Goal: Information Seeking & Learning: Learn about a topic

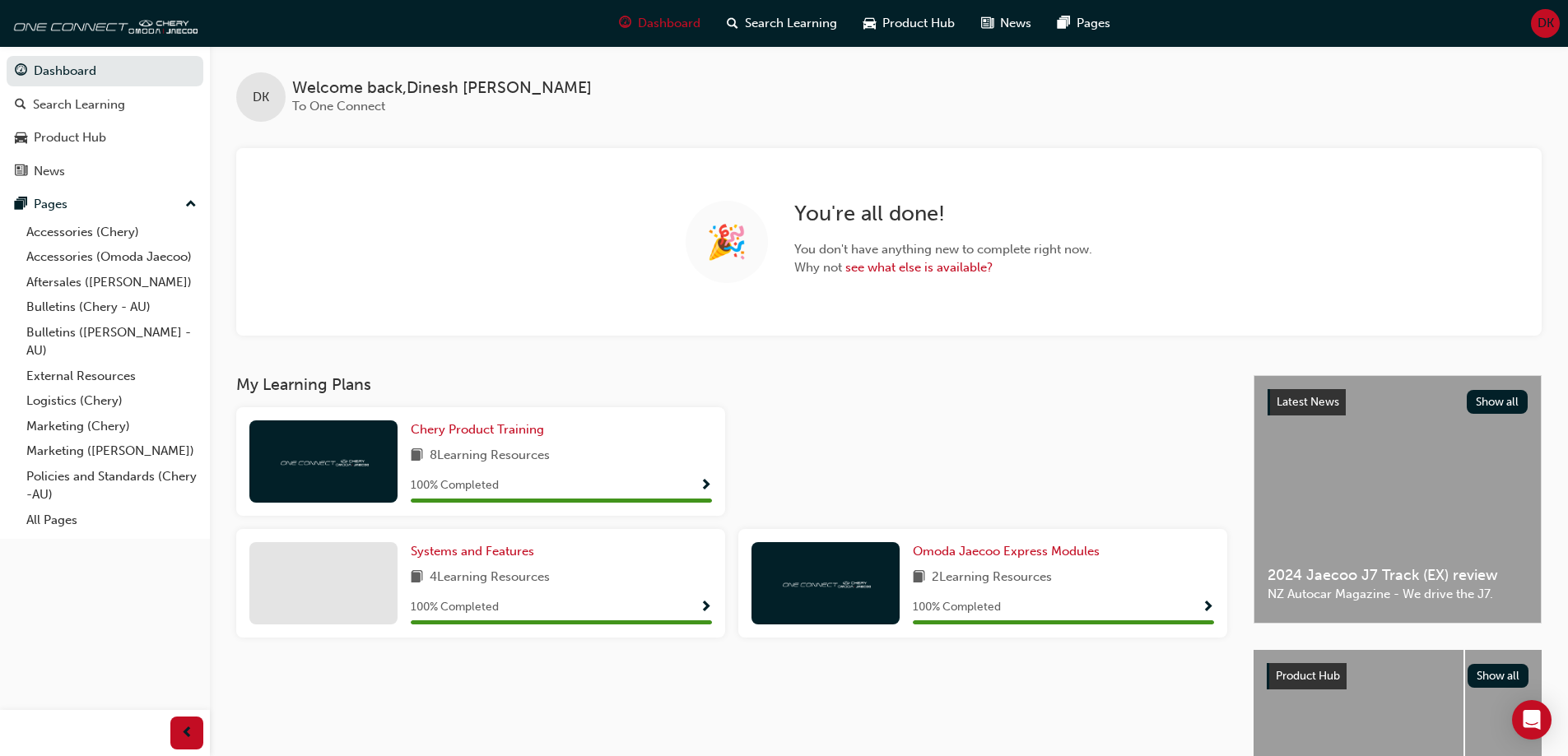
click at [464, 368] on div "DK Welcome back , [PERSON_NAME] To One Connect 🎉 You're all done! You don't hav…" at bounding box center [889, 210] width 1358 height 329
click at [115, 234] on link "Accessories (Chery)" at bounding box center [111, 233] width 183 height 25
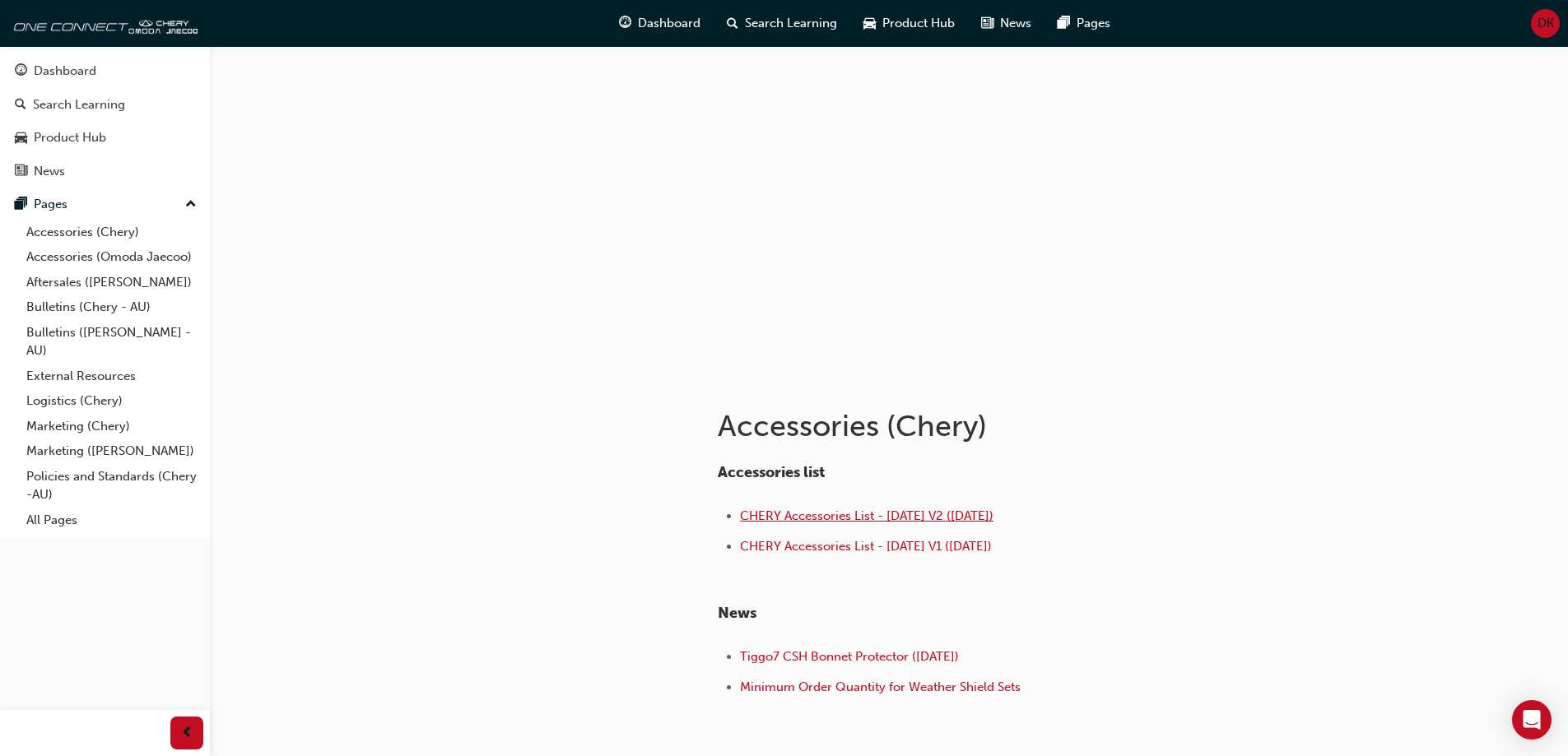
click at [874, 520] on span "CHERY Accessories List - [DATE] V2 ([DATE])" at bounding box center [866, 516] width 254 height 14
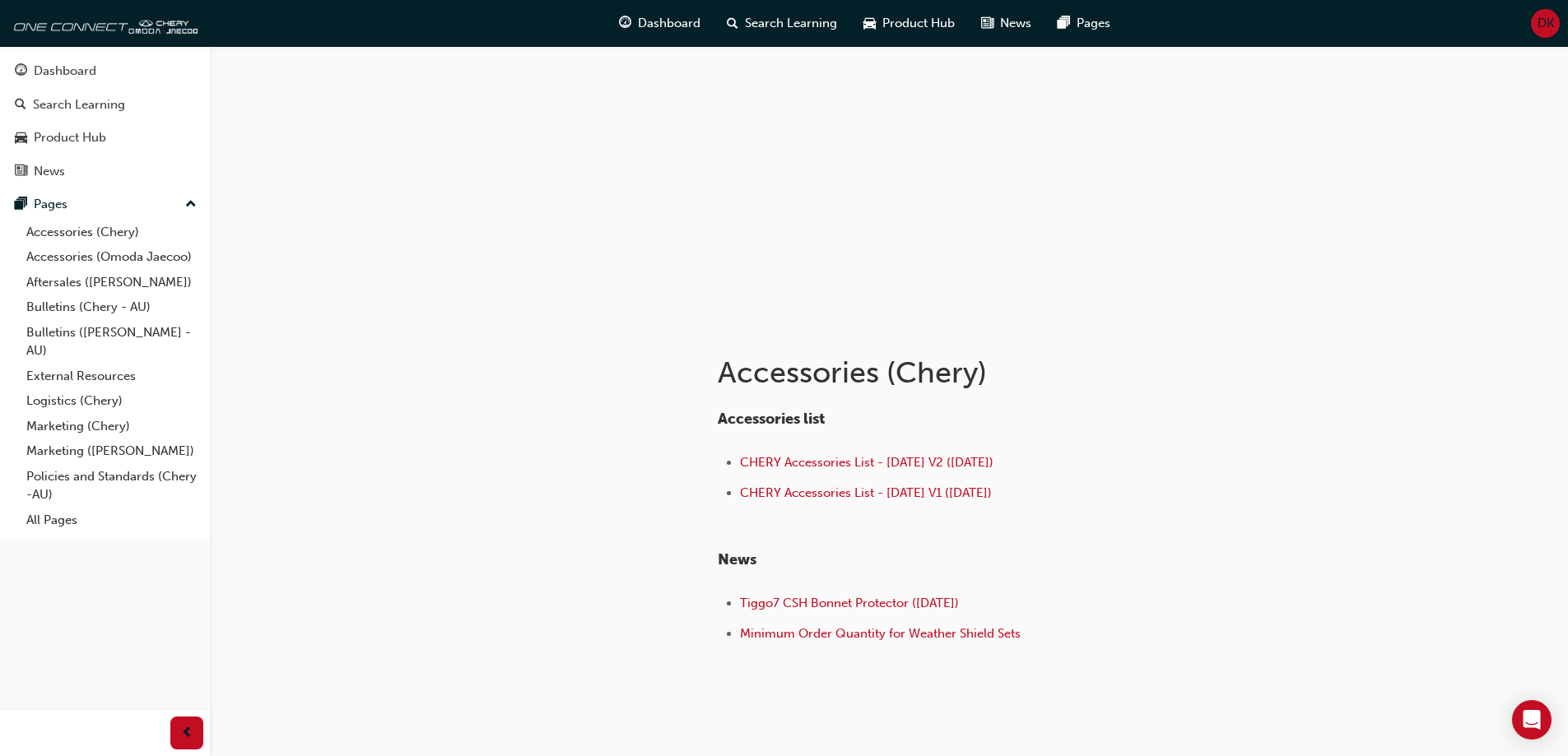
scroll to position [82, 0]
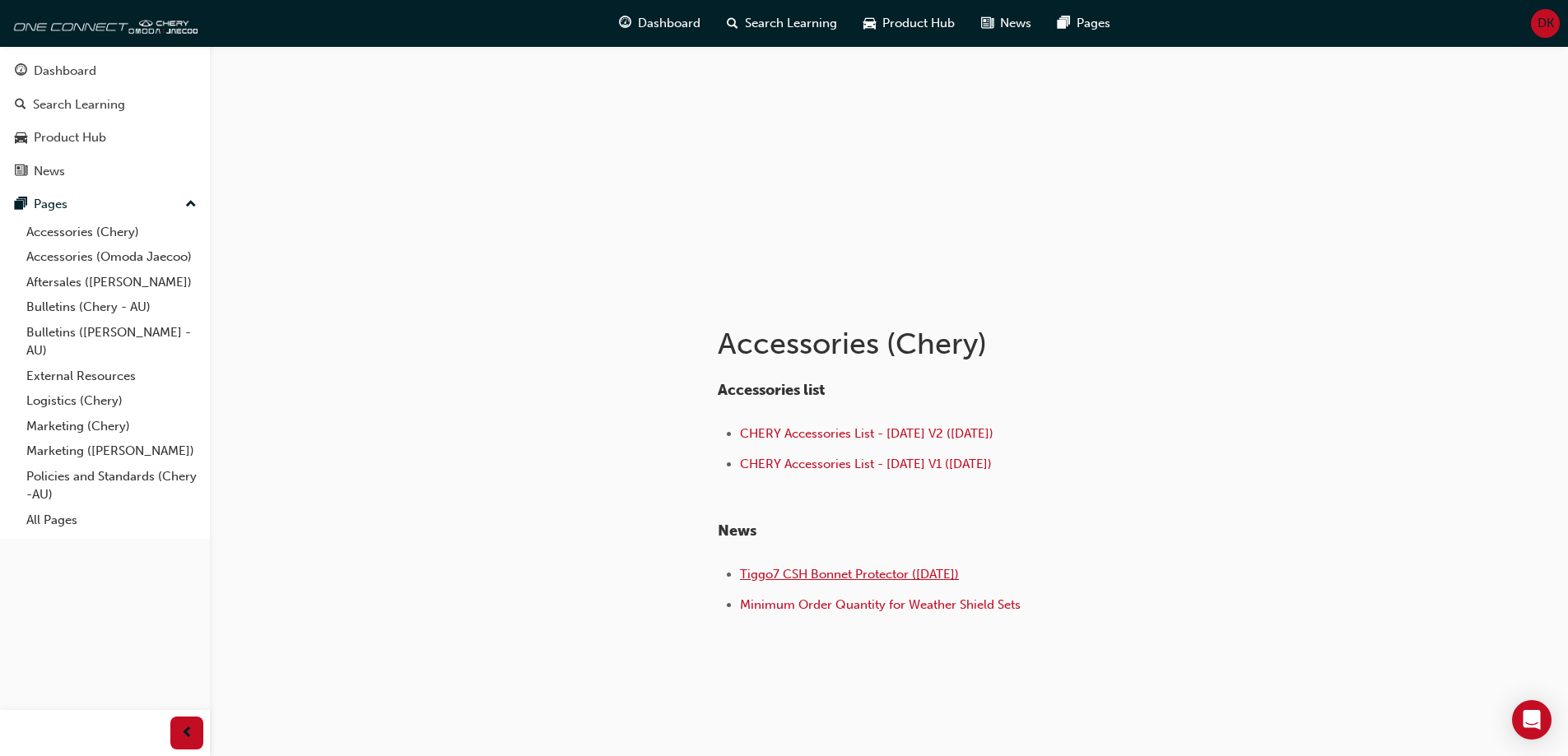
click at [820, 578] on span "Tiggo7 CSH Bonnet Protector ([DATE])" at bounding box center [849, 574] width 219 height 14
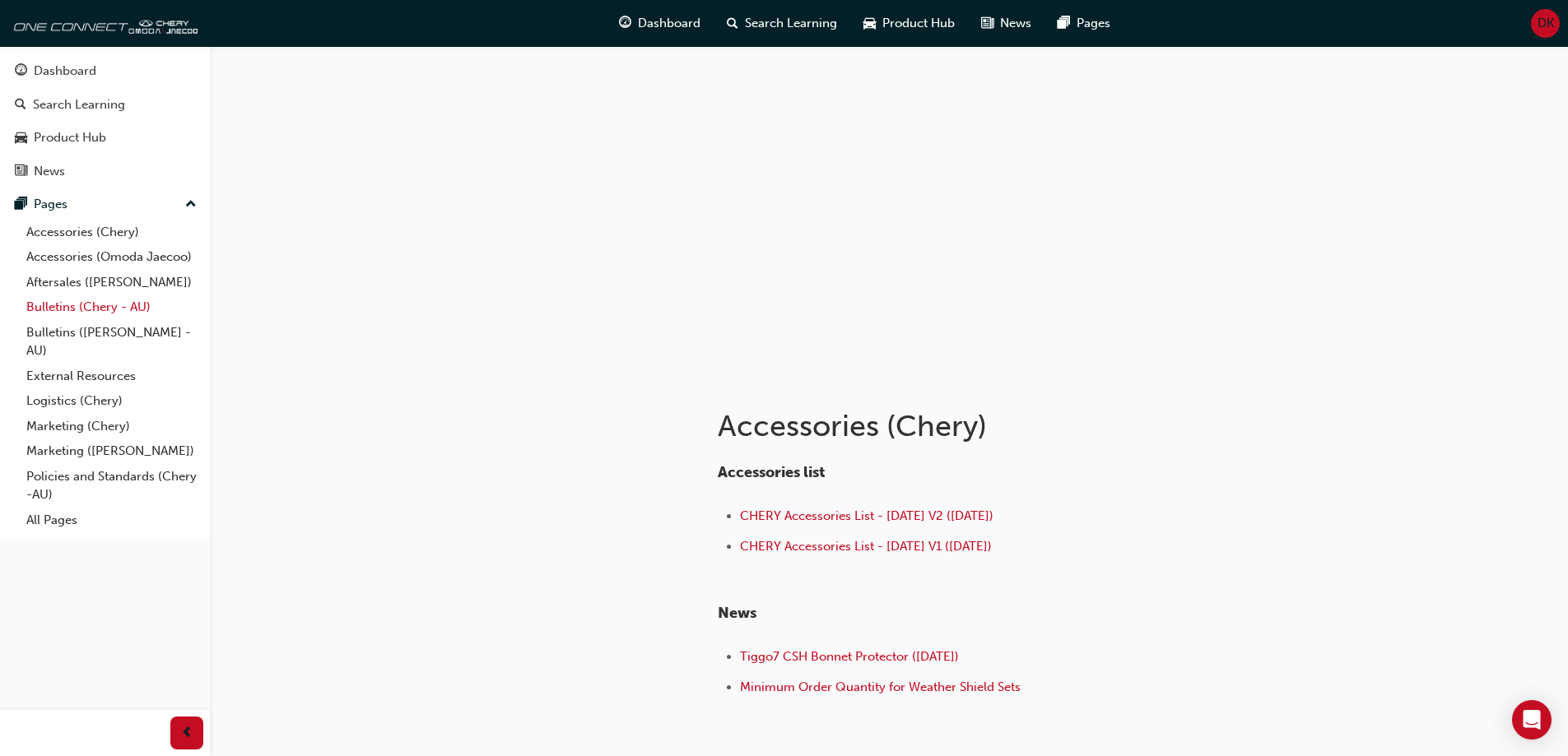
click at [136, 304] on link "Bulletins (Chery - AU)" at bounding box center [111, 308] width 183 height 25
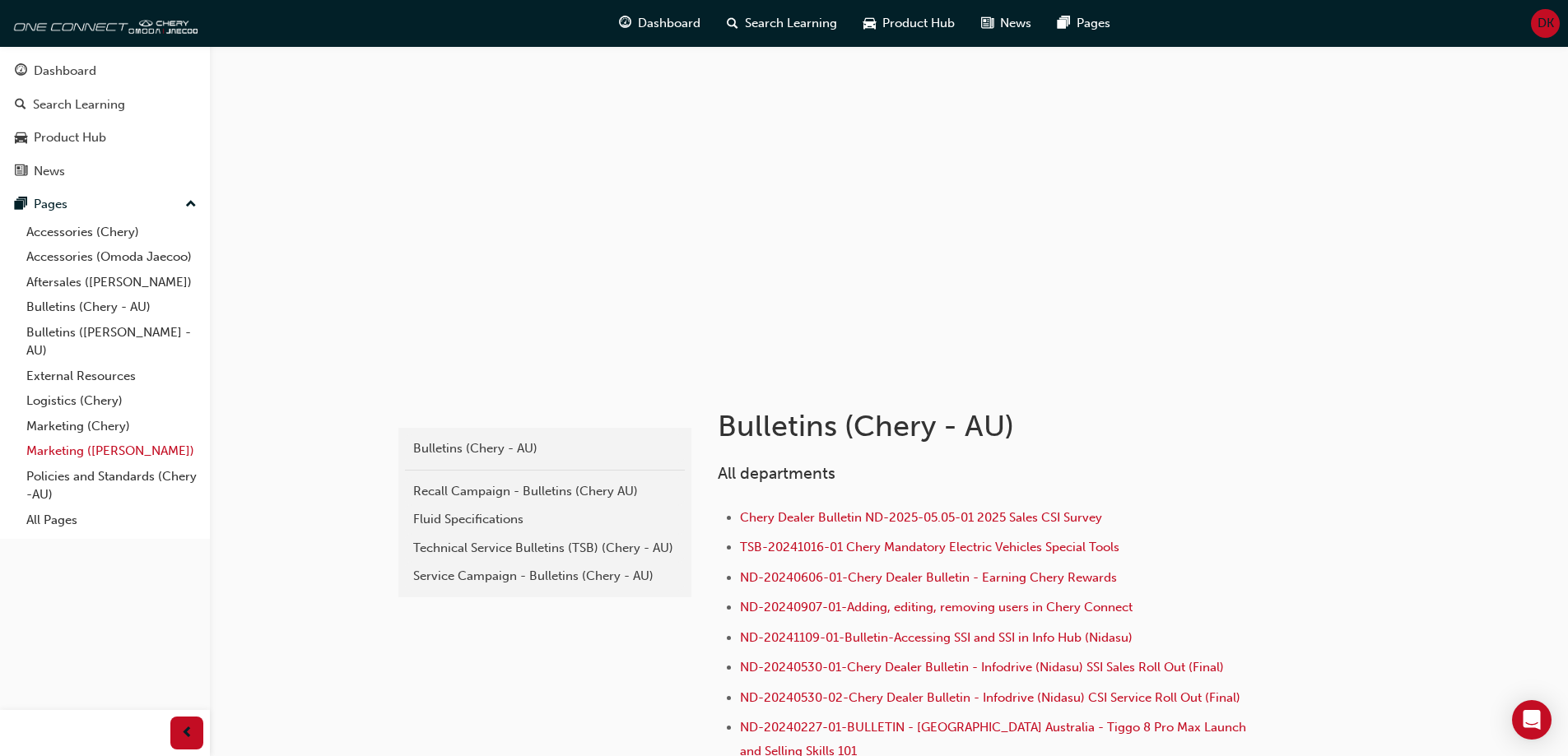
click at [111, 451] on link "Marketing ([PERSON_NAME])" at bounding box center [111, 451] width 183 height 25
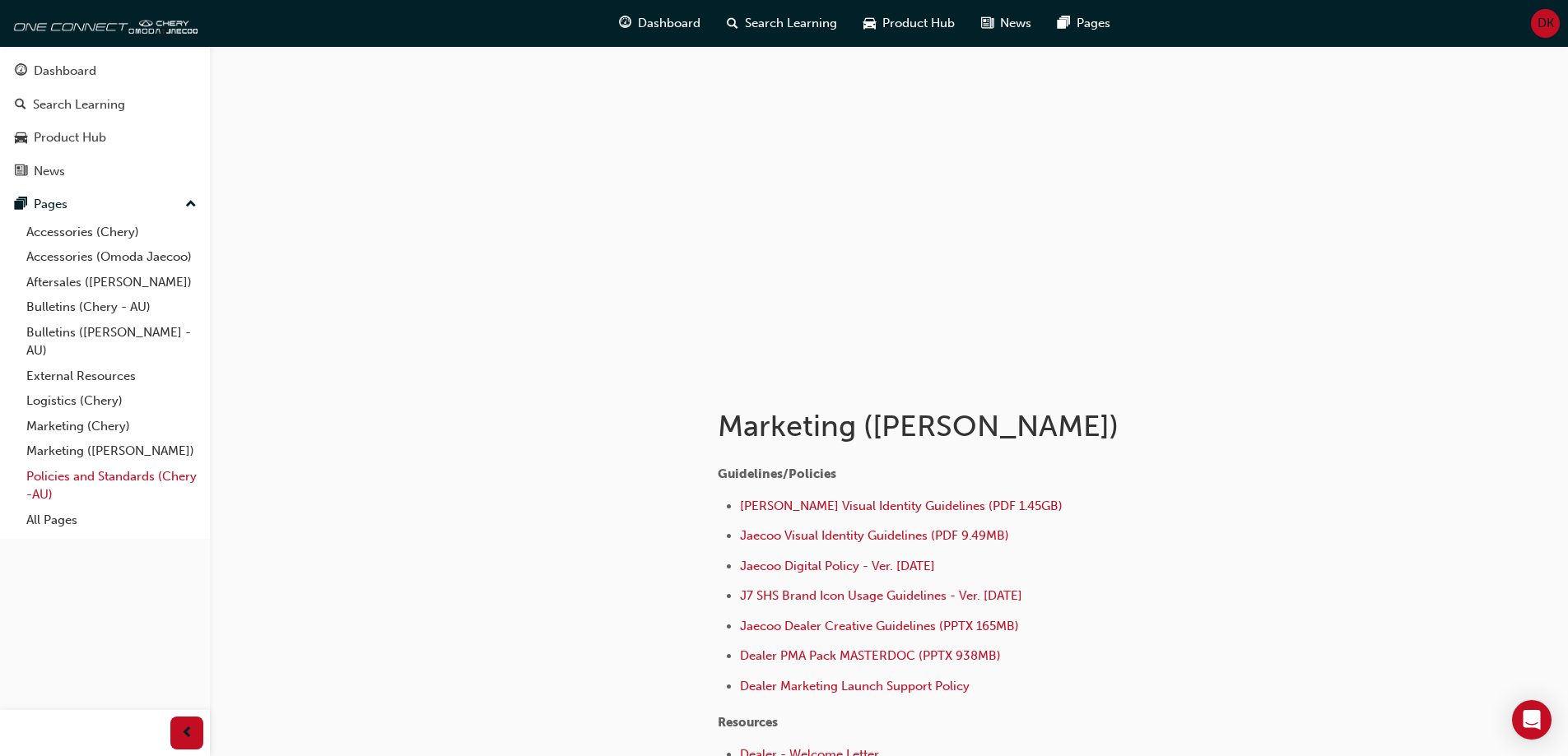
click at [142, 481] on link "Policies and Standards (Chery -AU)" at bounding box center [111, 485] width 183 height 43
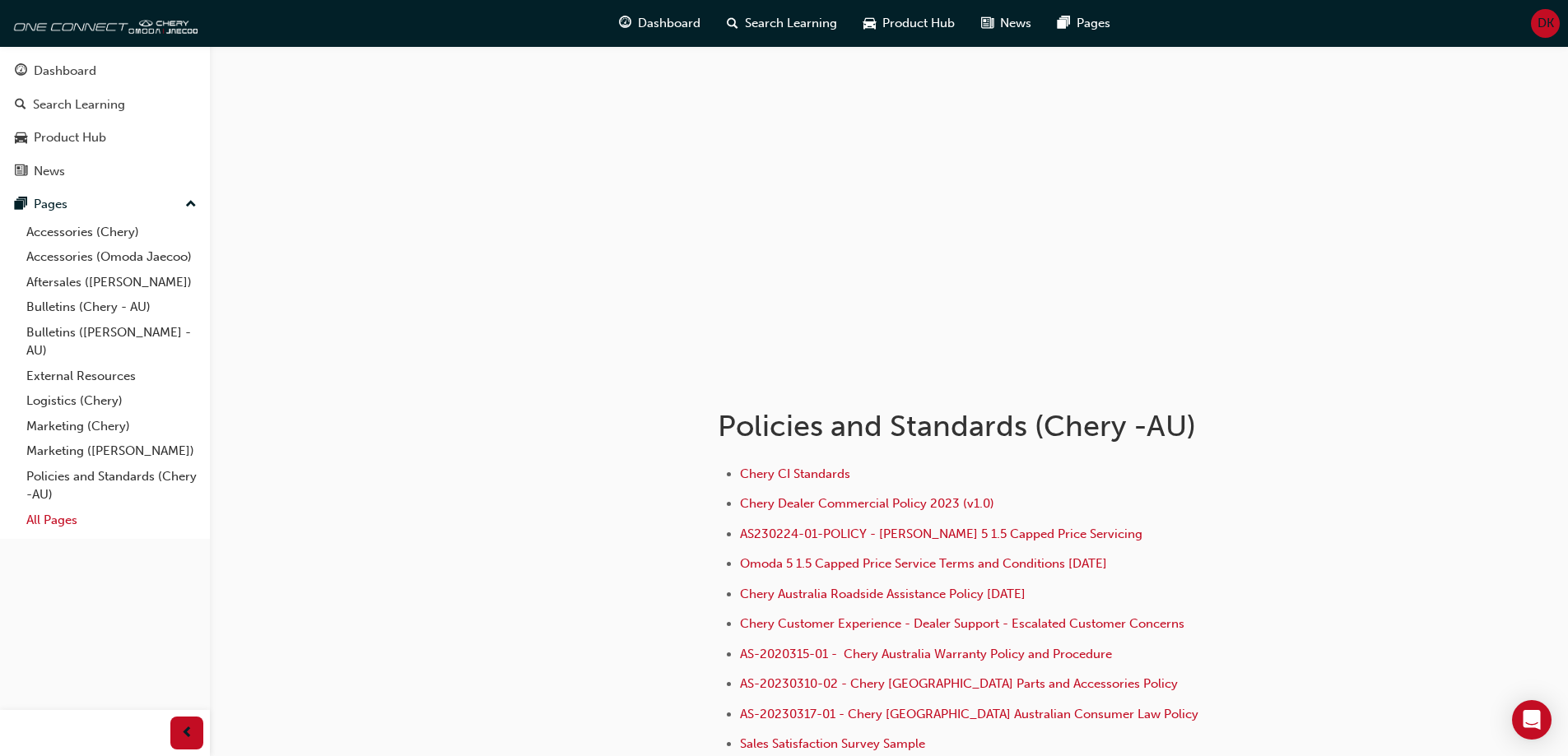
click at [62, 520] on link "All Pages" at bounding box center [111, 521] width 183 height 25
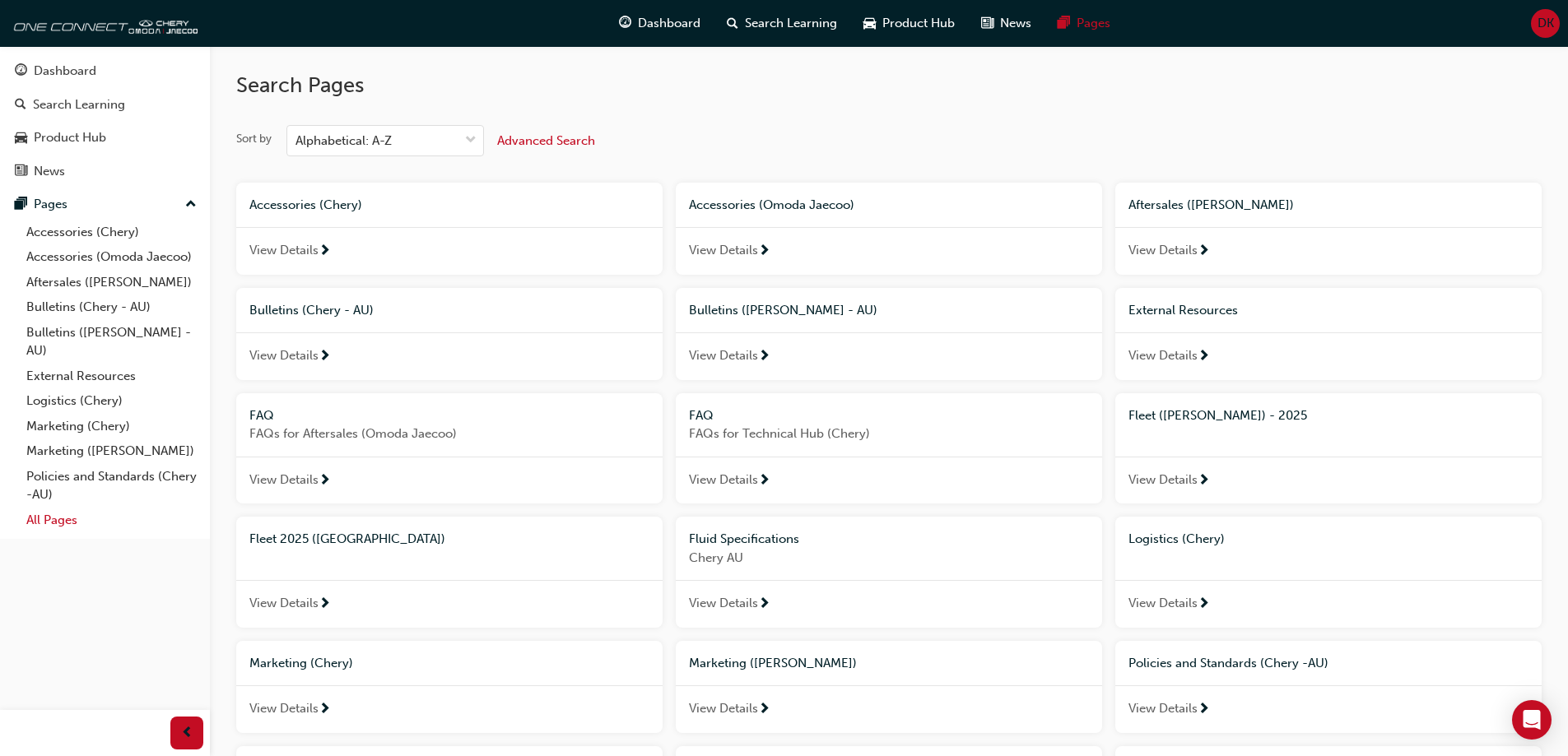
click at [61, 523] on link "All Pages" at bounding box center [111, 521] width 183 height 25
click at [85, 376] on link "External Resources" at bounding box center [111, 376] width 183 height 25
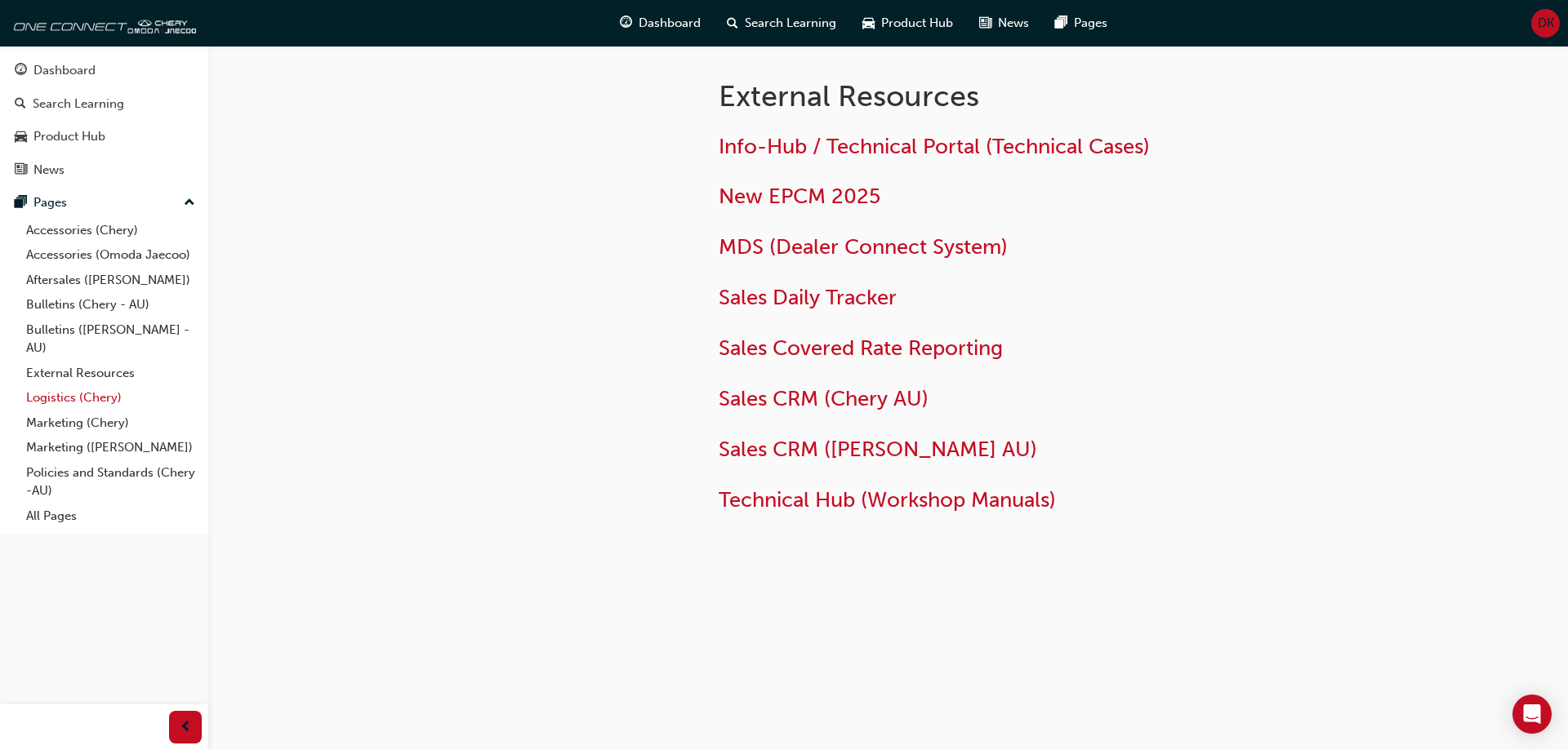
click at [95, 398] on link "Logistics (Chery)" at bounding box center [110, 398] width 182 height 25
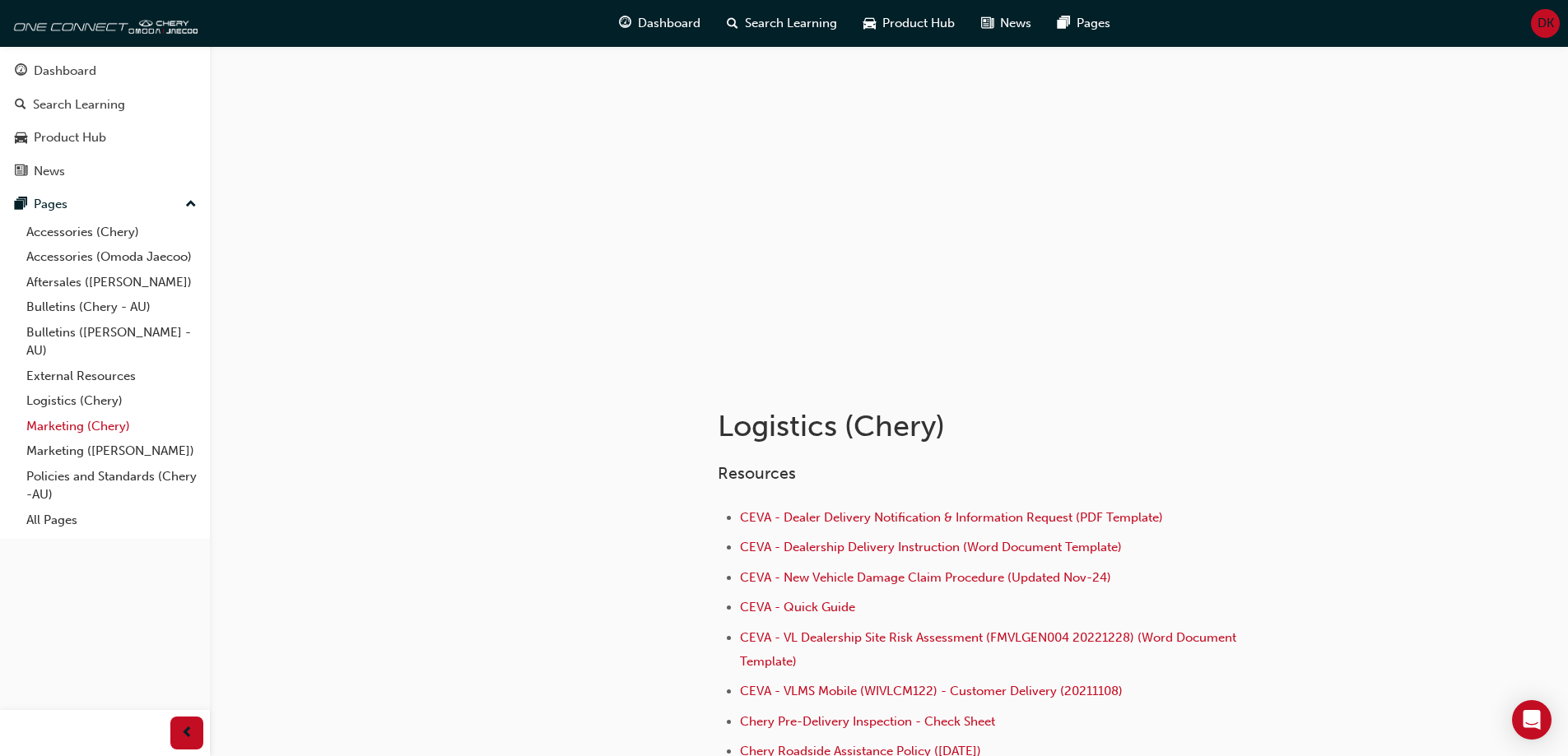
click at [100, 419] on link "Marketing (Chery)" at bounding box center [111, 427] width 183 height 25
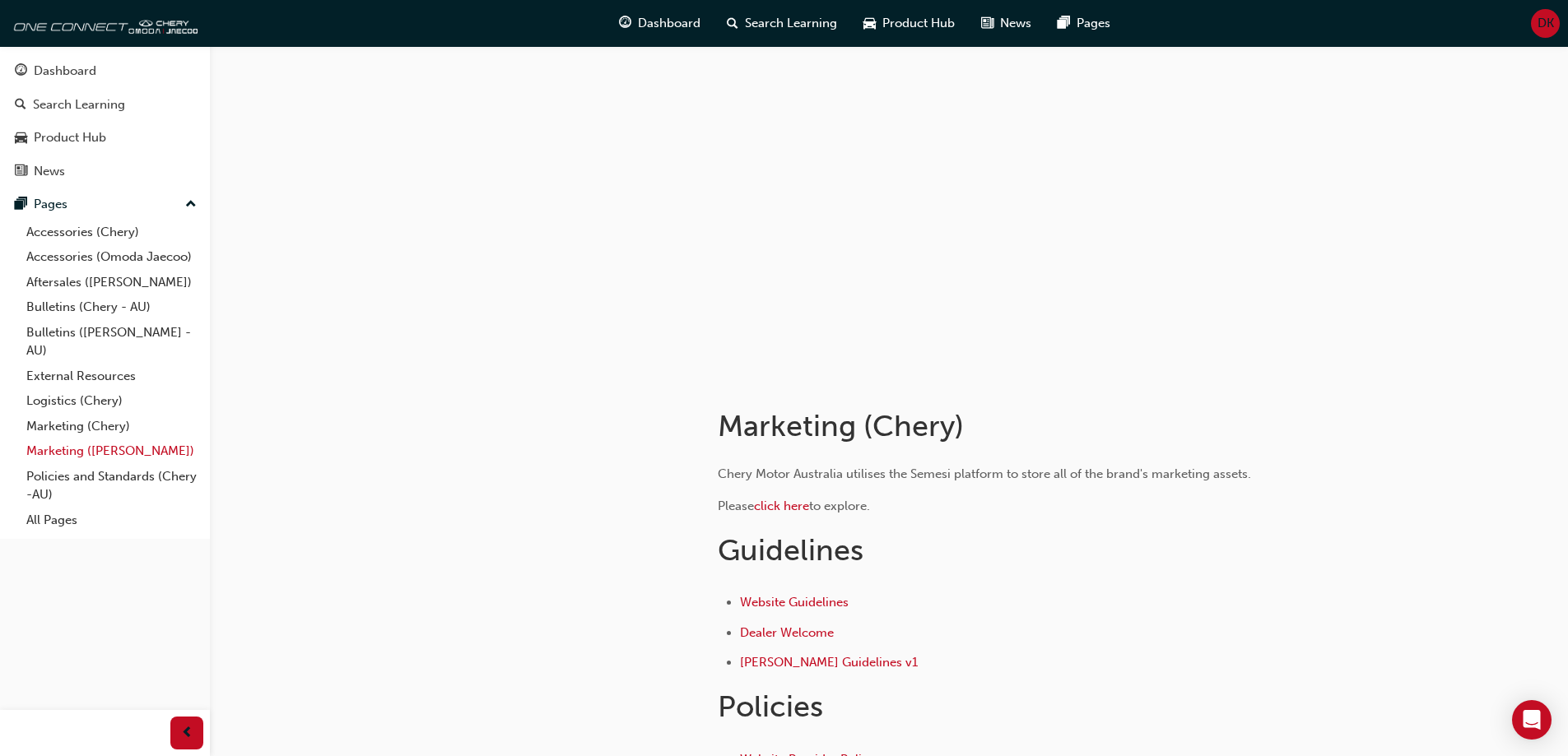
click at [130, 458] on link "Marketing ([PERSON_NAME])" at bounding box center [111, 451] width 183 height 25
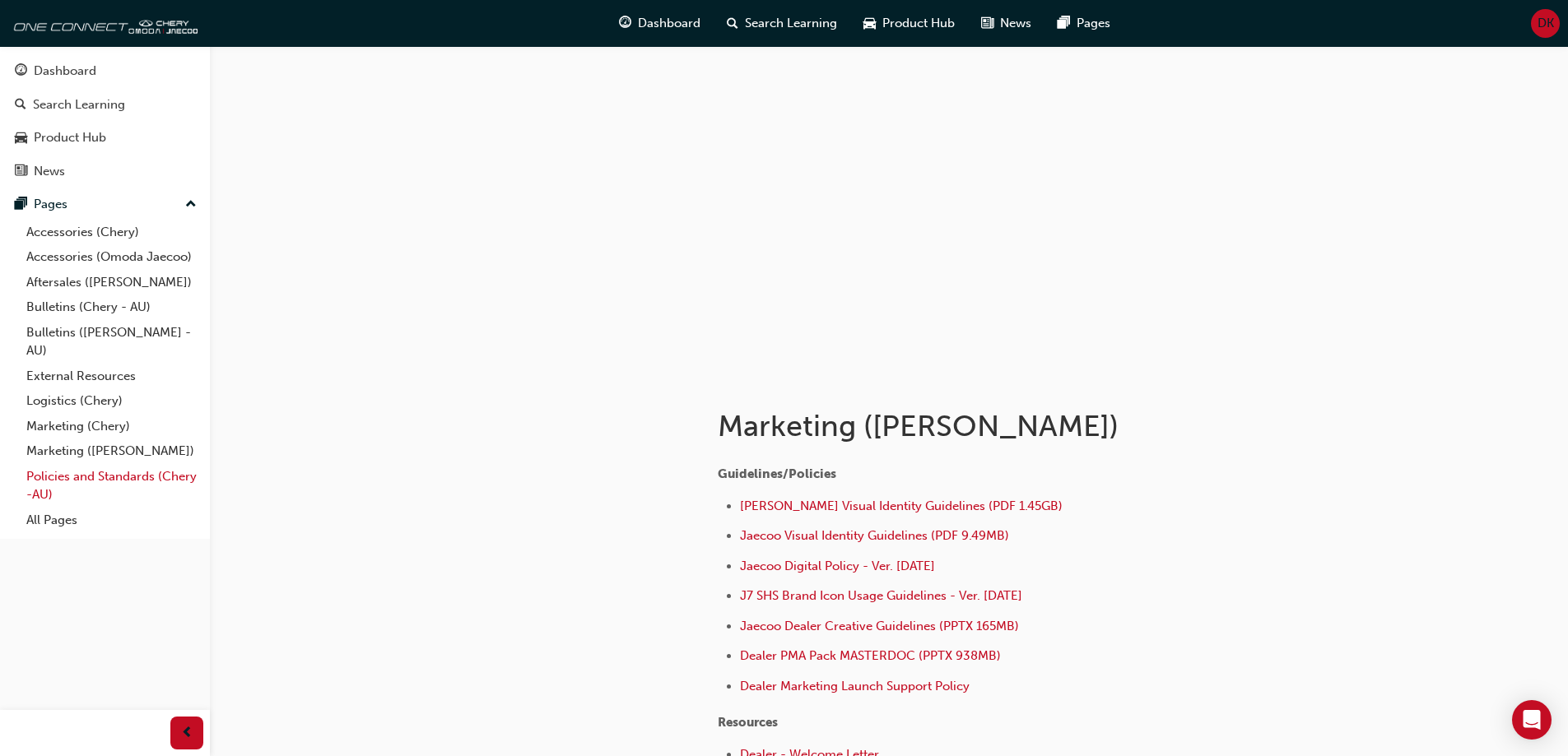
click at [139, 488] on link "Policies and Standards (Chery -AU)" at bounding box center [111, 485] width 183 height 43
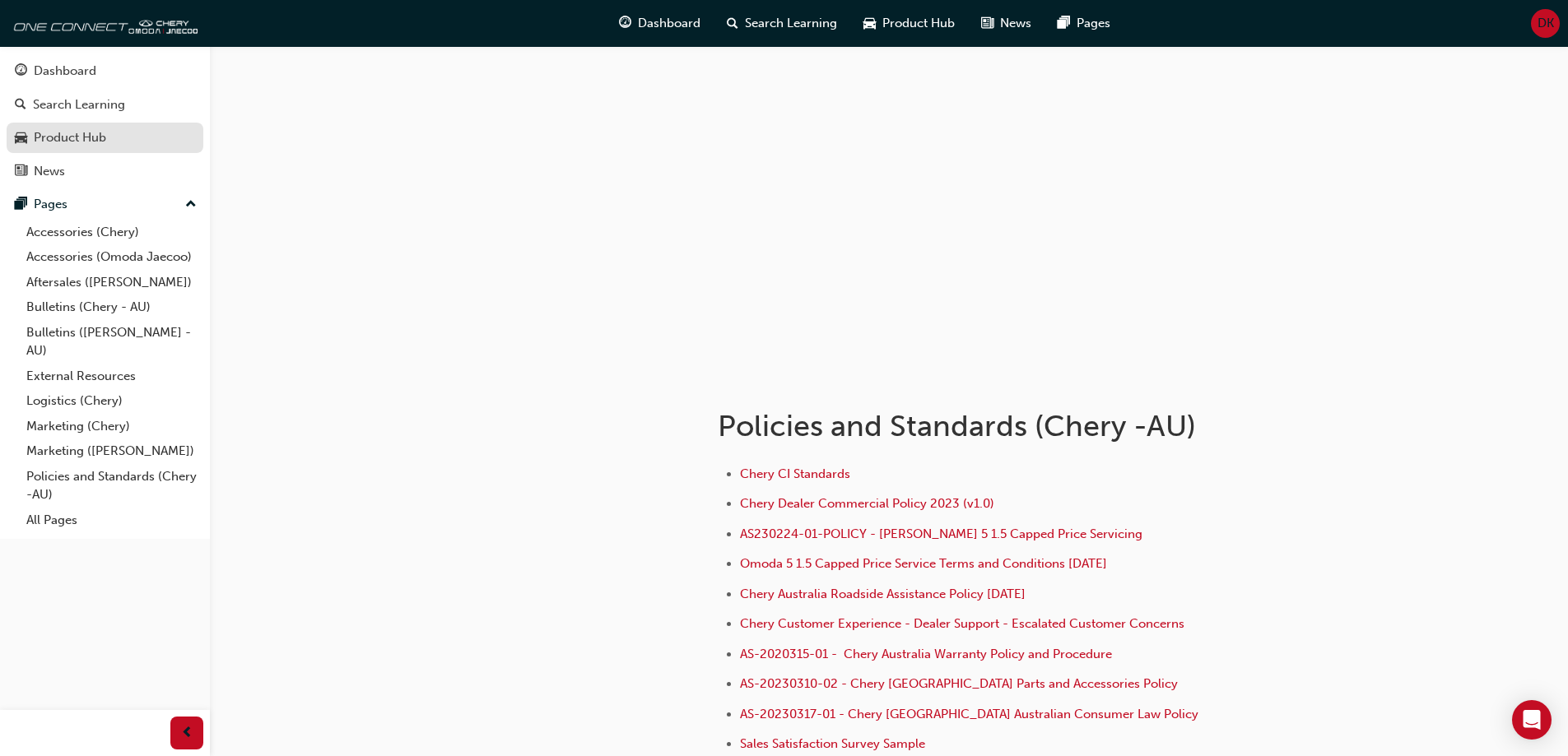
click at [75, 139] on div "Product Hub" at bounding box center [69, 137] width 72 height 19
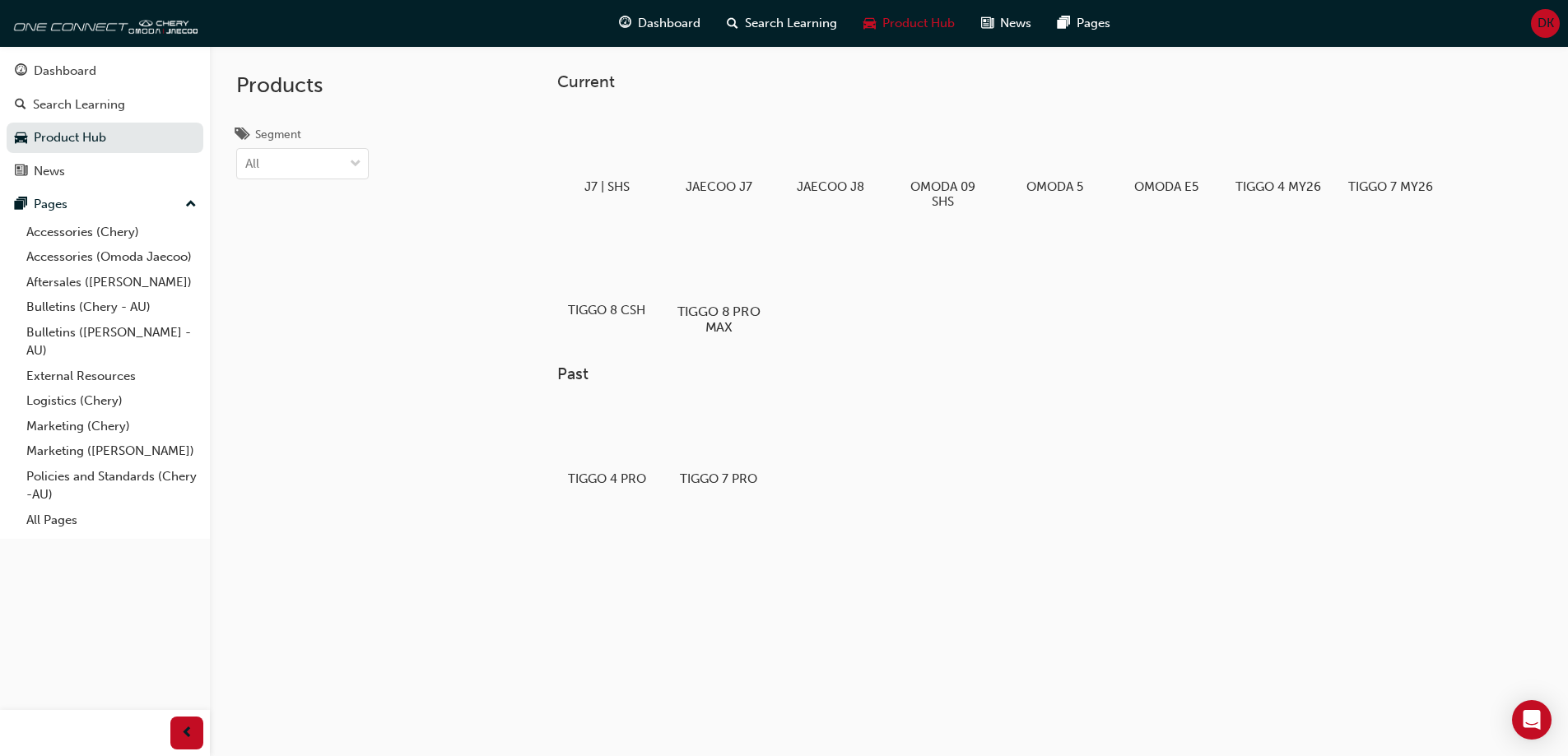
click at [717, 277] on div at bounding box center [717, 263] width 91 height 66
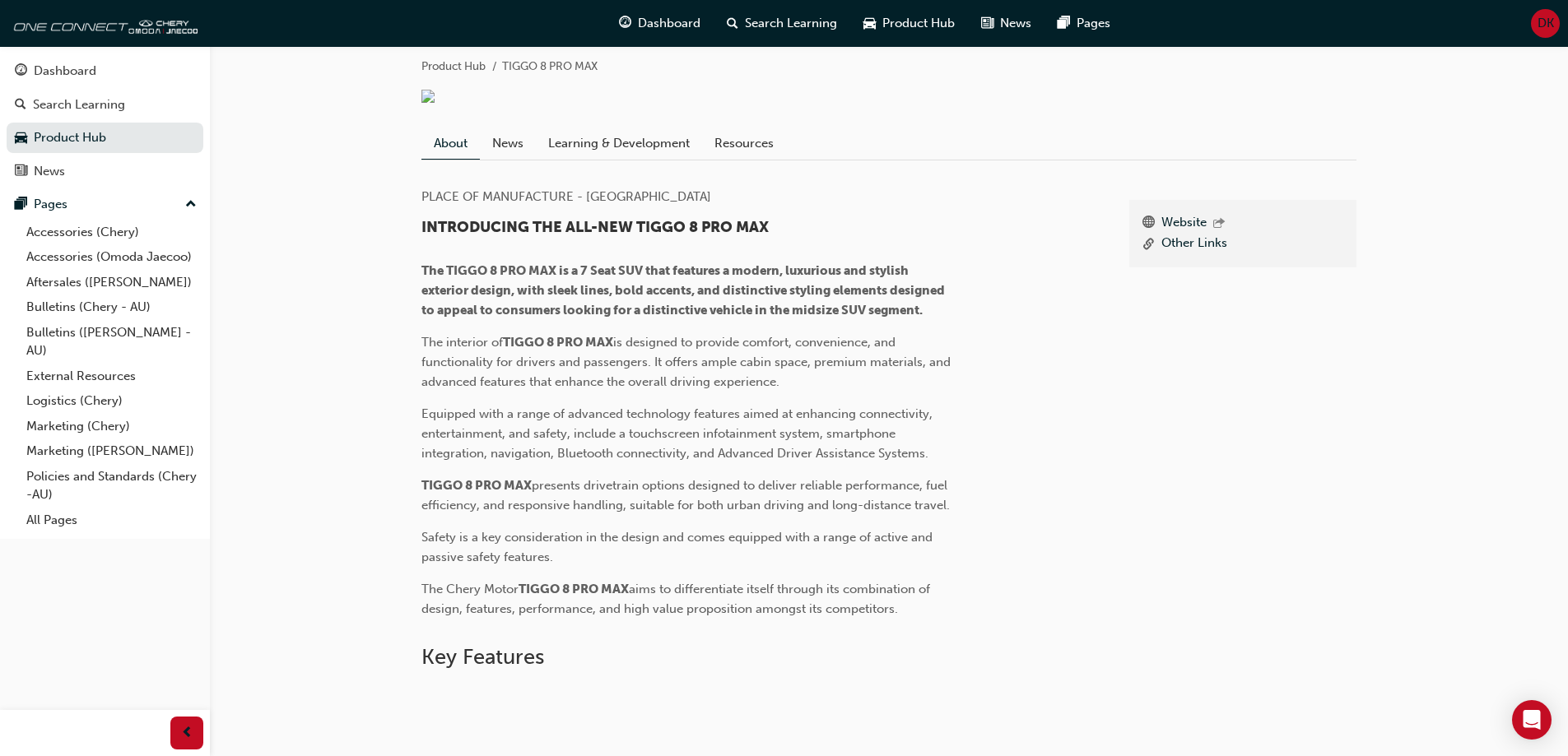
scroll to position [316, 0]
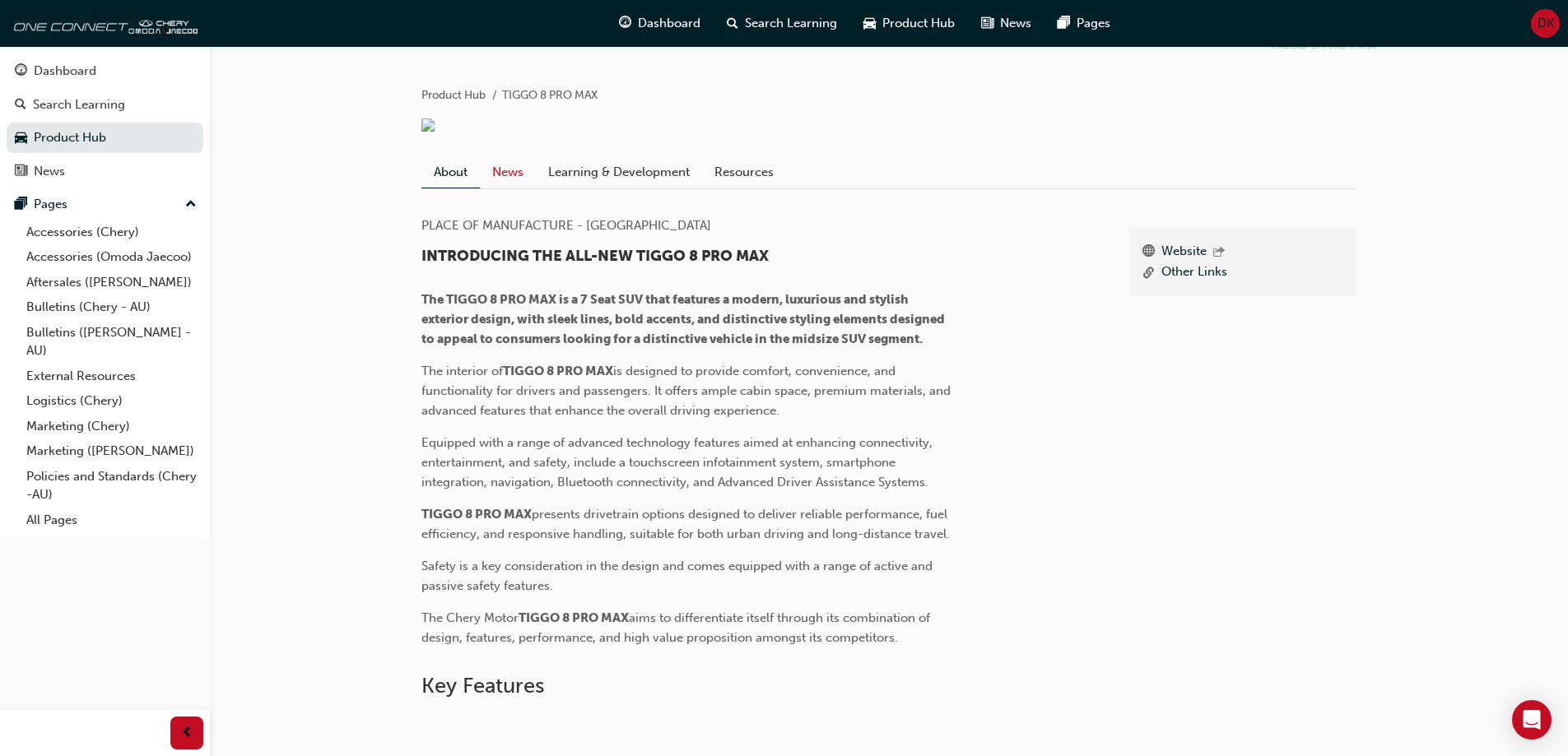
click at [507, 188] on link "News" at bounding box center [508, 171] width 56 height 32
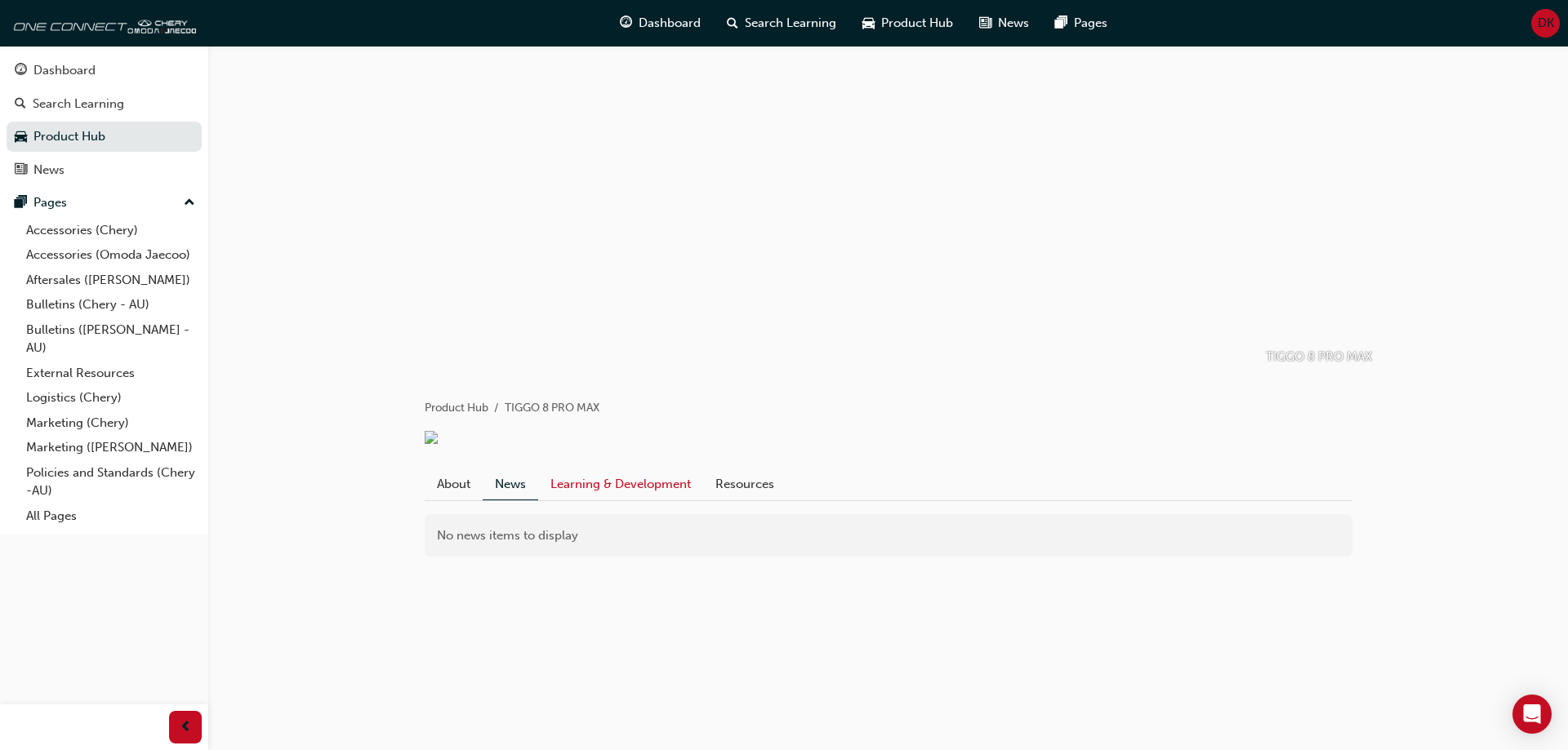
click at [635, 499] on link "Learning & Development" at bounding box center [621, 484] width 165 height 31
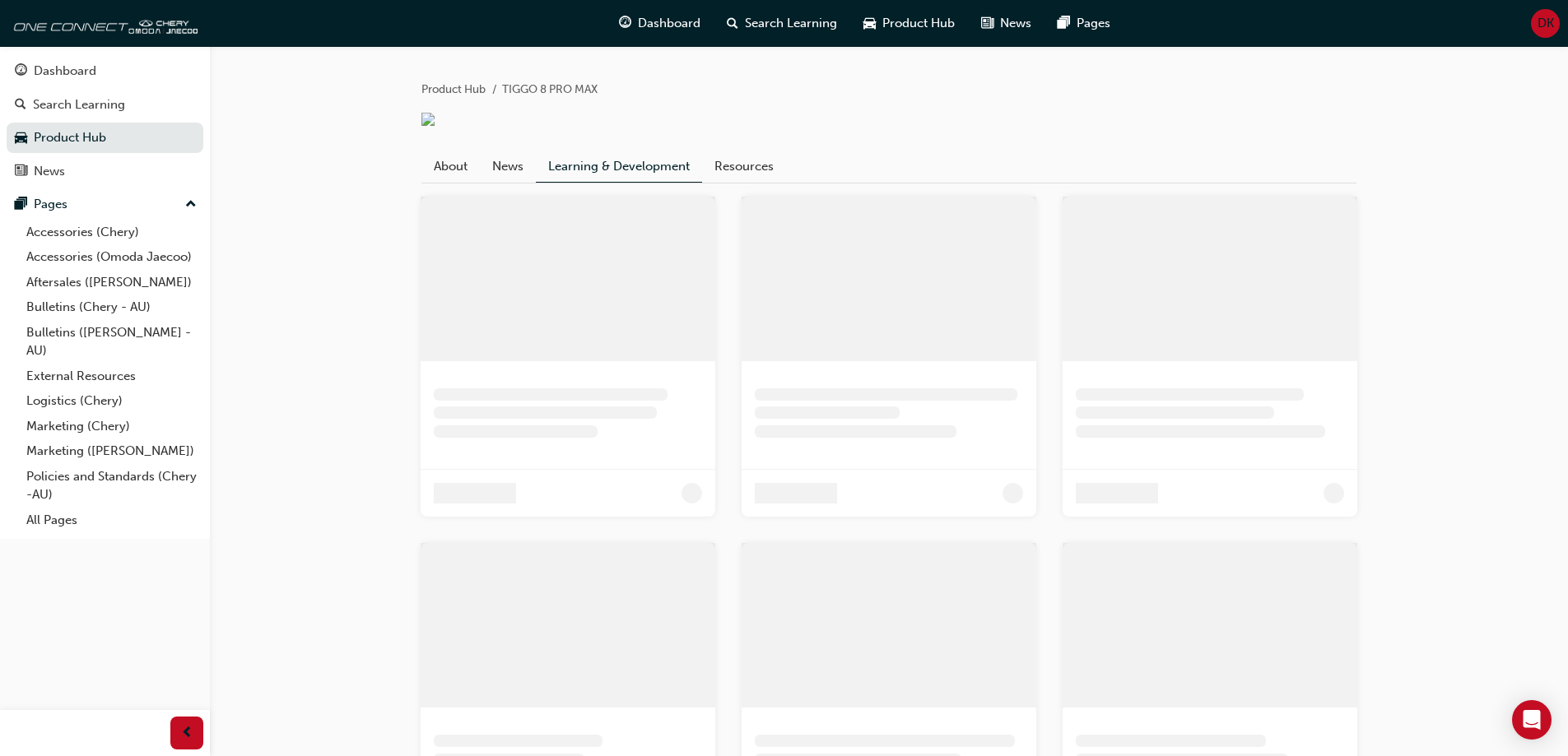
scroll to position [329, 0]
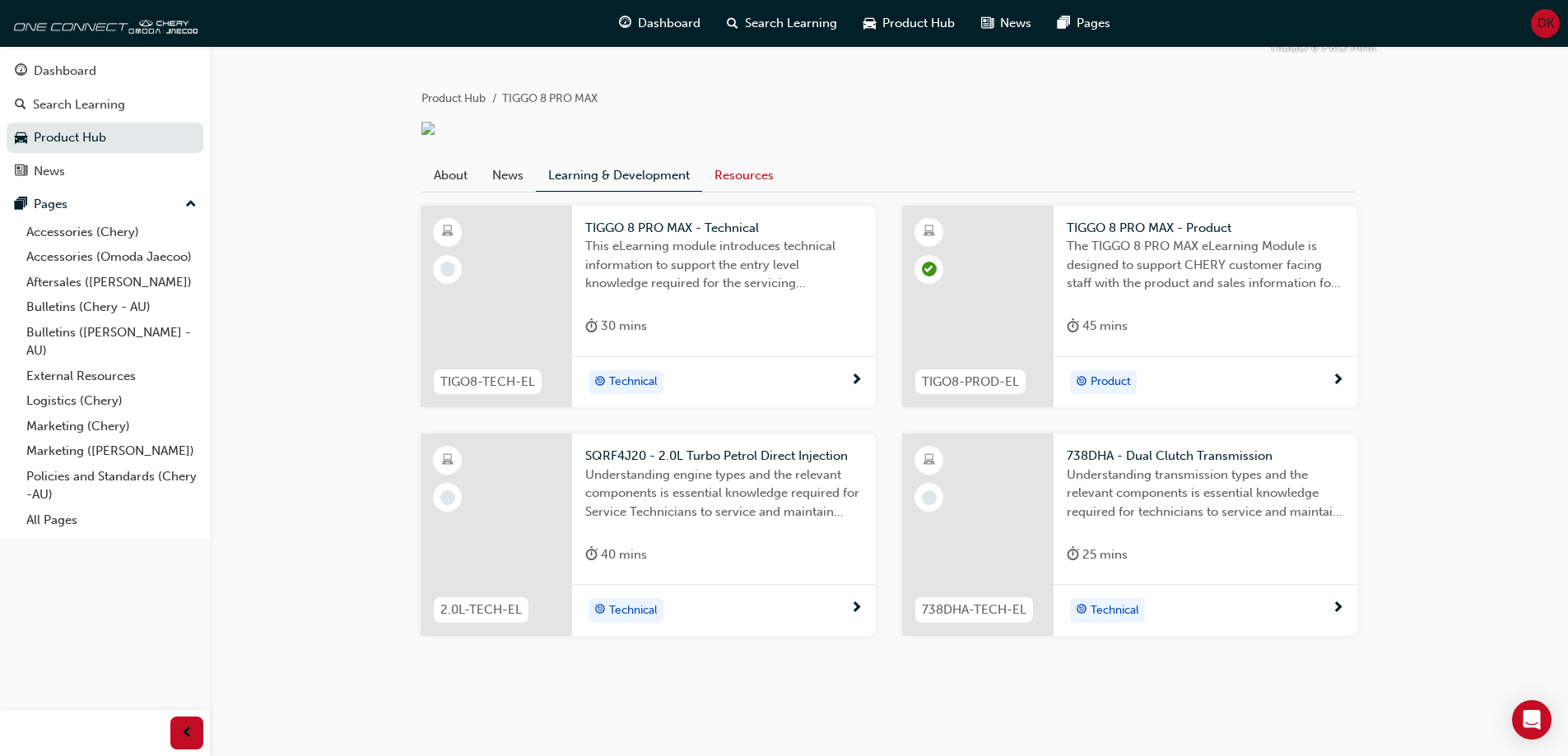
click at [724, 176] on link "Resources" at bounding box center [743, 175] width 84 height 32
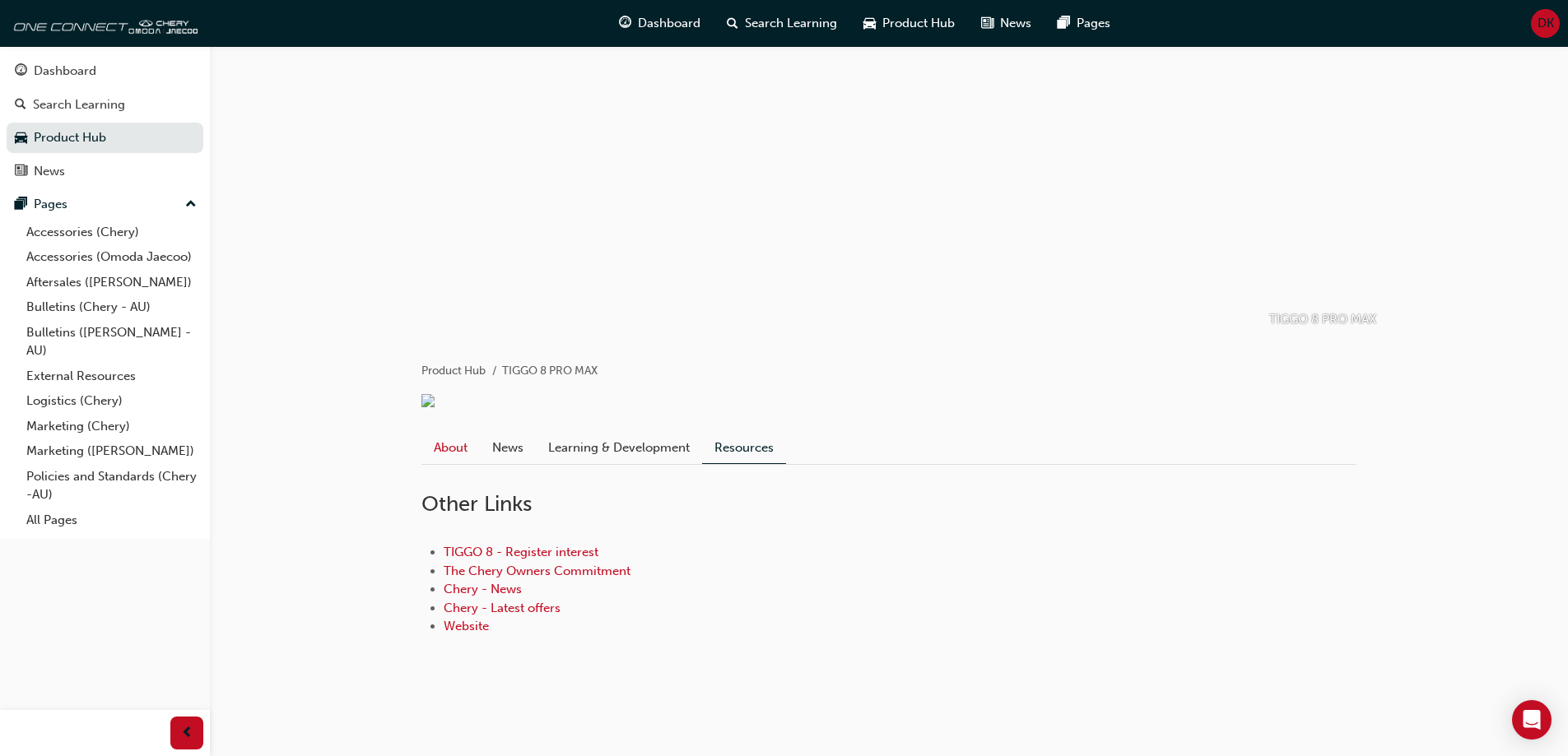
click at [442, 445] on link "About" at bounding box center [450, 447] width 59 height 32
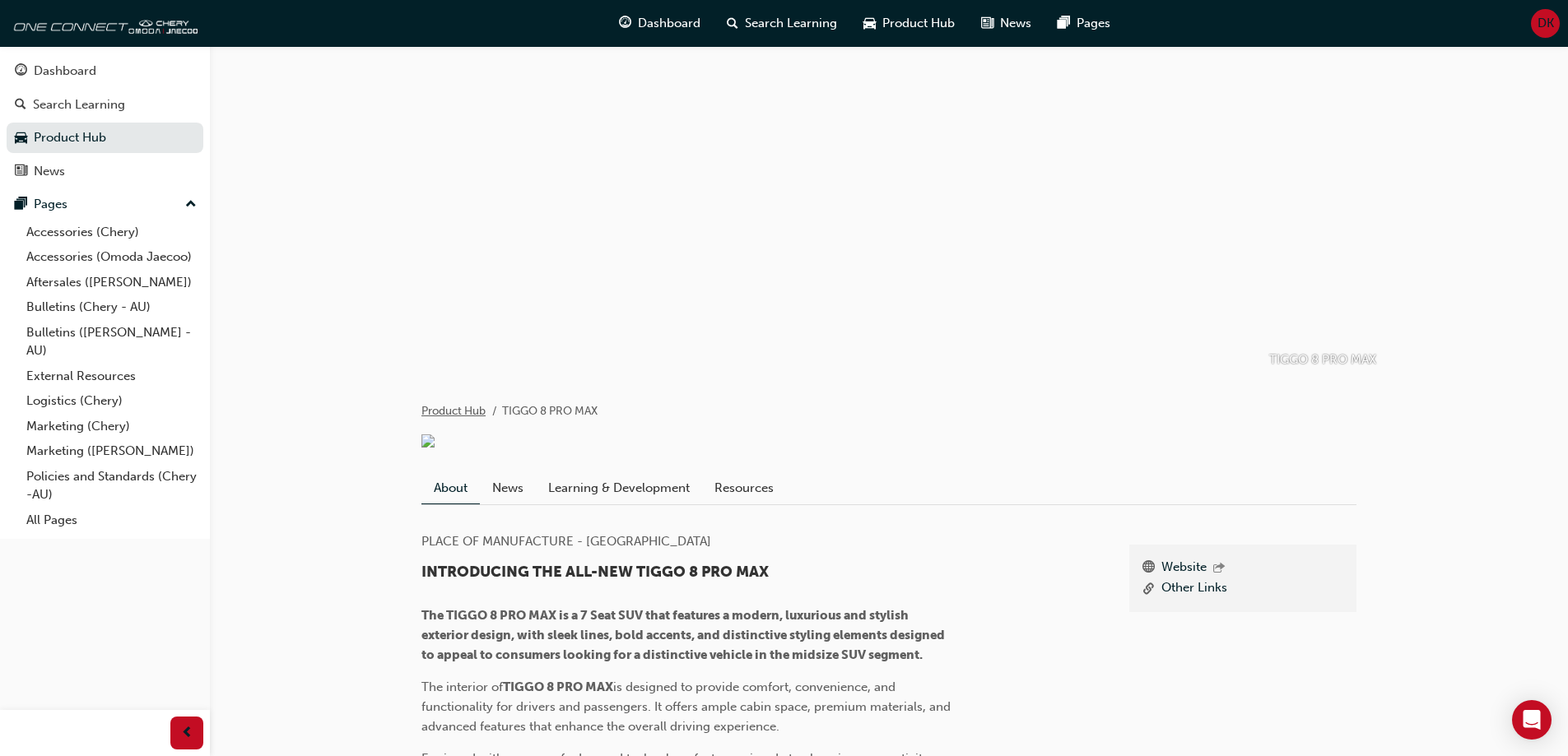
click at [452, 411] on link "Product Hub" at bounding box center [453, 411] width 64 height 14
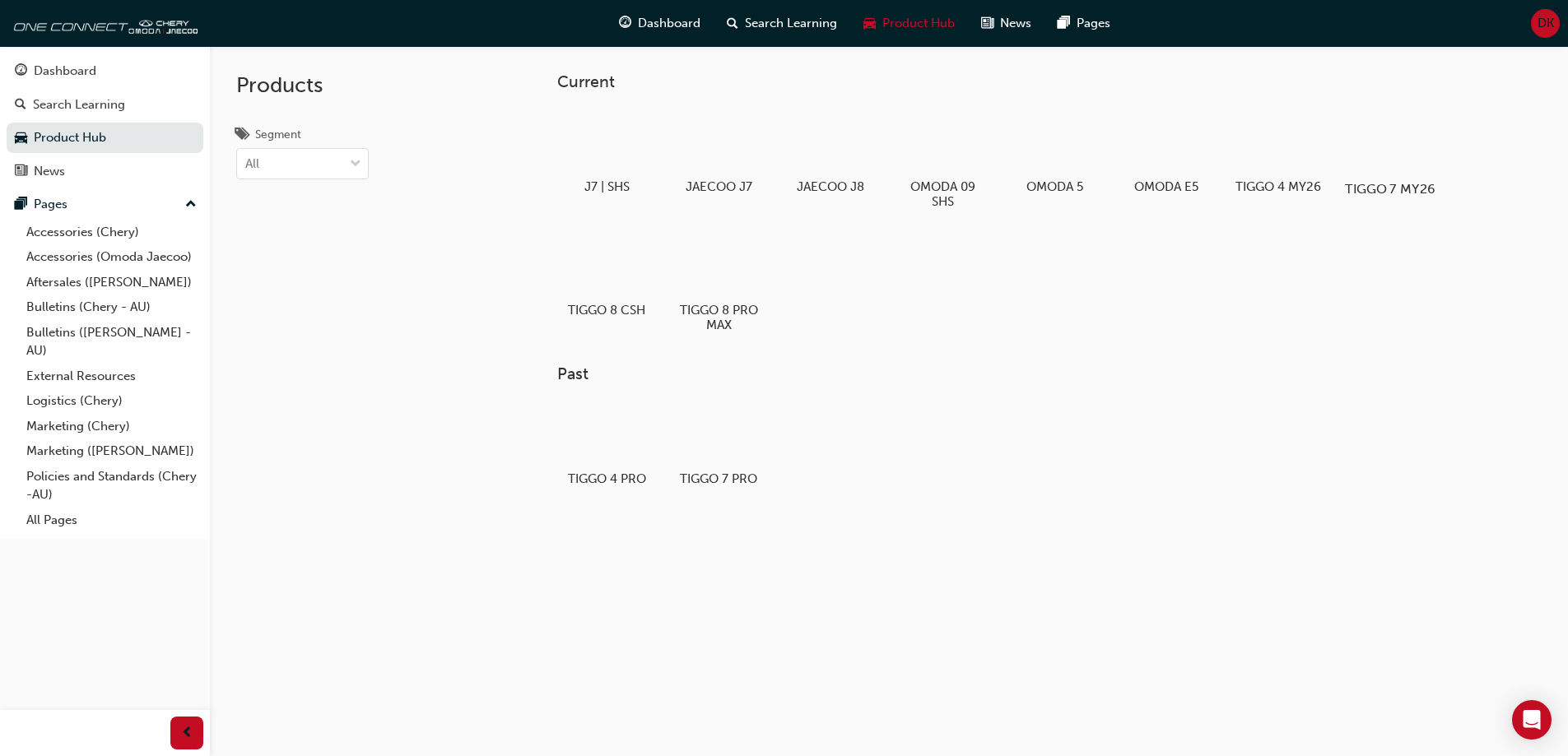
click at [1382, 188] on h5 "TIGGO 7 MY26" at bounding box center [1389, 189] width 91 height 15
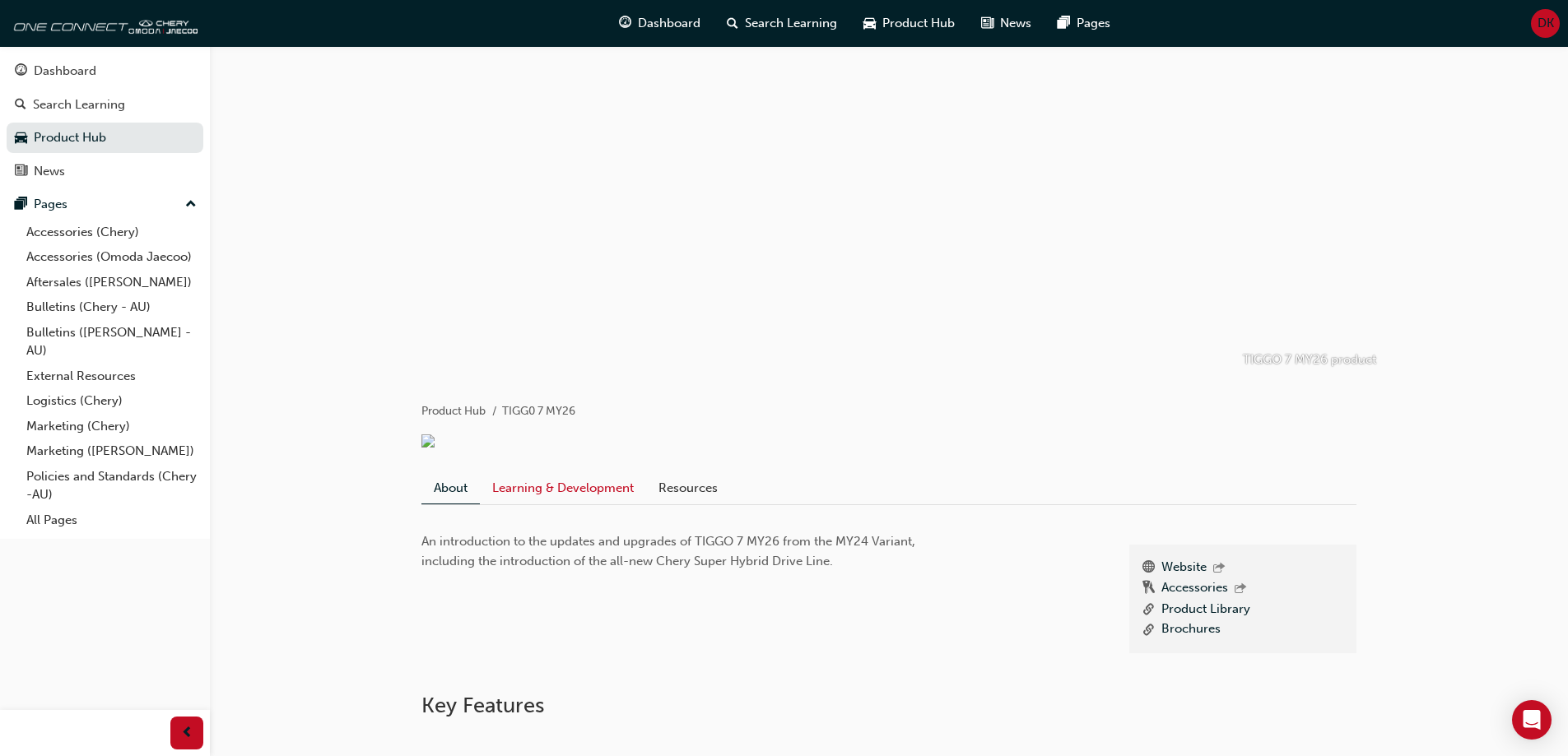
click at [558, 492] on link "Learning & Development" at bounding box center [563, 488] width 166 height 32
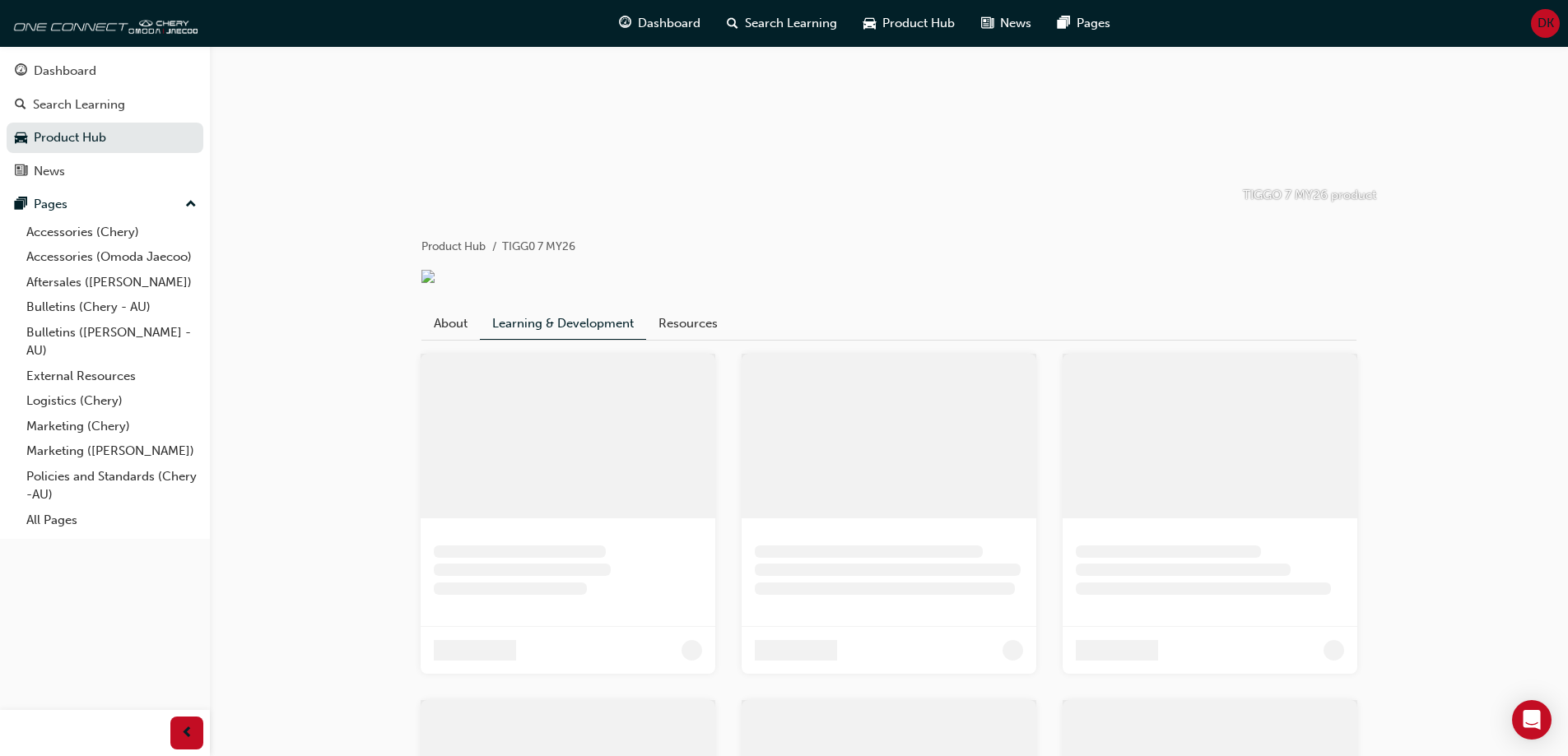
scroll to position [96, 0]
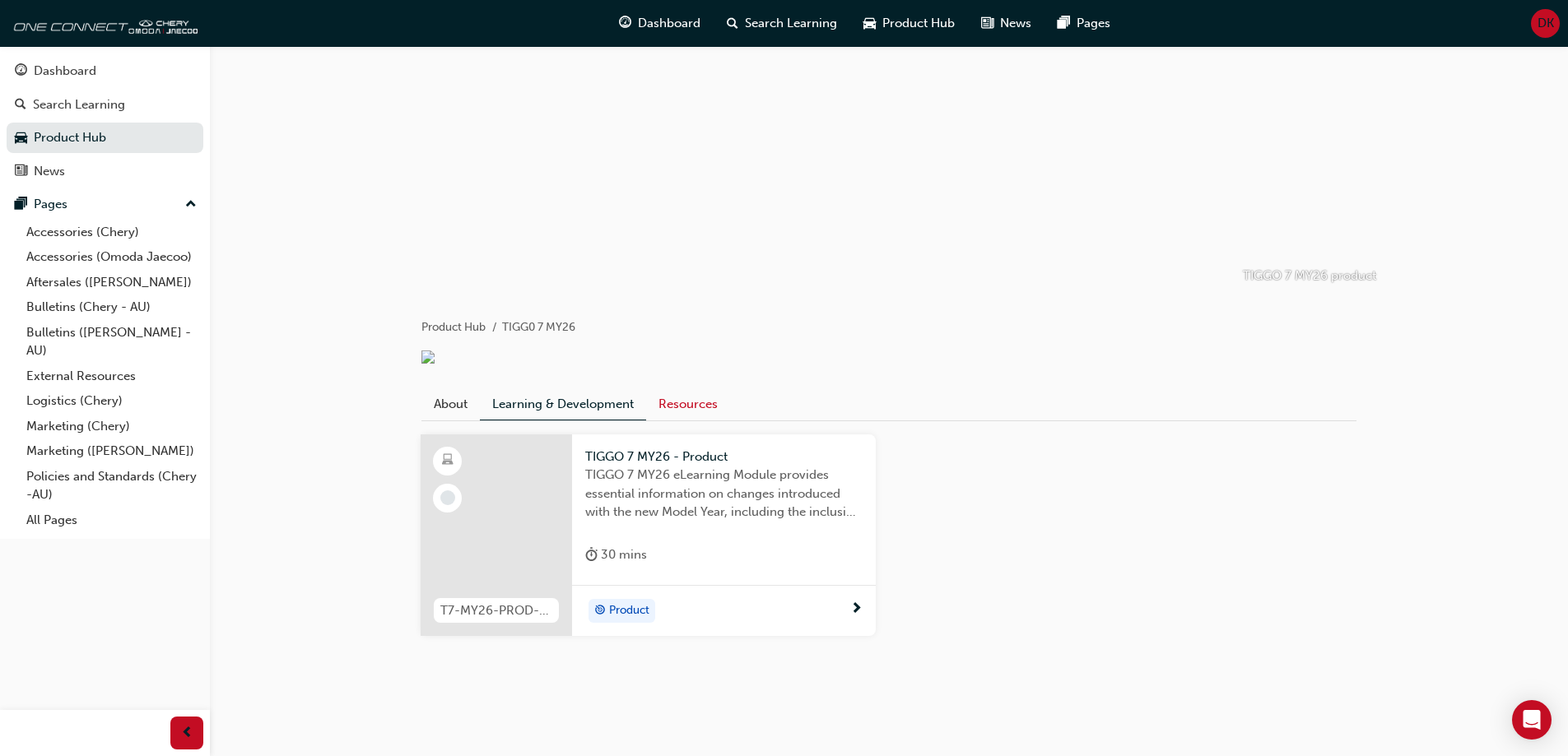
click at [684, 403] on link "Resources" at bounding box center [687, 404] width 84 height 32
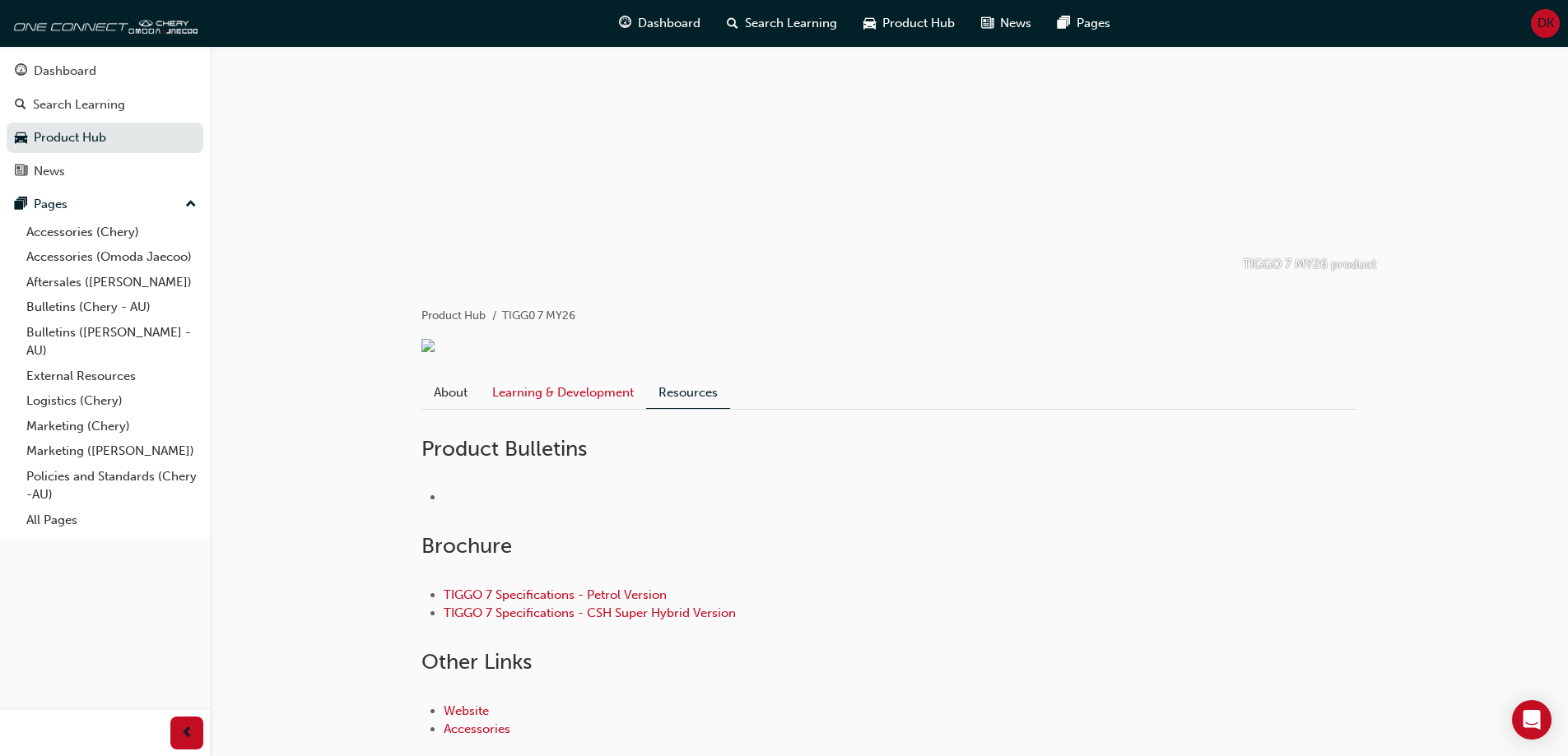
click at [593, 408] on link "Learning & Development" at bounding box center [563, 392] width 166 height 32
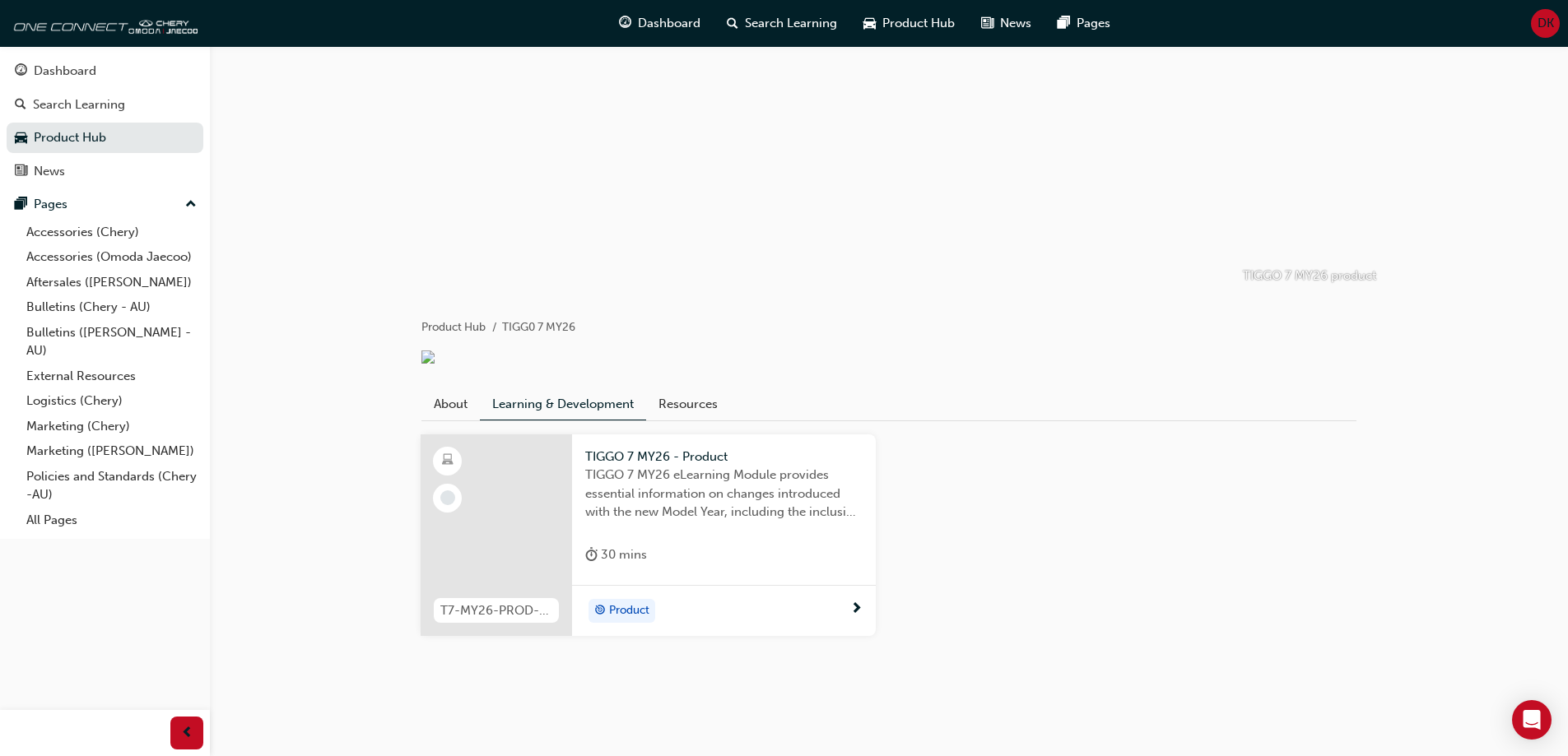
click at [807, 614] on div "Product" at bounding box center [718, 611] width 265 height 24
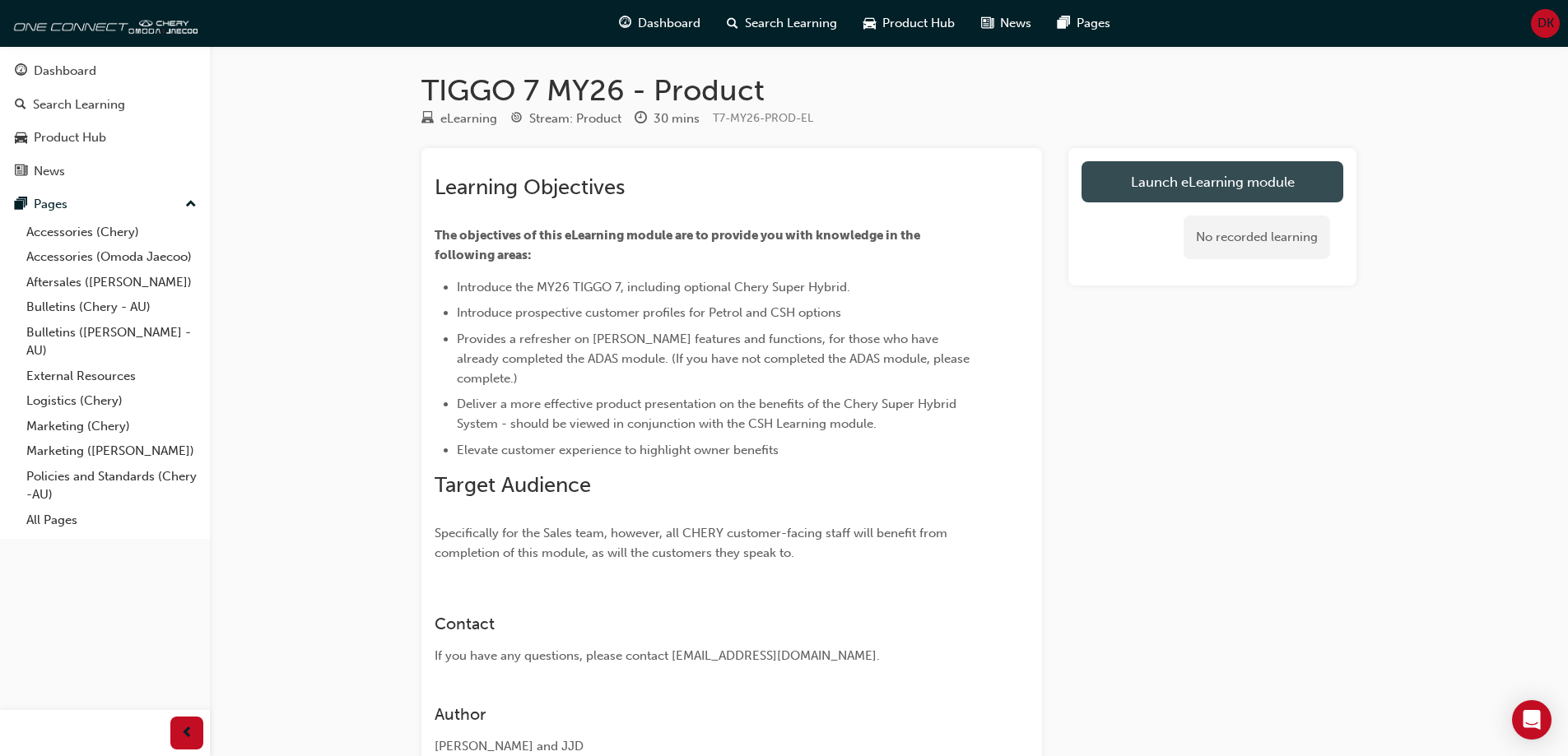
click at [1188, 187] on link "Launch eLearning module" at bounding box center [1213, 182] width 262 height 41
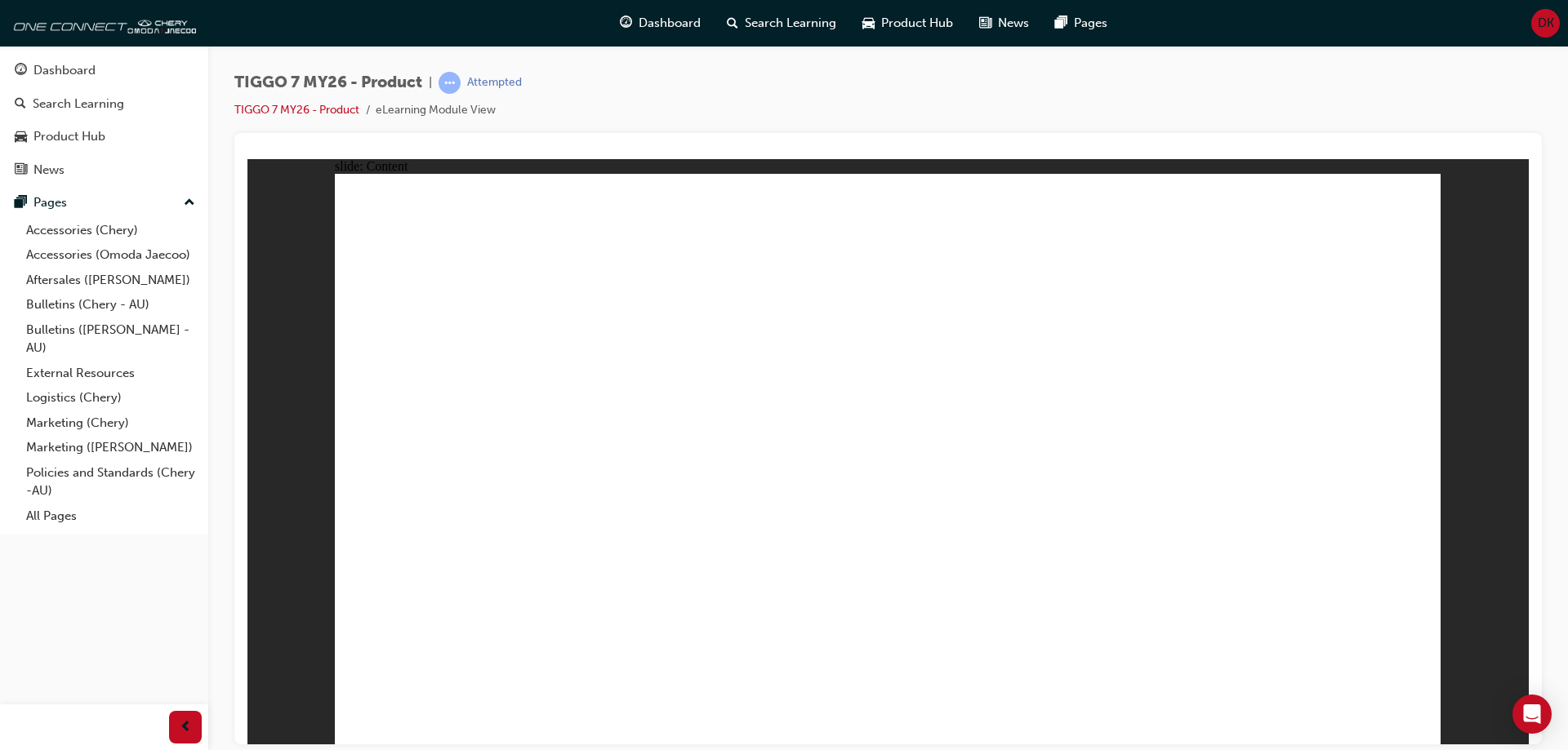
drag, startPoint x: 938, startPoint y: 469, endPoint x: 970, endPoint y: 469, distance: 32.0
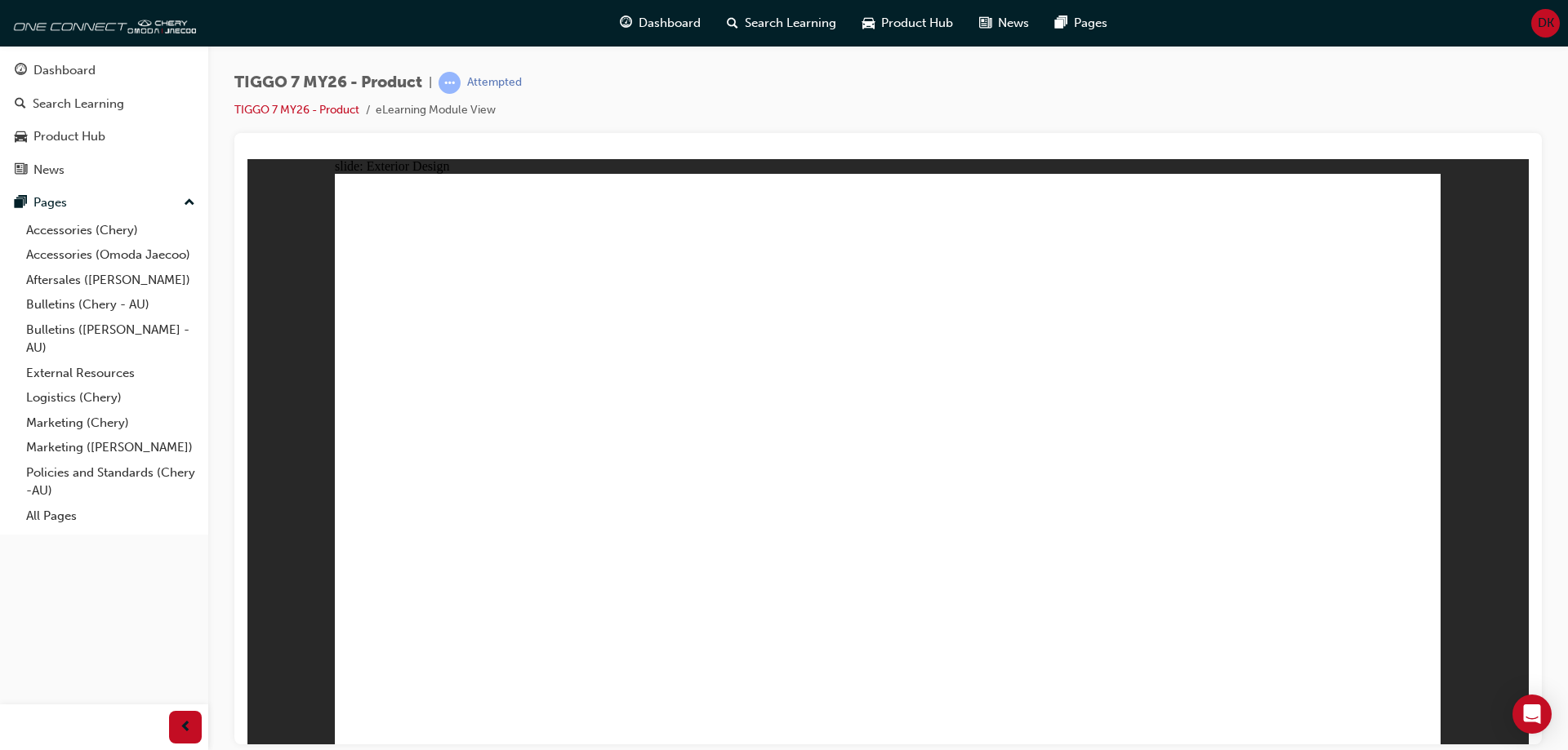
drag, startPoint x: 1186, startPoint y: 600, endPoint x: 1176, endPoint y: 617, distance: 19.7
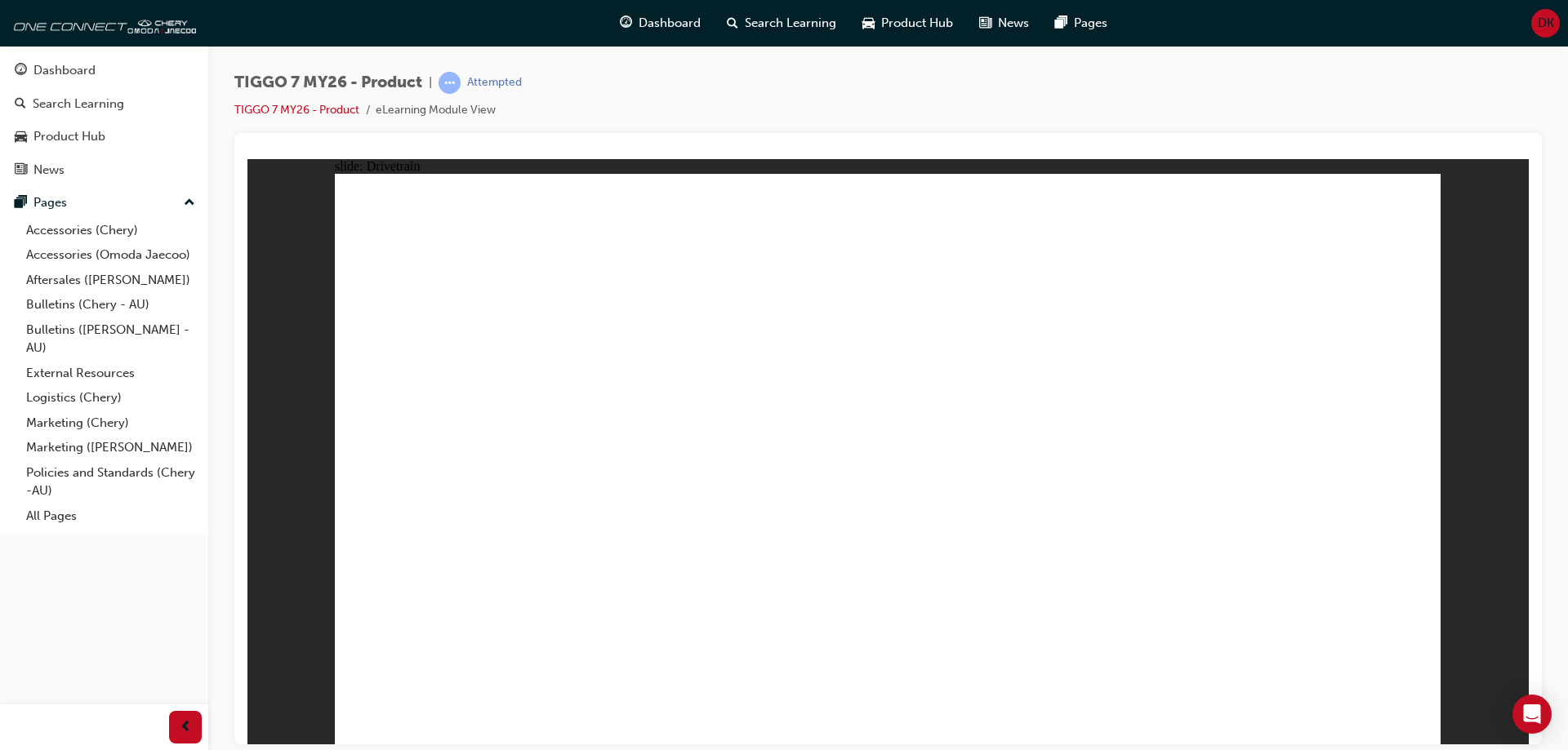
click at [321, 486] on div "slide: Drivetrain DRIVE MODES Line 1 PETROL ENGINE- ECO / NORMAL / SPORT CSH HY…" at bounding box center [887, 451] width 1281 height 585
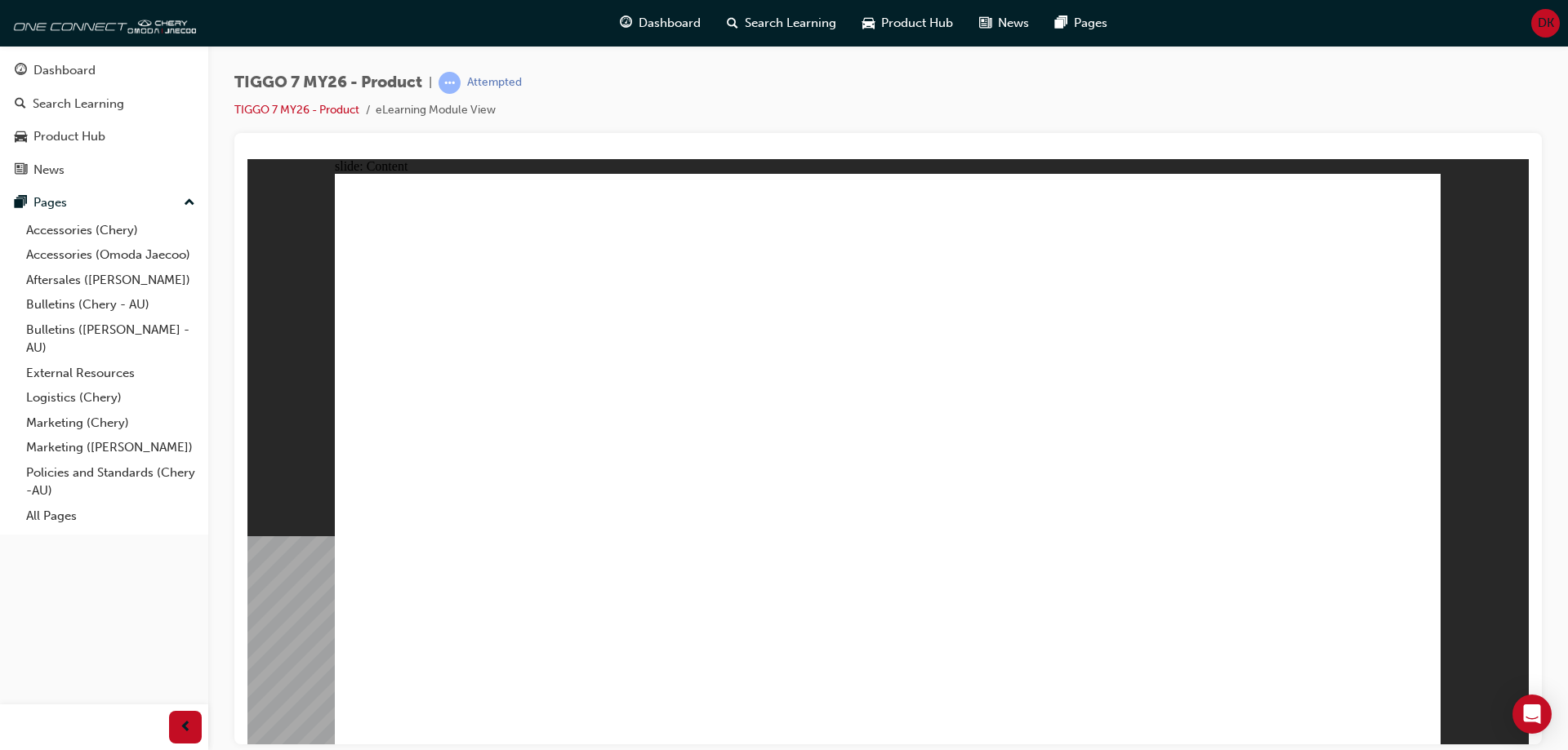
drag, startPoint x: 1384, startPoint y: 720, endPoint x: 1365, endPoint y: 729, distance: 21.0
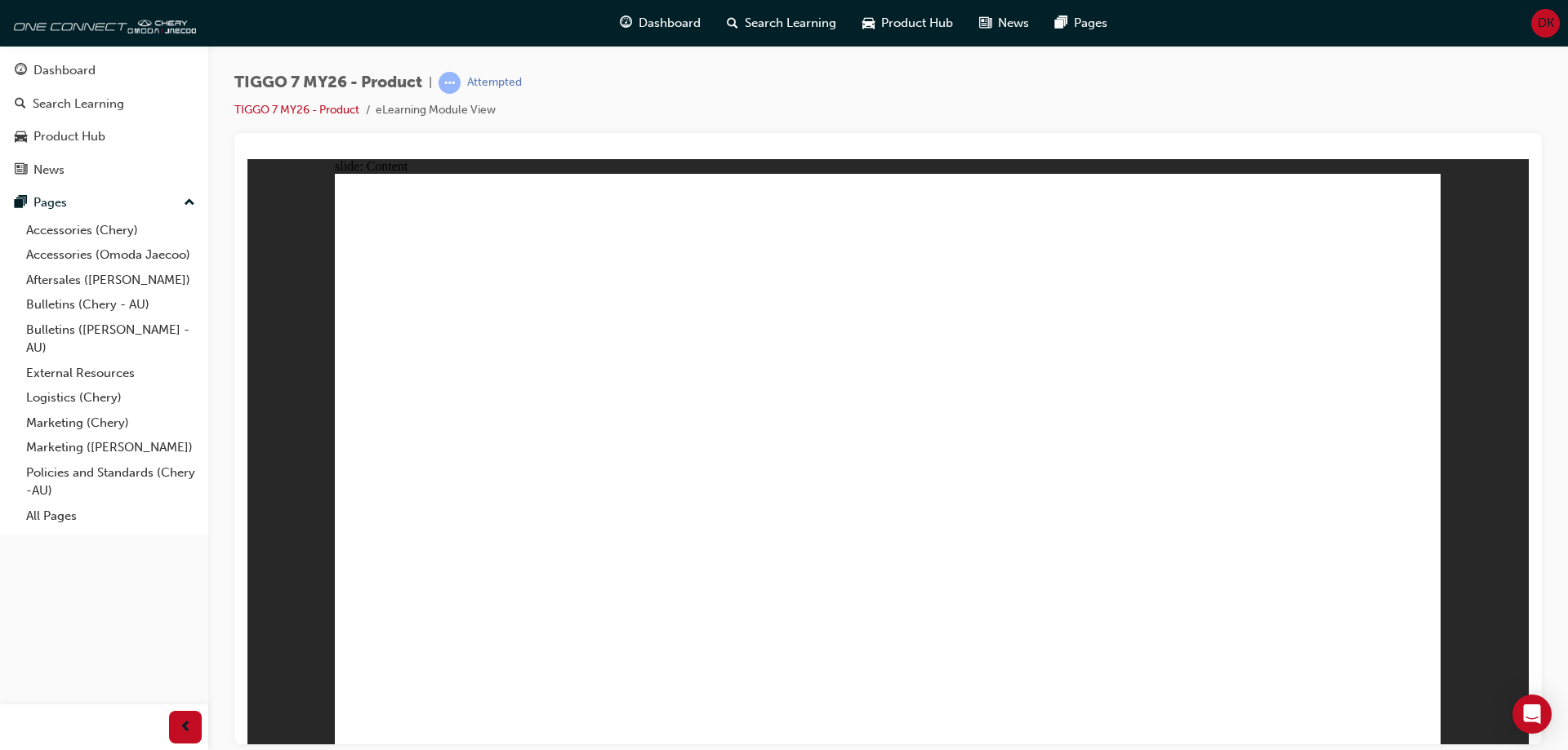
drag, startPoint x: 953, startPoint y: 232, endPoint x: 962, endPoint y: 233, distance: 9.1
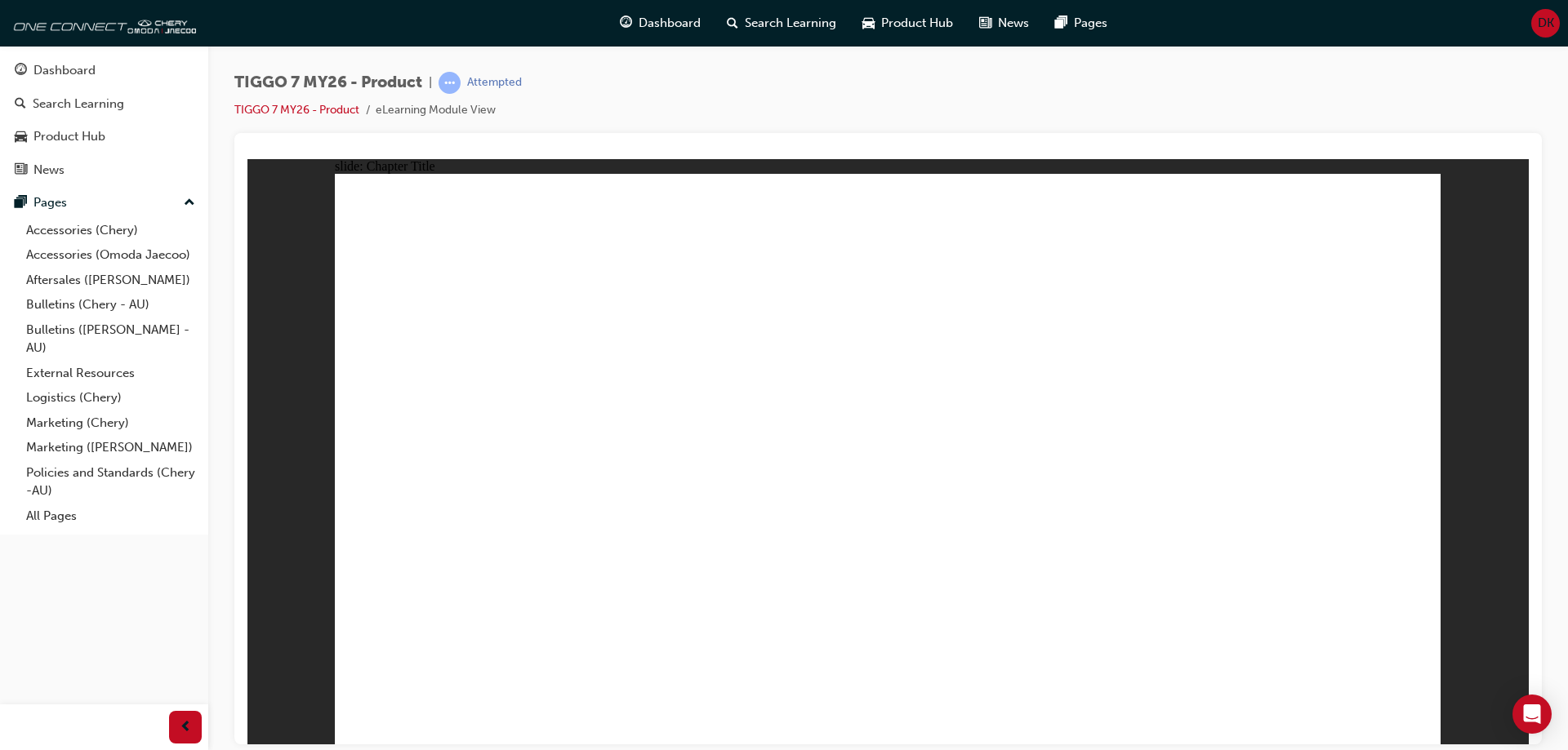
drag, startPoint x: 1341, startPoint y: 269, endPoint x: 1368, endPoint y: 274, distance: 27.5
drag, startPoint x: 1339, startPoint y: 261, endPoint x: 1131, endPoint y: 516, distance: 329.1
drag, startPoint x: 1197, startPoint y: 358, endPoint x: 894, endPoint y: 497, distance: 333.4
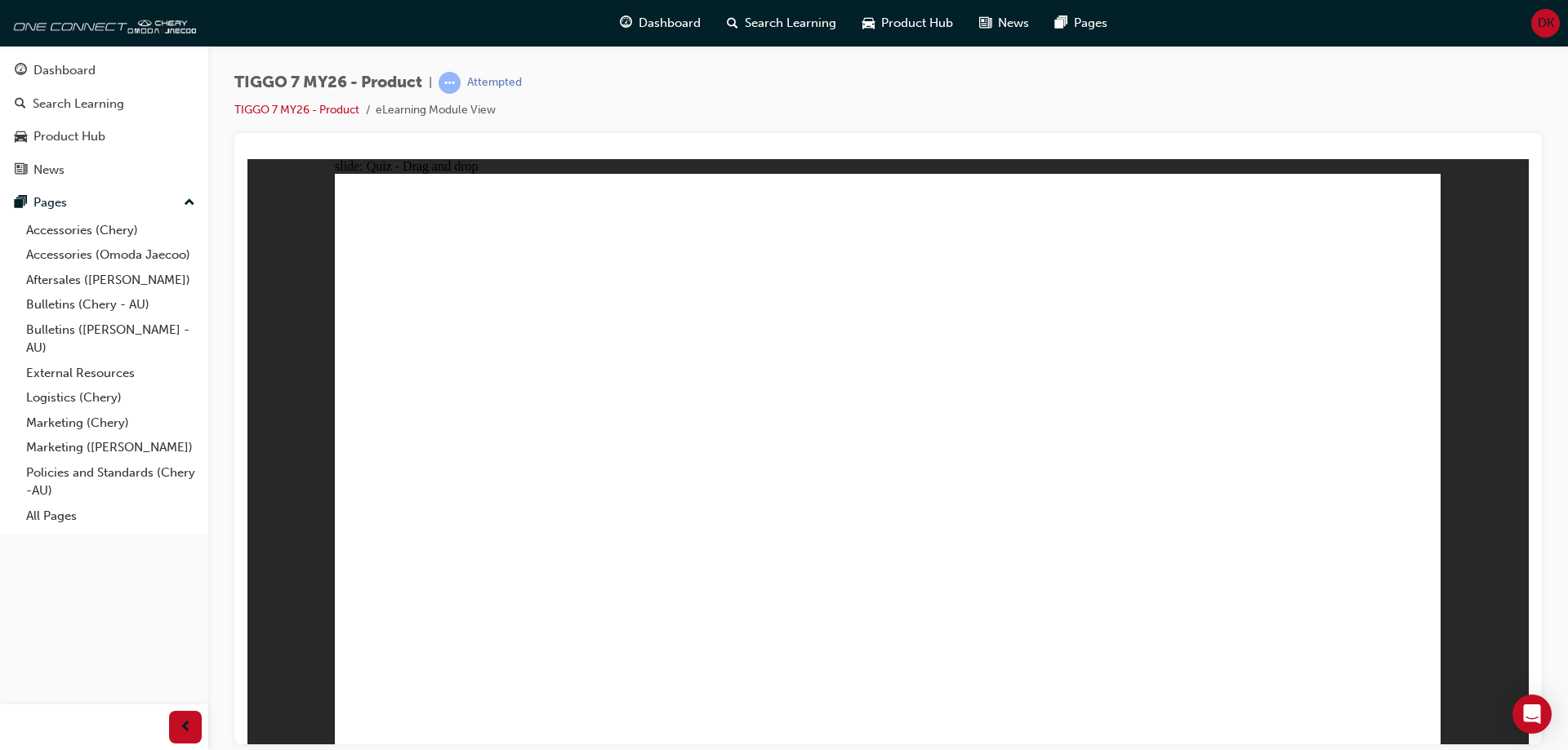
drag, startPoint x: 1086, startPoint y: 256, endPoint x: 471, endPoint y: 508, distance: 664.6
drag, startPoint x: 846, startPoint y: 251, endPoint x: 1315, endPoint y: 506, distance: 533.8
drag, startPoint x: 976, startPoint y: 359, endPoint x: 931, endPoint y: 362, distance: 45.1
drag, startPoint x: 975, startPoint y: 367, endPoint x: 705, endPoint y: 516, distance: 308.4
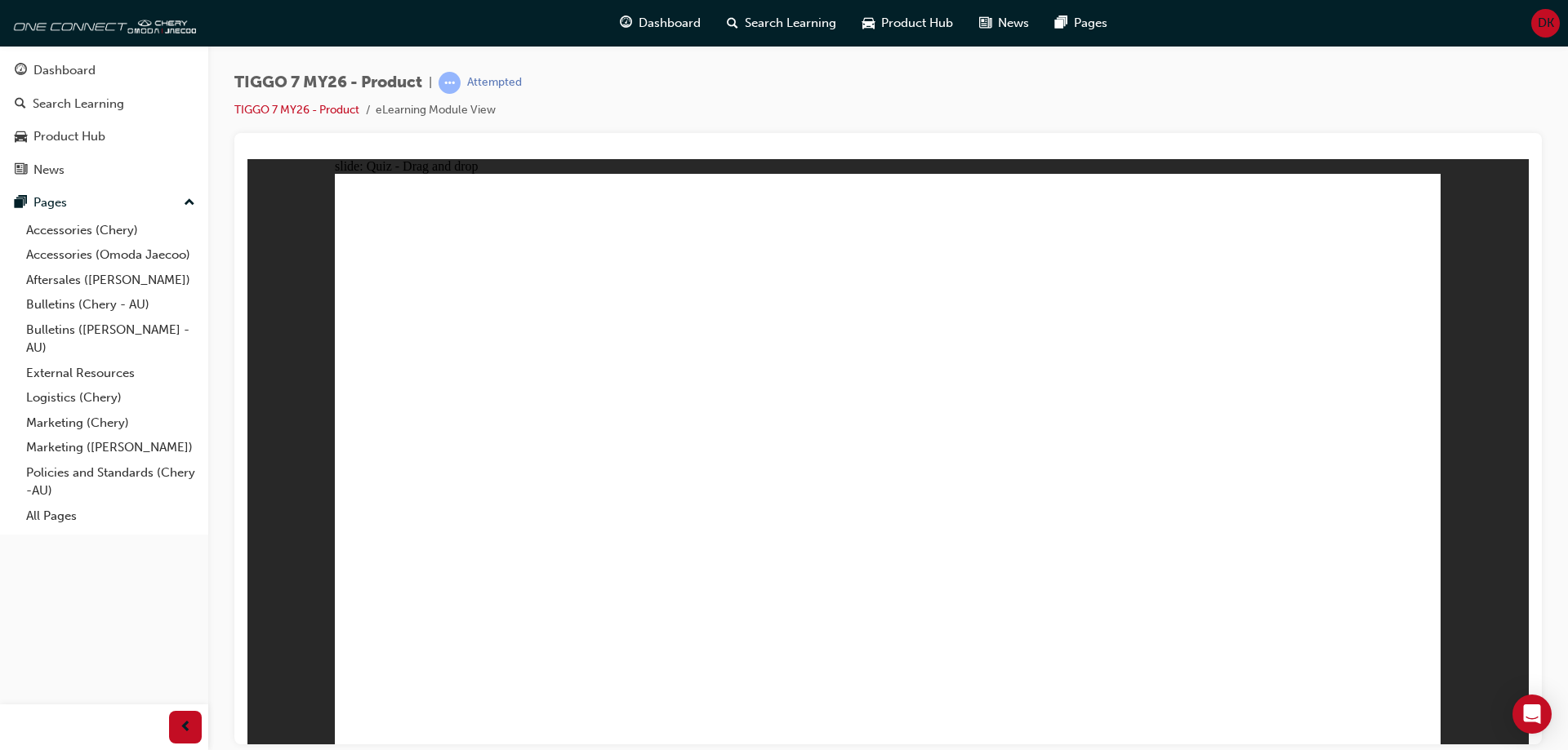
drag, startPoint x: 913, startPoint y: 311, endPoint x: 498, endPoint y: 549, distance: 478.4
drag, startPoint x: 1101, startPoint y: 306, endPoint x: 903, endPoint y: 575, distance: 334.0
drag, startPoint x: 1307, startPoint y: 310, endPoint x: 507, endPoint y: 572, distance: 841.8
drag, startPoint x: 515, startPoint y: 572, endPoint x: 784, endPoint y: 404, distance: 317.2
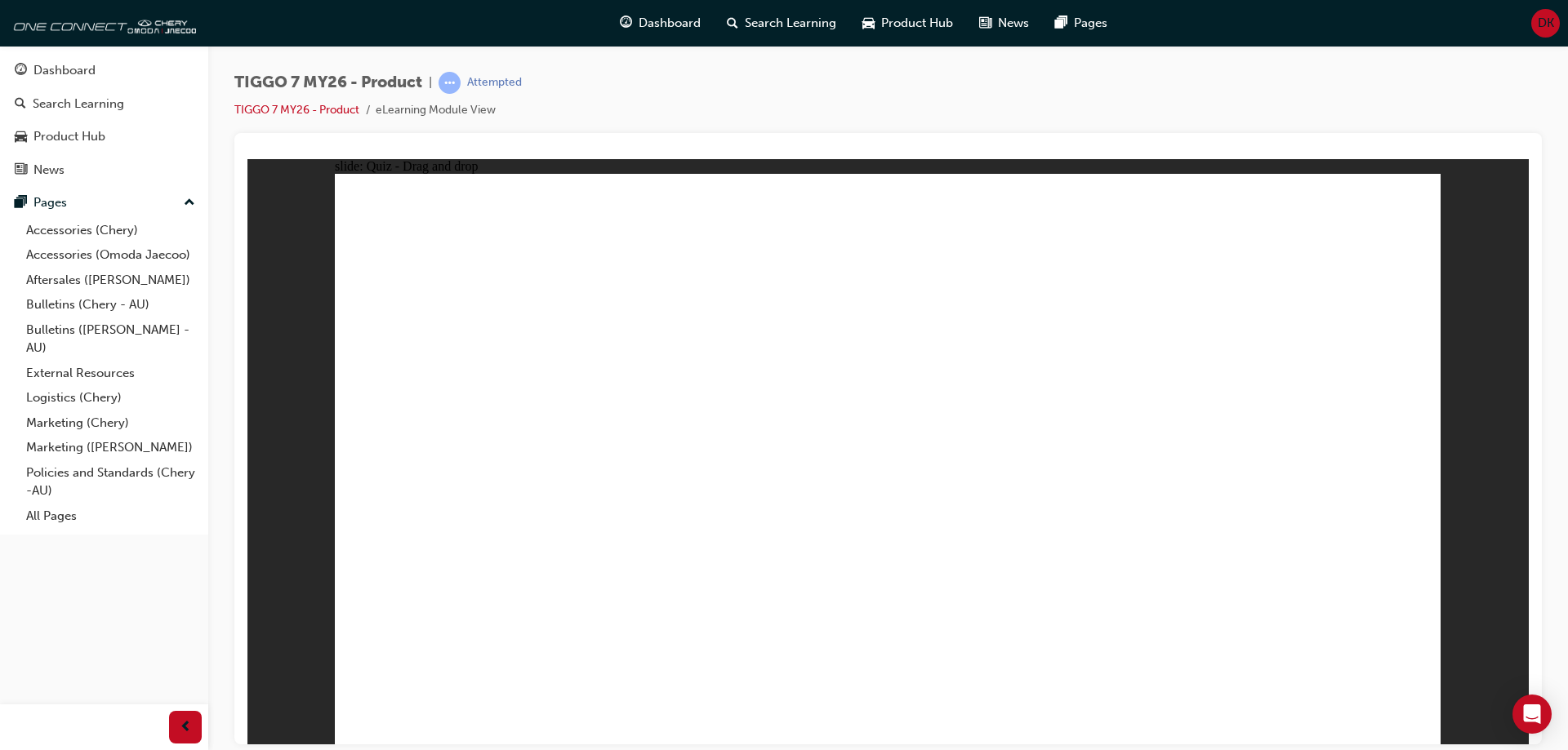
drag, startPoint x: 933, startPoint y: 508, endPoint x: 1012, endPoint y: 361, distance: 166.9
drag, startPoint x: 1125, startPoint y: 309, endPoint x: 470, endPoint y: 597, distance: 715.5
drag, startPoint x: 1290, startPoint y: 313, endPoint x: 919, endPoint y: 532, distance: 430.8
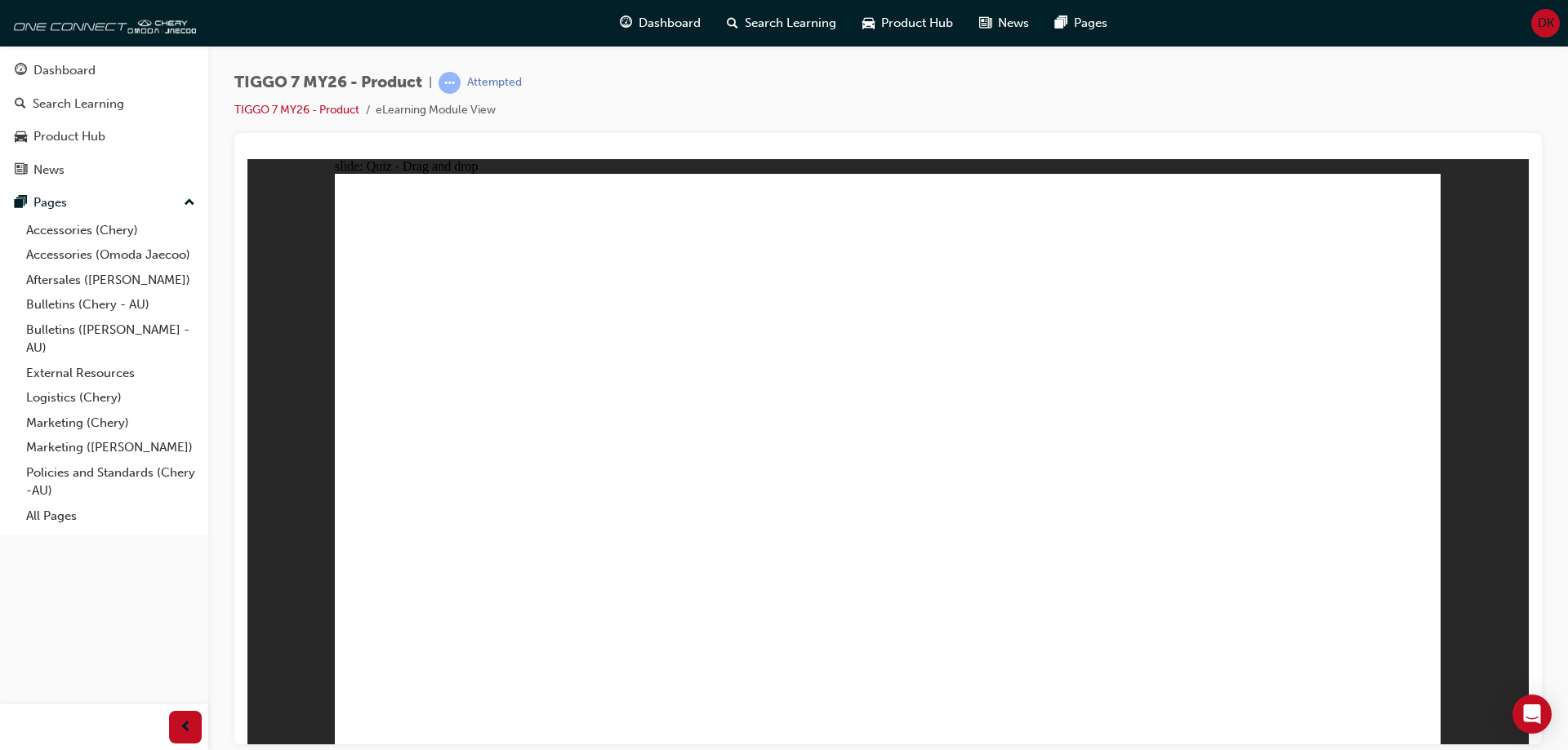
drag, startPoint x: 861, startPoint y: 234, endPoint x: 806, endPoint y: 252, distance: 57.9
drag, startPoint x: 862, startPoint y: 245, endPoint x: 930, endPoint y: 553, distance: 315.4
drag, startPoint x: 990, startPoint y: 243, endPoint x: 1000, endPoint y: 543, distance: 300.2
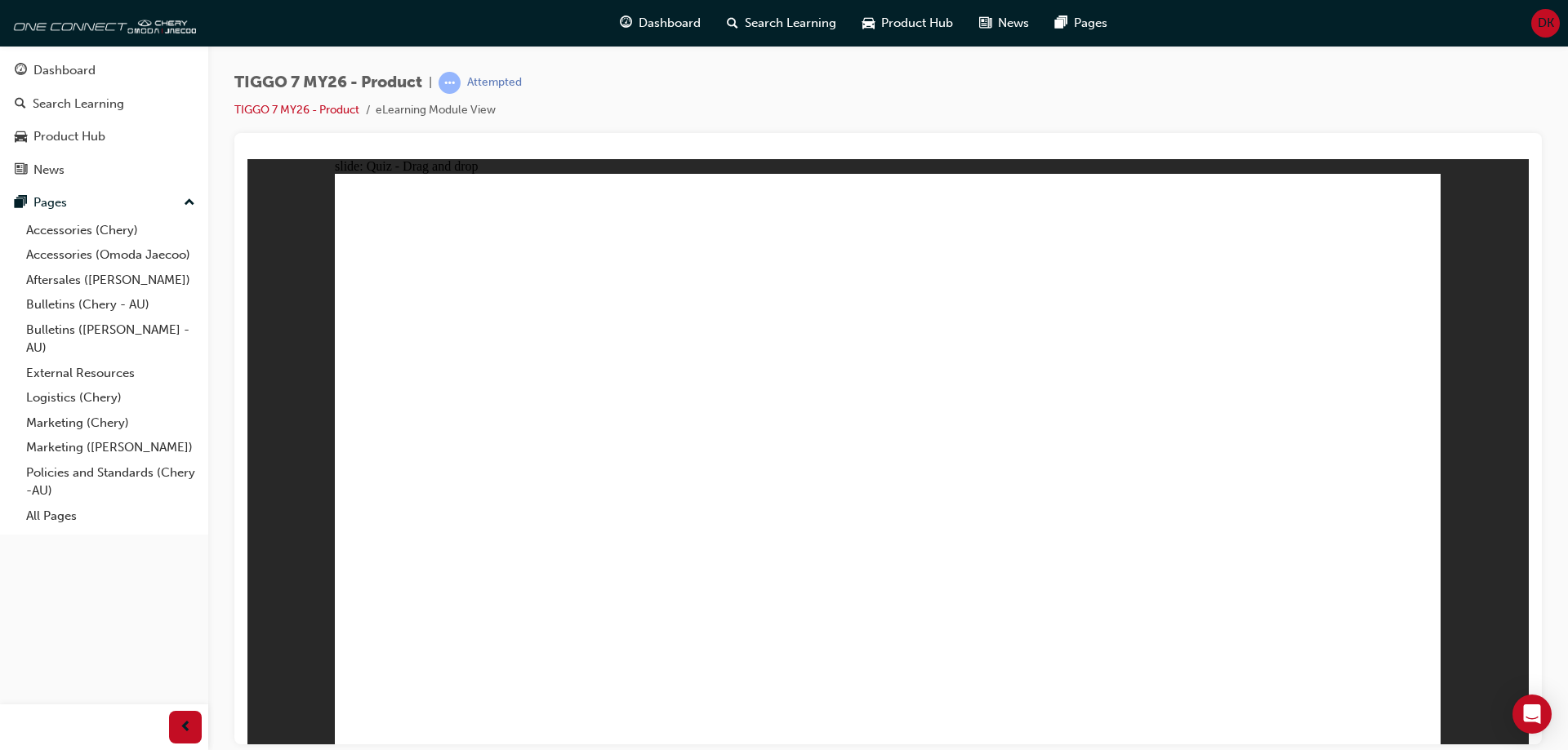
drag, startPoint x: 906, startPoint y: 521, endPoint x: 491, endPoint y: 538, distance: 415.3
drag, startPoint x: 873, startPoint y: 287, endPoint x: 562, endPoint y: 545, distance: 404.1
drag, startPoint x: 990, startPoint y: 284, endPoint x: 945, endPoint y: 294, distance: 46.1
drag, startPoint x: 989, startPoint y: 332, endPoint x: 981, endPoint y: 407, distance: 75.4
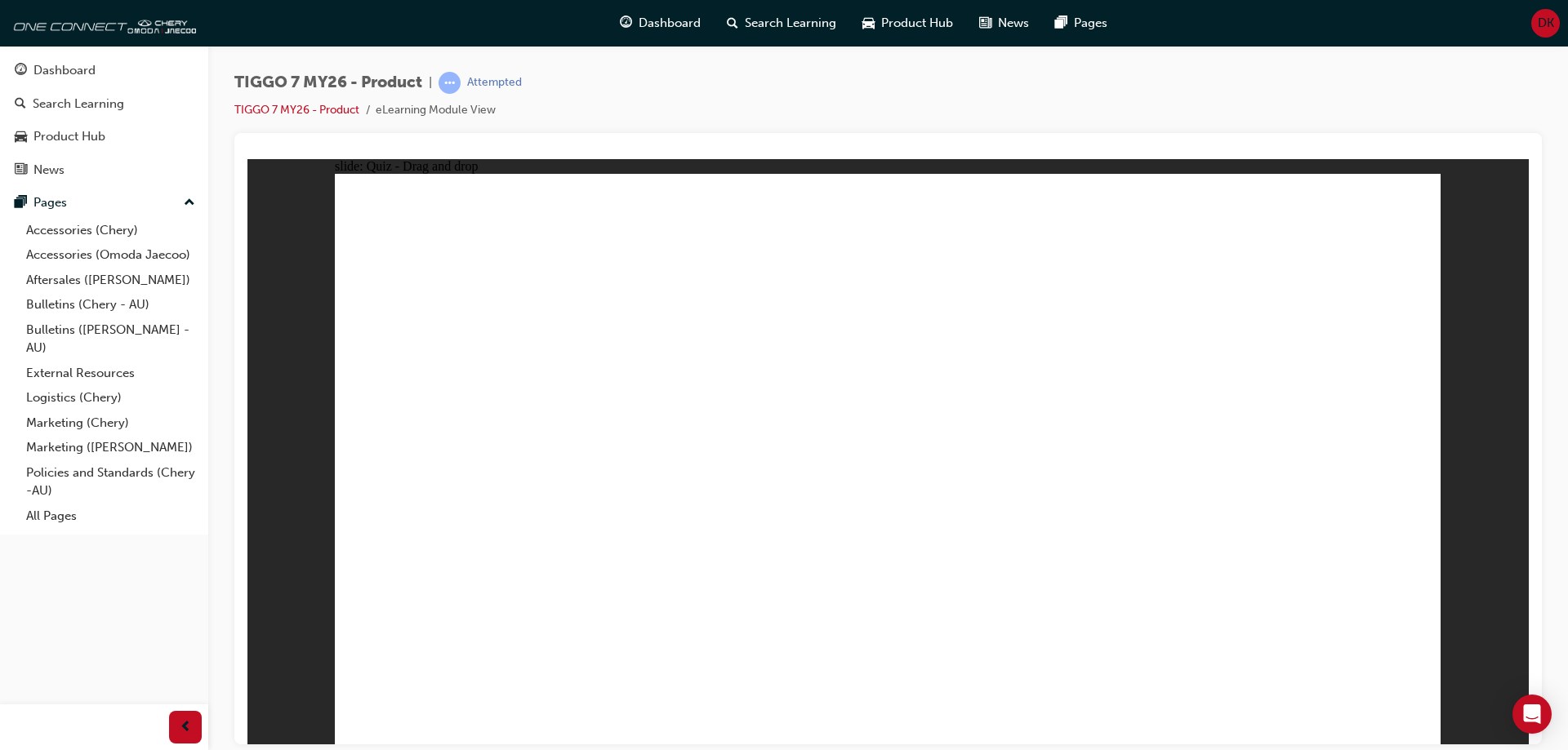
drag, startPoint x: 1118, startPoint y: 240, endPoint x: 662, endPoint y: 537, distance: 544.2
drag, startPoint x: 1219, startPoint y: 332, endPoint x: 1144, endPoint y: 375, distance: 86.5
drag, startPoint x: 1235, startPoint y: 238, endPoint x: 1029, endPoint y: 524, distance: 352.5
drag, startPoint x: 998, startPoint y: 334, endPoint x: 1118, endPoint y: 545, distance: 242.7
drag, startPoint x: 1109, startPoint y: 536, endPoint x: 1111, endPoint y: 547, distance: 11.2
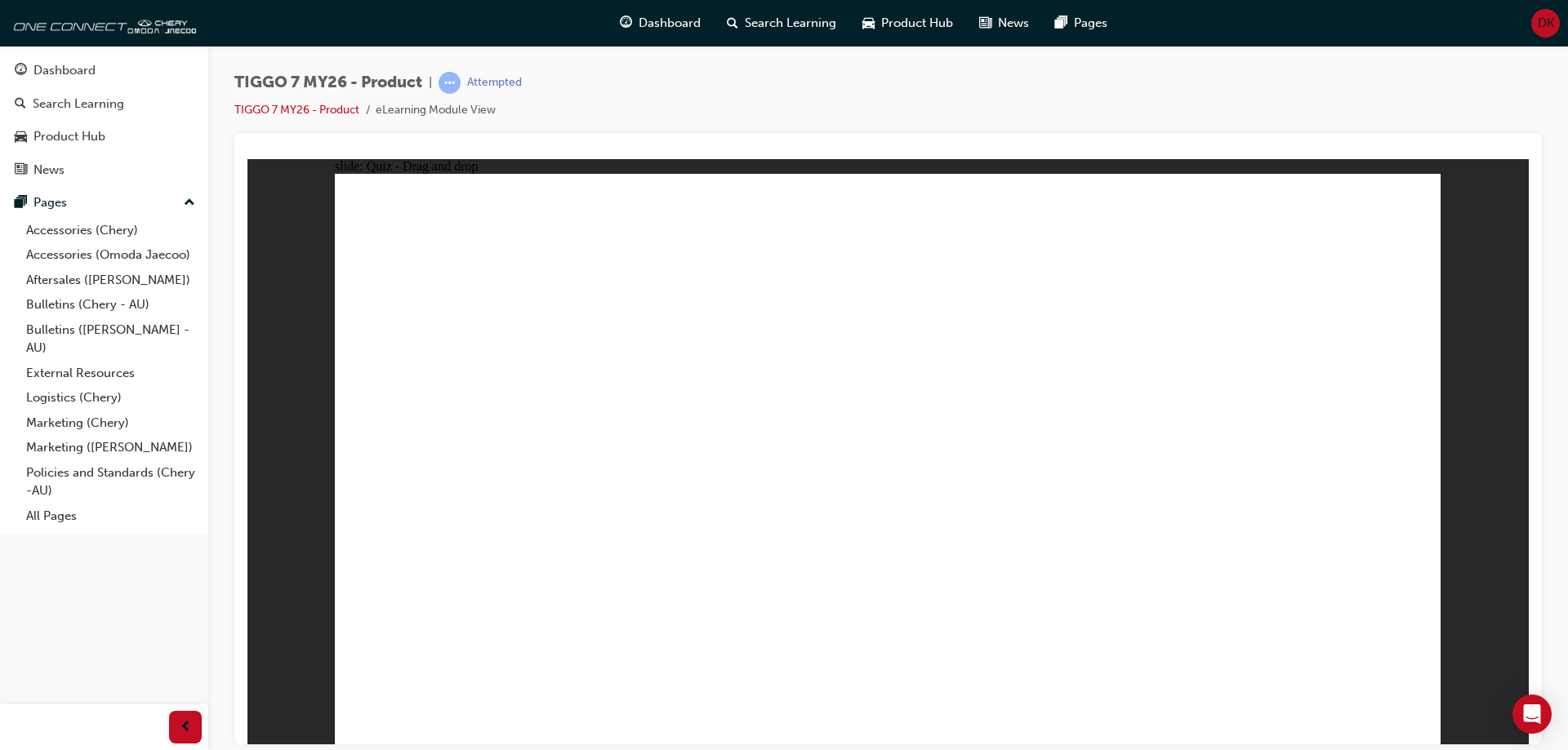
drag, startPoint x: 1297, startPoint y: 367, endPoint x: 1195, endPoint y: 539, distance: 200.0
drag, startPoint x: 1218, startPoint y: 332, endPoint x: 747, endPoint y: 543, distance: 516.1
drag, startPoint x: 981, startPoint y: 280, endPoint x: 448, endPoint y: 559, distance: 601.6
drag, startPoint x: 1088, startPoint y: 278, endPoint x: 512, endPoint y: 564, distance: 643.1
drag, startPoint x: 457, startPoint y: 553, endPoint x: 913, endPoint y: 562, distance: 456.1
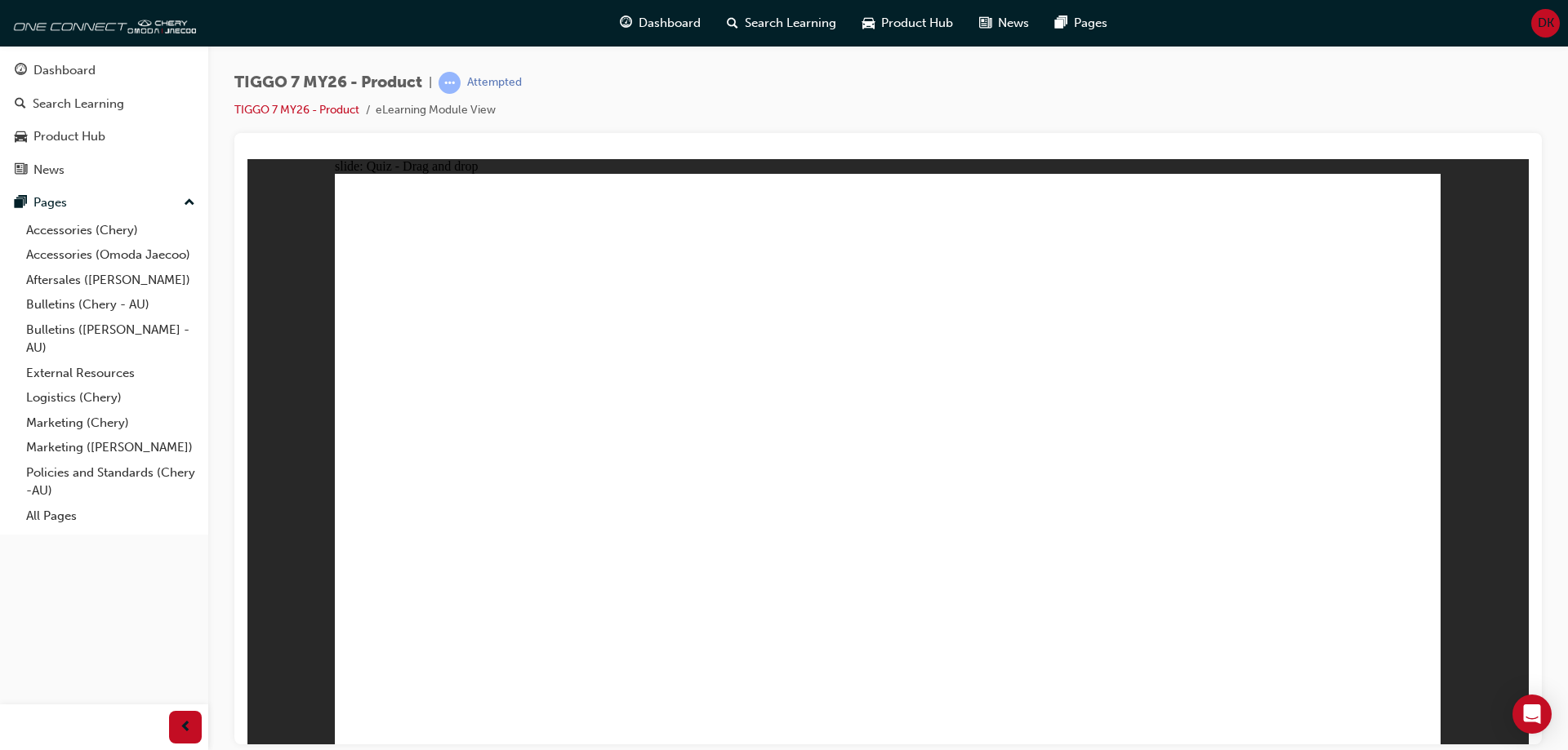
drag, startPoint x: 1104, startPoint y: 333, endPoint x: 1064, endPoint y: 586, distance: 256.1
drag, startPoint x: 1219, startPoint y: 290, endPoint x: 610, endPoint y: 570, distance: 670.3
drag, startPoint x: 1352, startPoint y: 240, endPoint x: 679, endPoint y: 559, distance: 744.8
drag, startPoint x: 450, startPoint y: 525, endPoint x: 1127, endPoint y: 566, distance: 678.2
drag, startPoint x: 1109, startPoint y: 529, endPoint x: 1137, endPoint y: 572, distance: 51.3
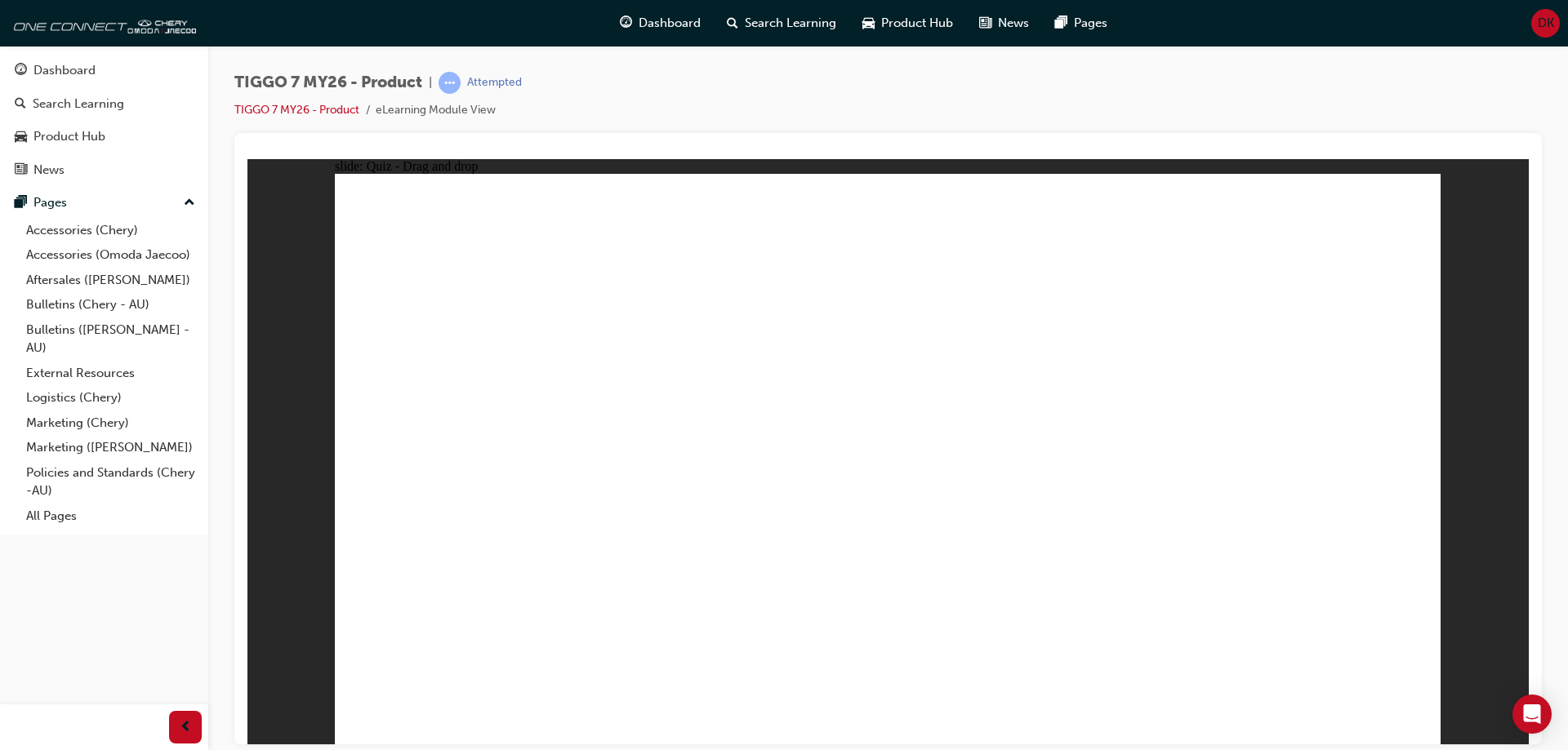
drag, startPoint x: 916, startPoint y: 279, endPoint x: 448, endPoint y: 495, distance: 515.4
drag, startPoint x: 1080, startPoint y: 293, endPoint x: 526, endPoint y: 538, distance: 605.8
drag, startPoint x: 1315, startPoint y: 290, endPoint x: 1041, endPoint y: 470, distance: 327.8
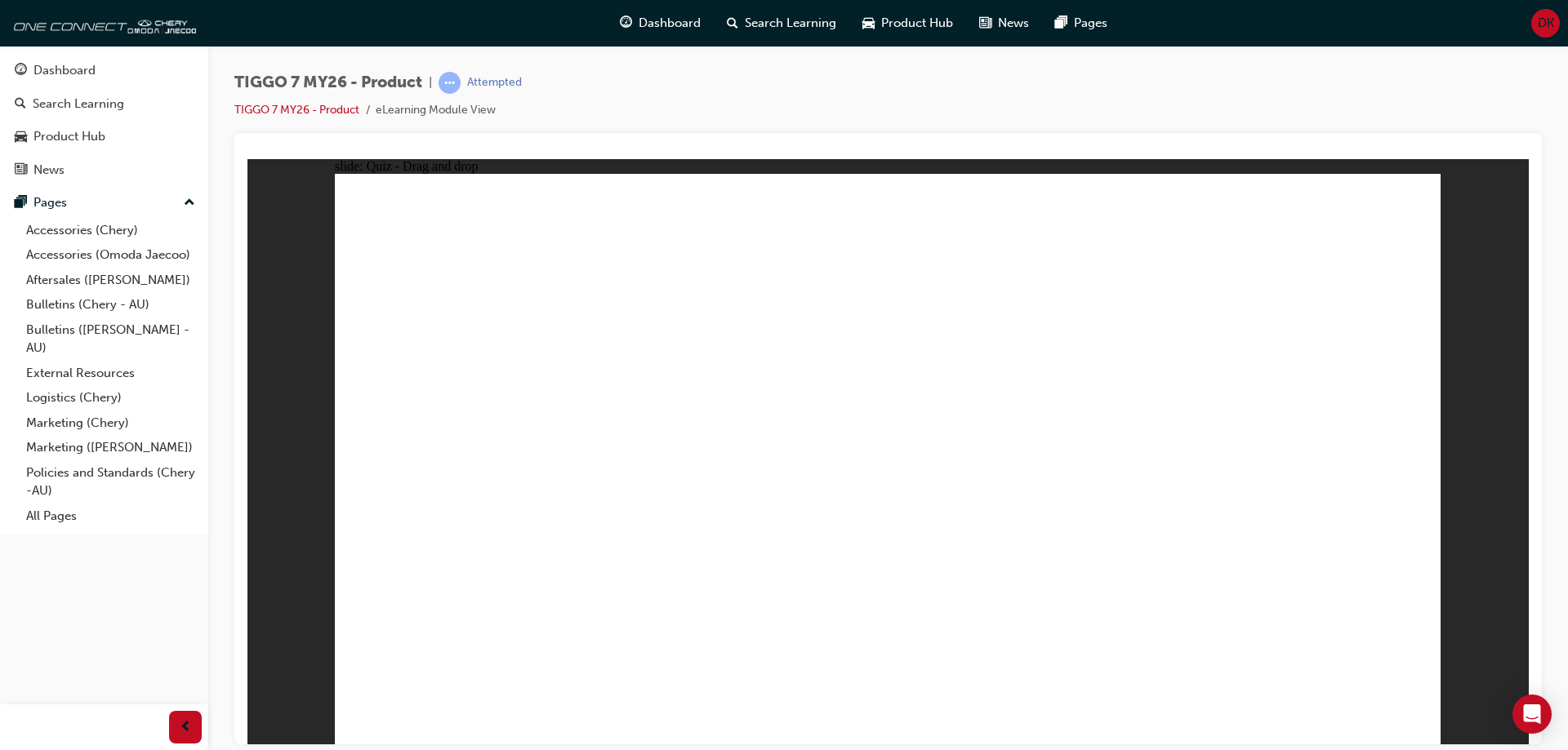
radio input "true"
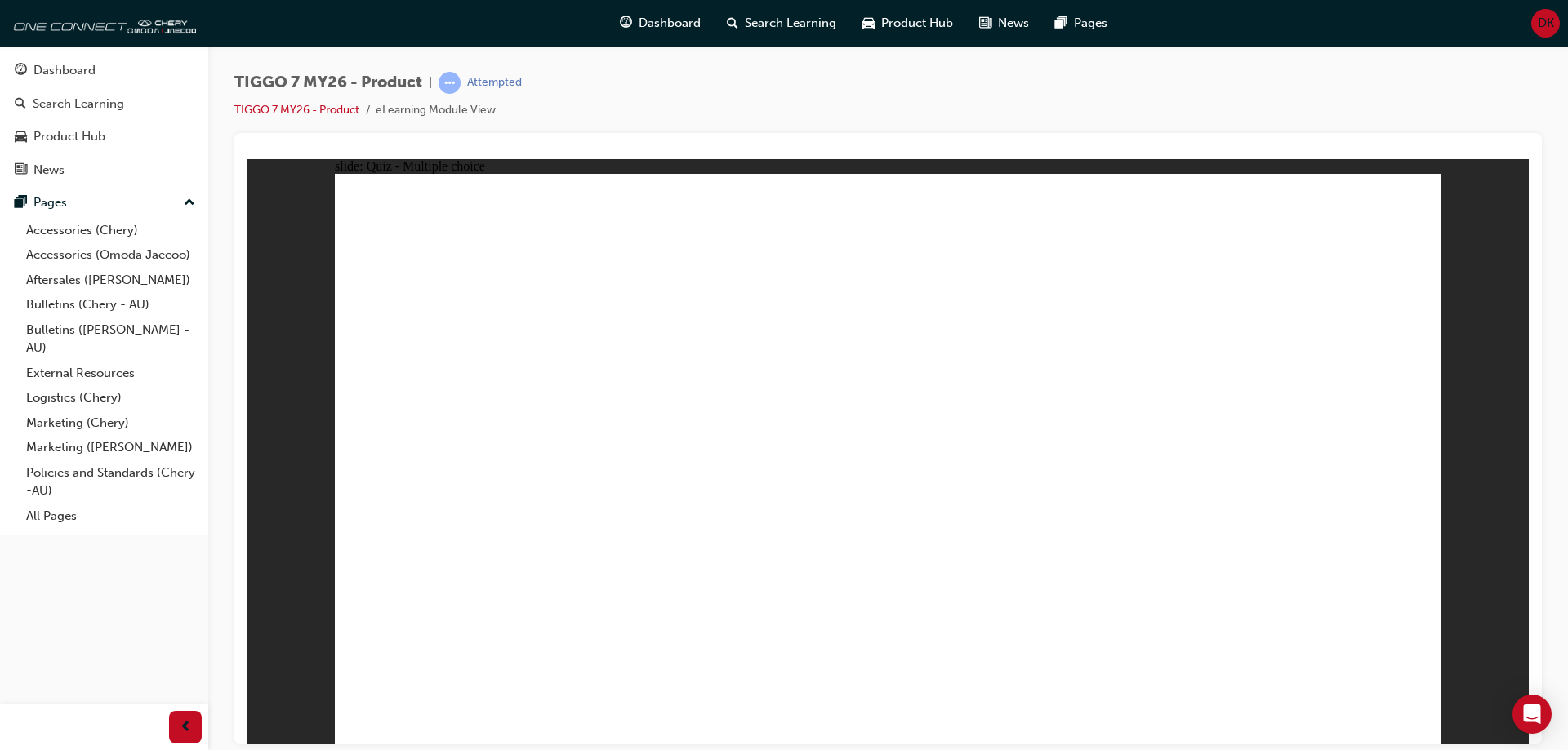
drag, startPoint x: 948, startPoint y: 238, endPoint x: 981, endPoint y: 520, distance: 283.9
drag, startPoint x: 931, startPoint y: 279, endPoint x: 1143, endPoint y: 503, distance: 308.4
drag, startPoint x: 1125, startPoint y: 241, endPoint x: 969, endPoint y: 557, distance: 352.4
drag, startPoint x: 1162, startPoint y: 284, endPoint x: 1198, endPoint y: 551, distance: 269.4
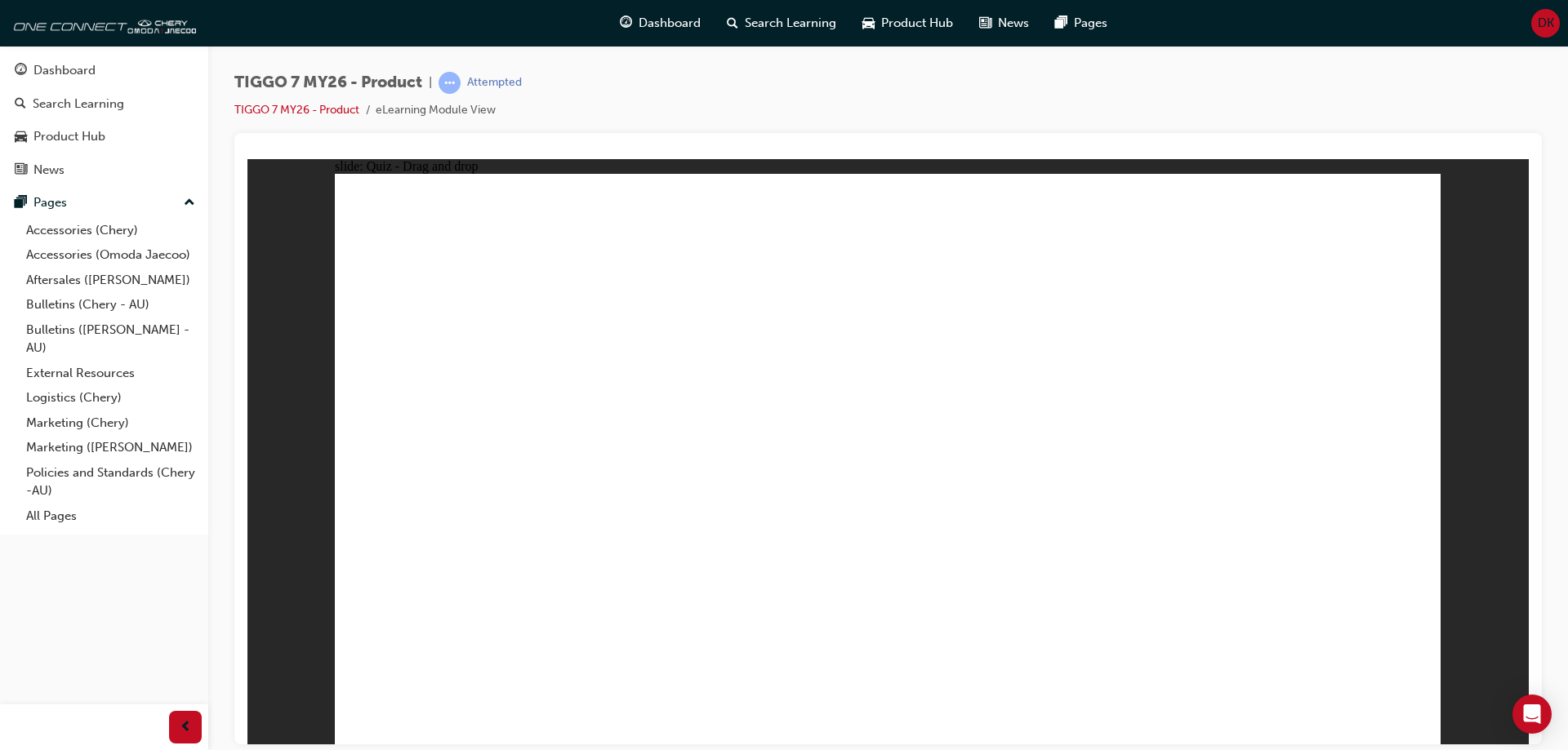
drag, startPoint x: 1312, startPoint y: 232, endPoint x: 642, endPoint y: 507, distance: 724.2
drag, startPoint x: 1299, startPoint y: 242, endPoint x: 938, endPoint y: 587, distance: 499.3
drag, startPoint x: 1075, startPoint y: 315, endPoint x: 1106, endPoint y: 568, distance: 254.9
drag, startPoint x: 1279, startPoint y: 274, endPoint x: 938, endPoint y: 612, distance: 480.1
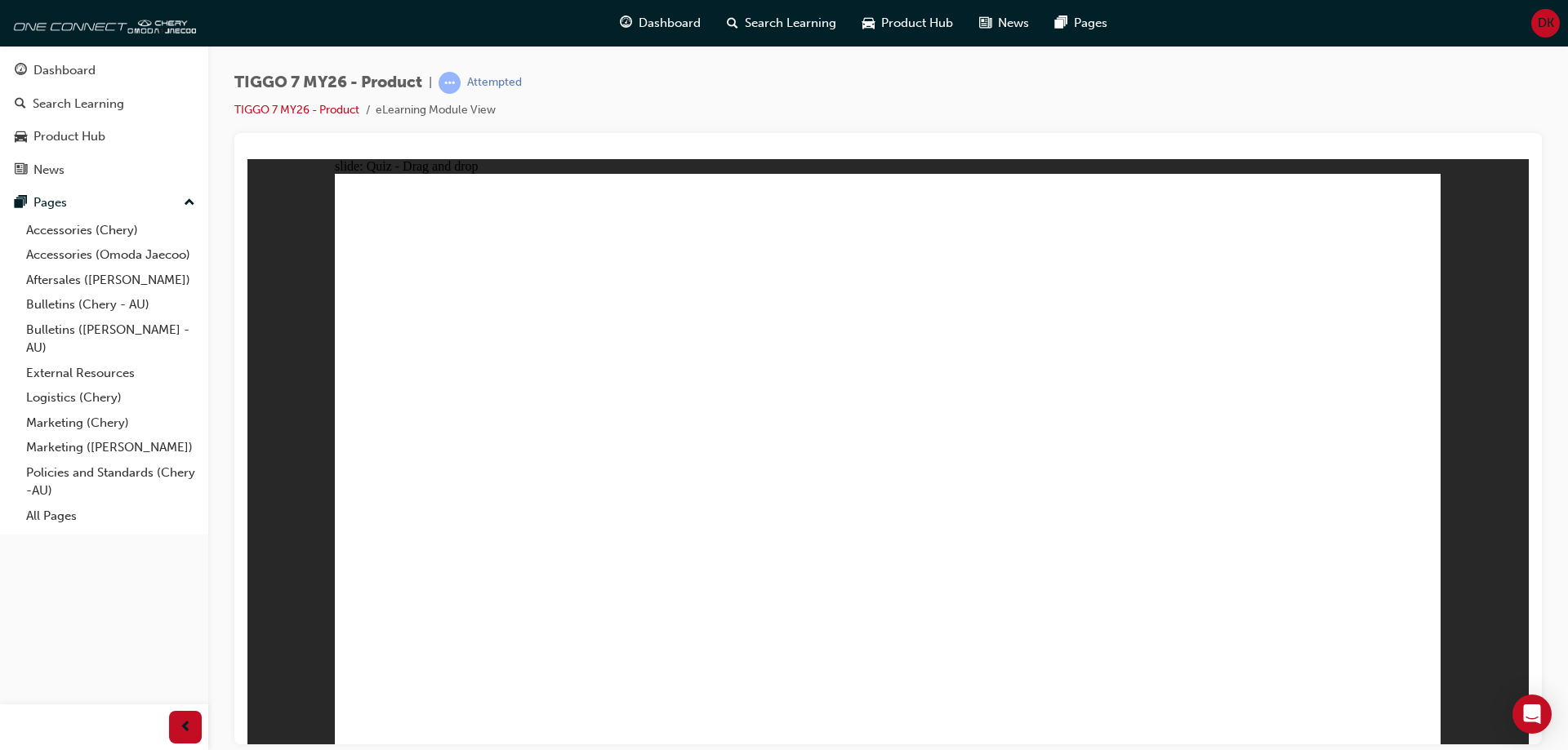
radio input "true"
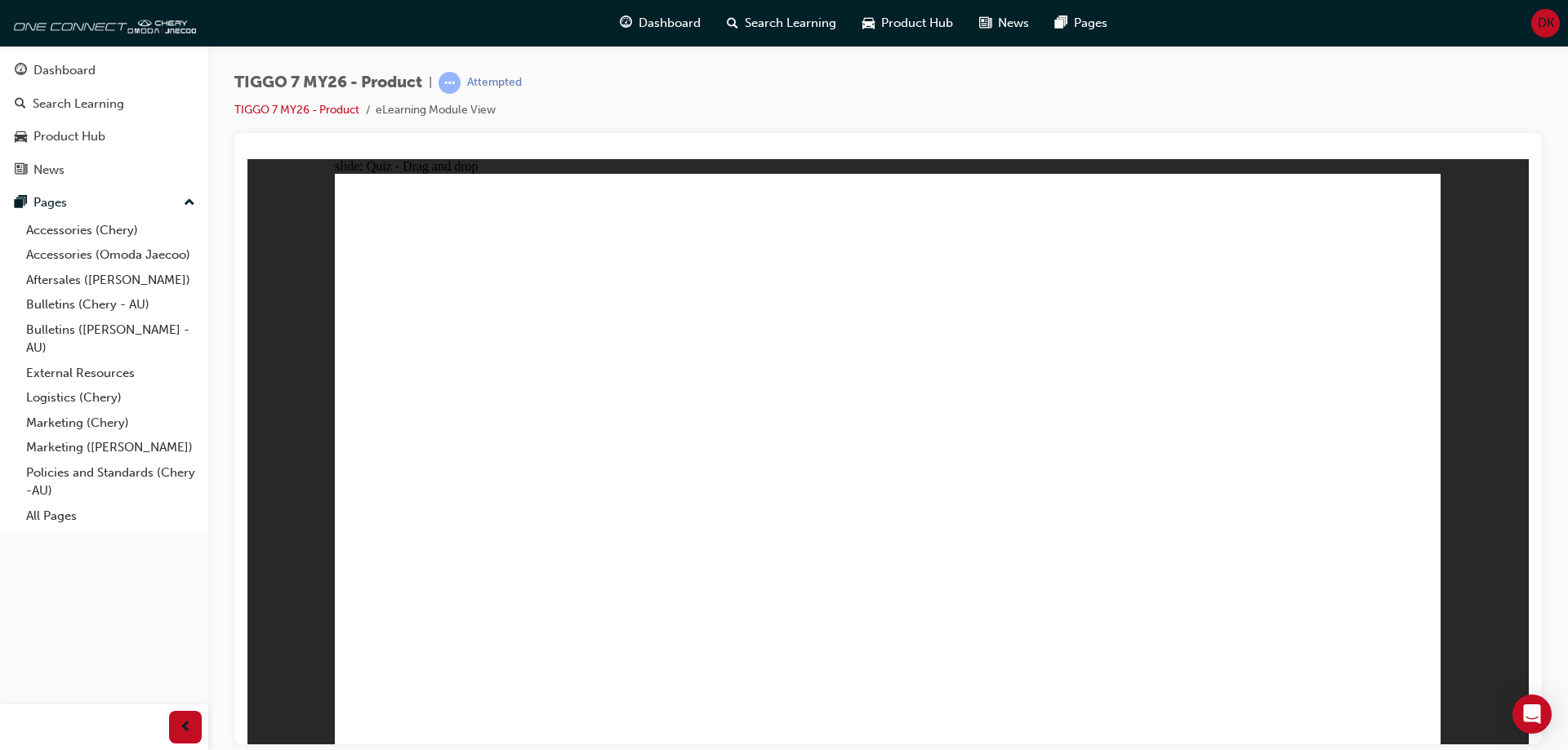
drag, startPoint x: 890, startPoint y: 233, endPoint x: 488, endPoint y: 491, distance: 477.7
drag, startPoint x: 1135, startPoint y: 252, endPoint x: 748, endPoint y: 493, distance: 455.9
drag, startPoint x: 1215, startPoint y: 352, endPoint x: 1337, endPoint y: 498, distance: 190.3
drag, startPoint x: 980, startPoint y: 379, endPoint x: 1132, endPoint y: 537, distance: 219.2
drag, startPoint x: 1243, startPoint y: 240, endPoint x: 833, endPoint y: 488, distance: 479.2
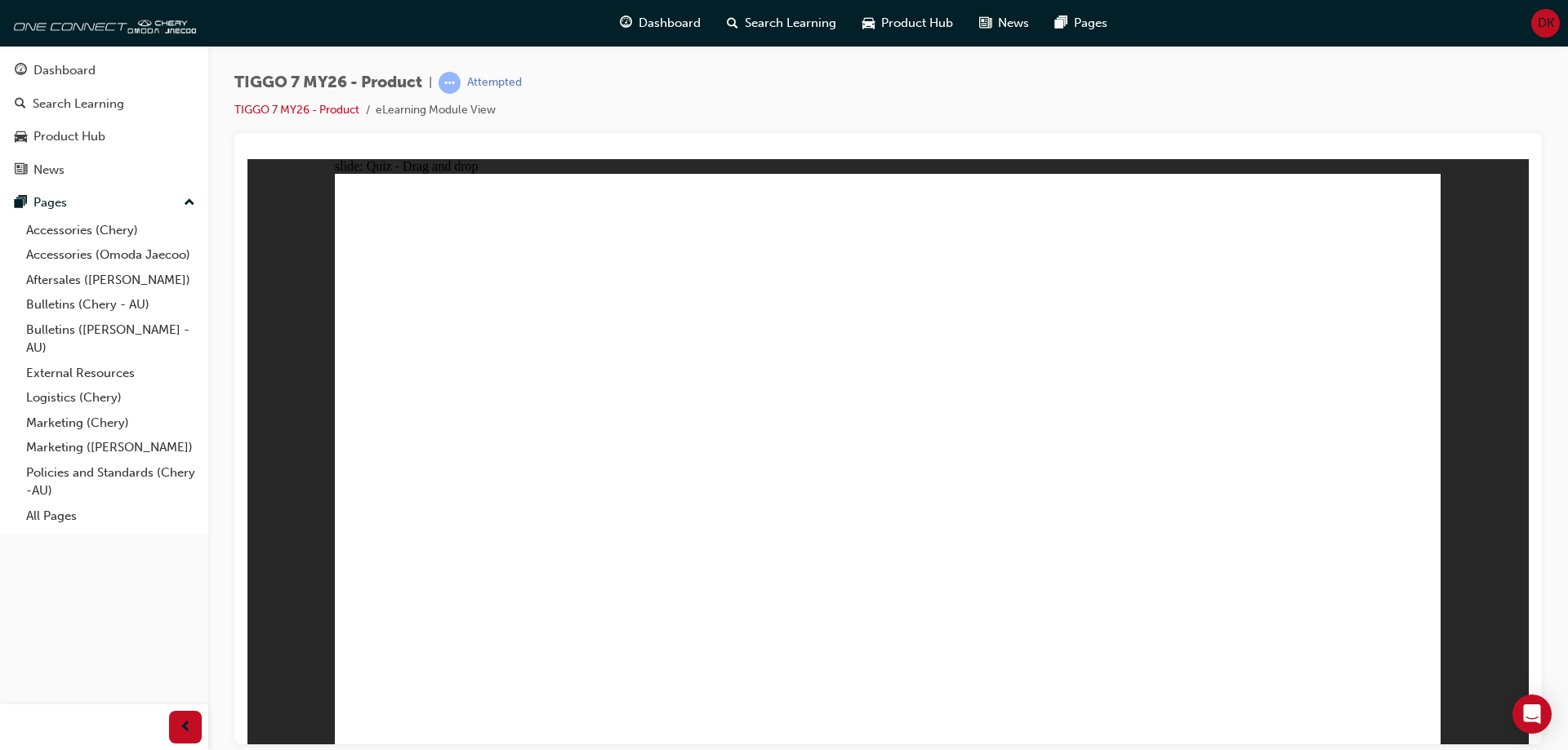
radio input "true"
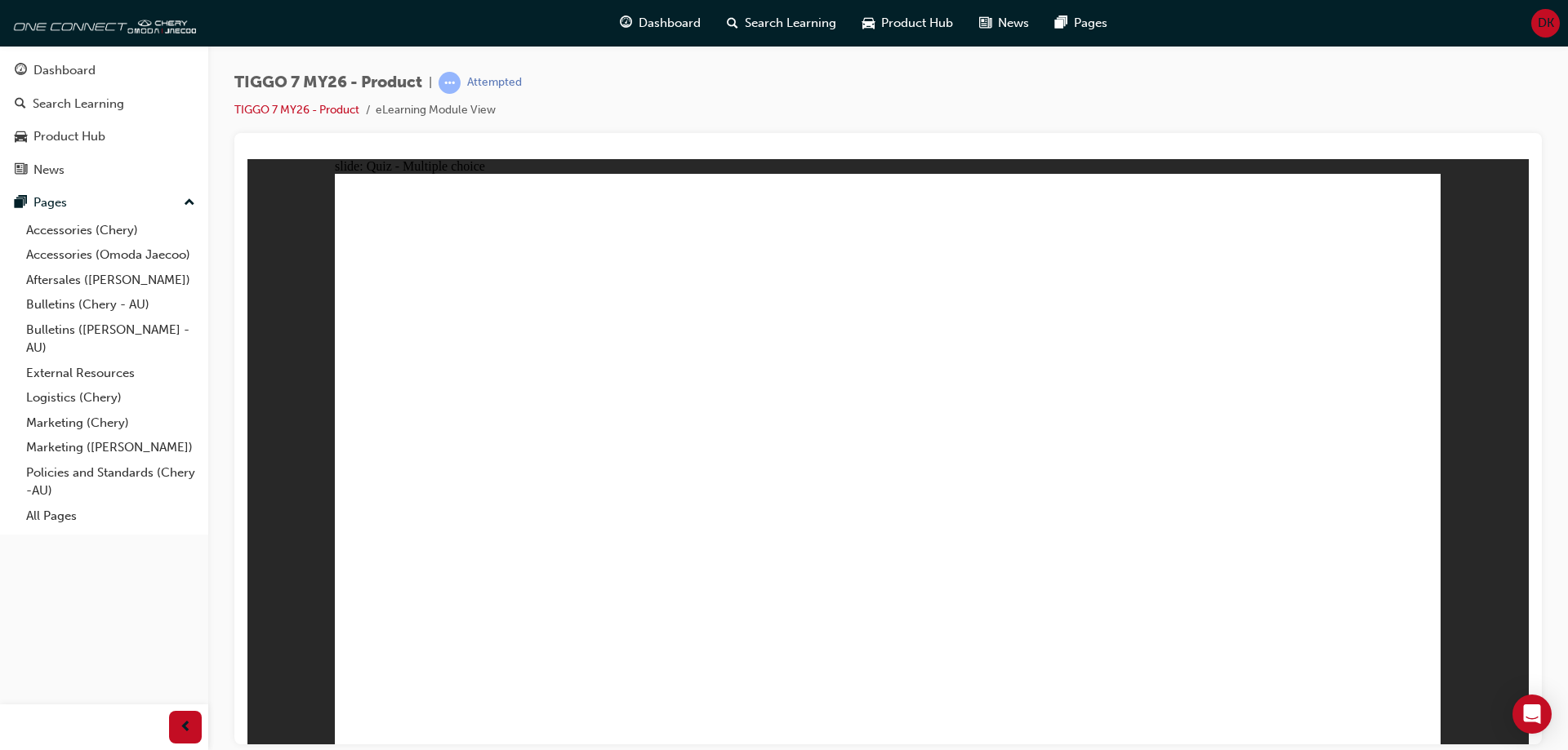
radio input "true"
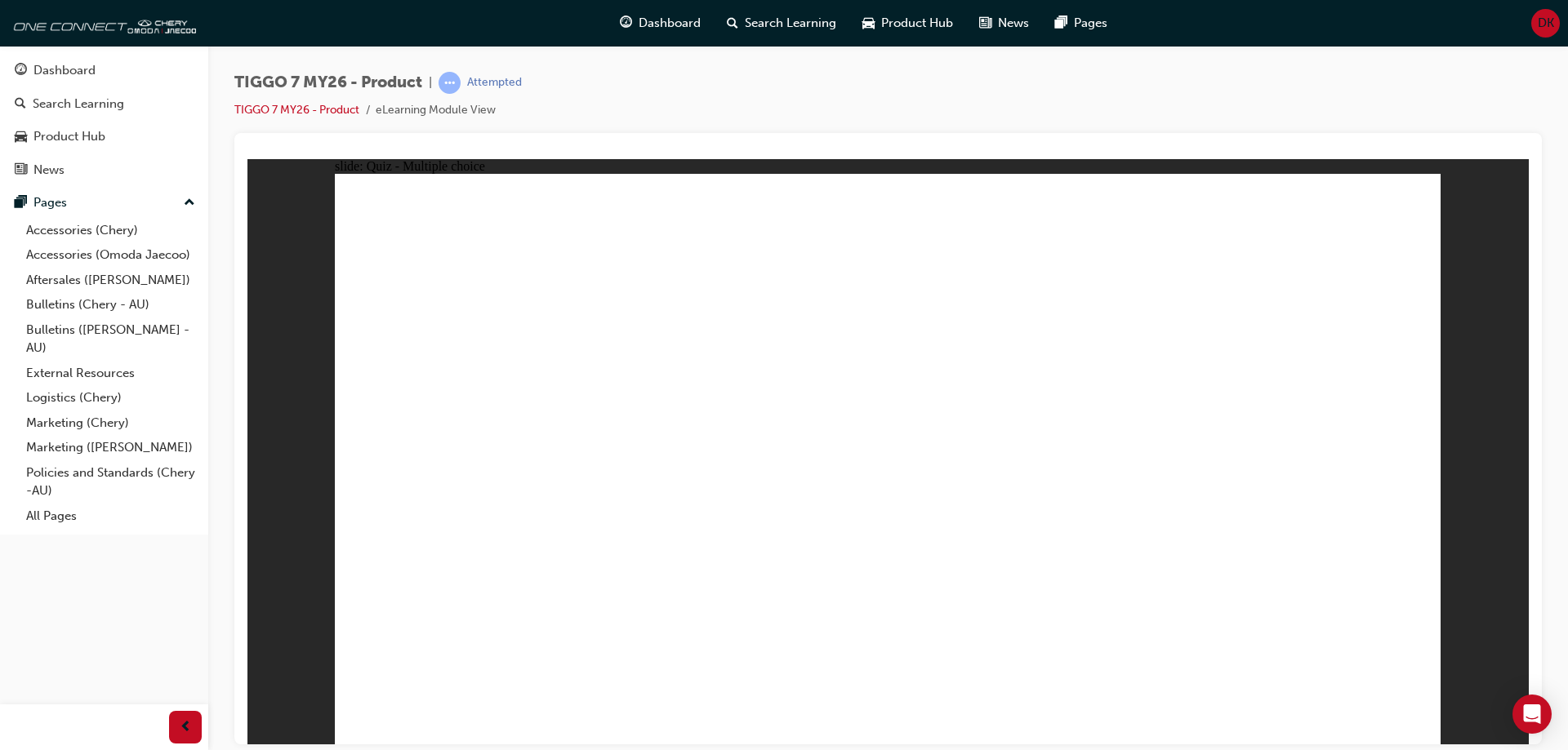
click at [59, 79] on div "Dashboard" at bounding box center [64, 70] width 62 height 19
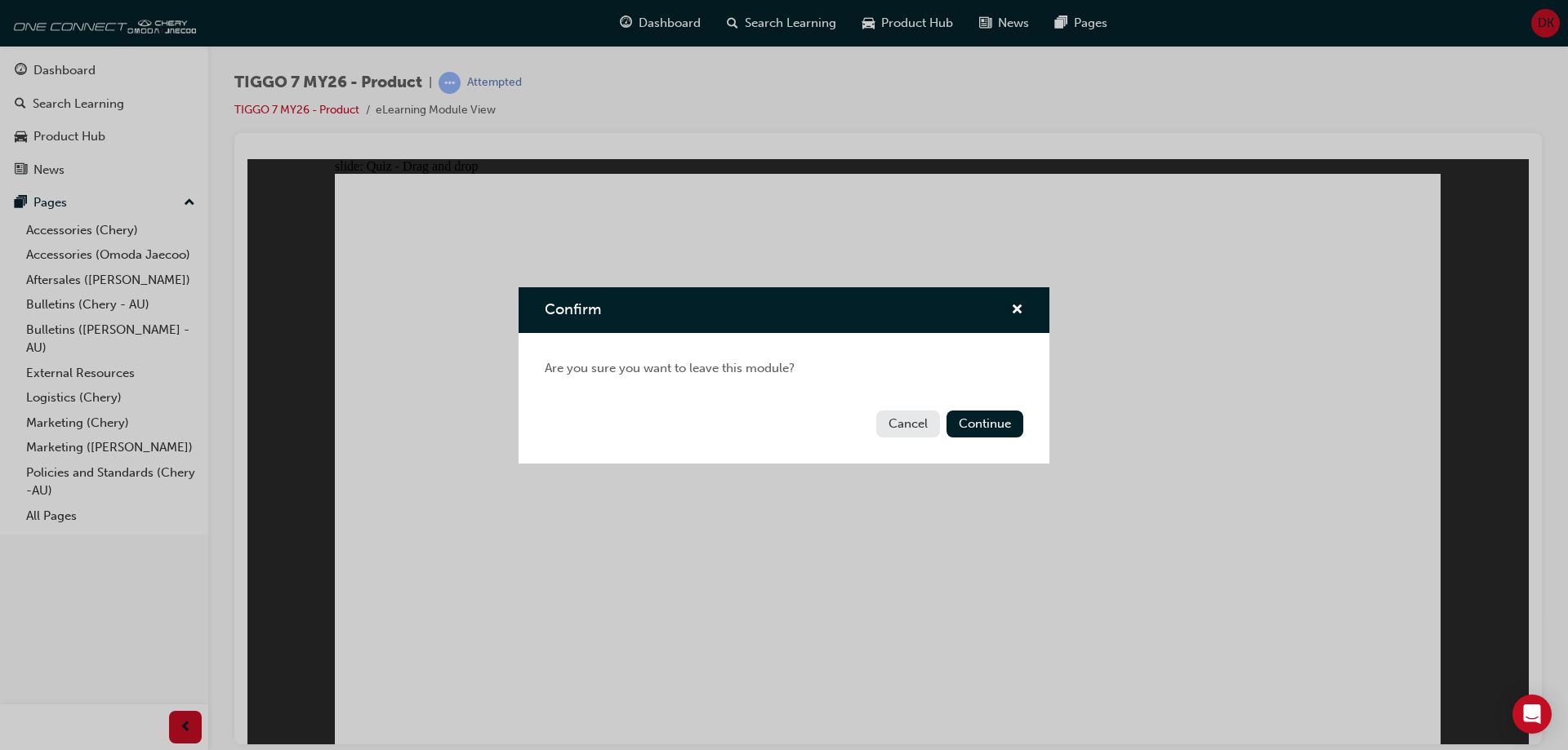
click at [898, 427] on button "Cancel" at bounding box center [908, 424] width 64 height 27
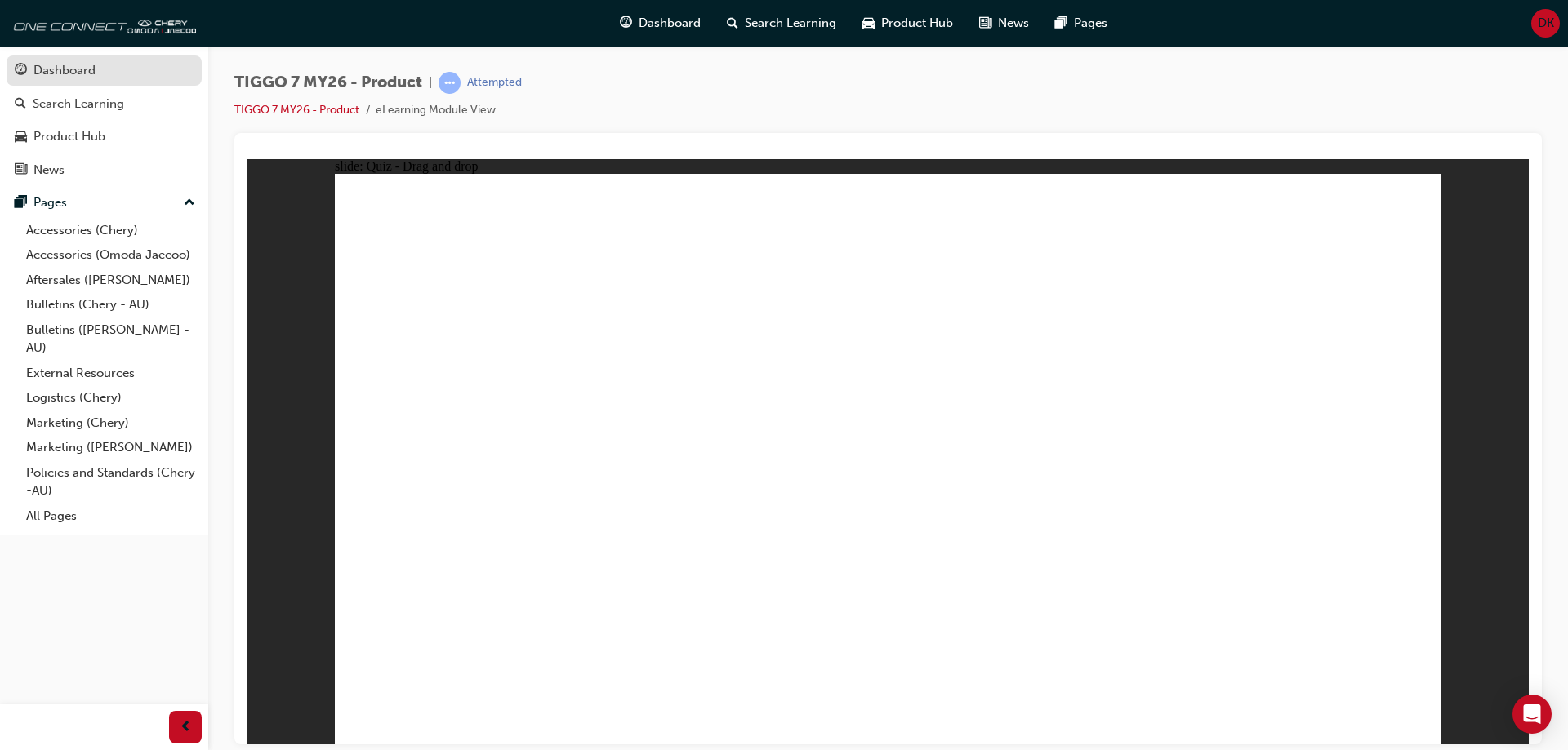
click at [69, 69] on div "Dashboard" at bounding box center [64, 70] width 62 height 19
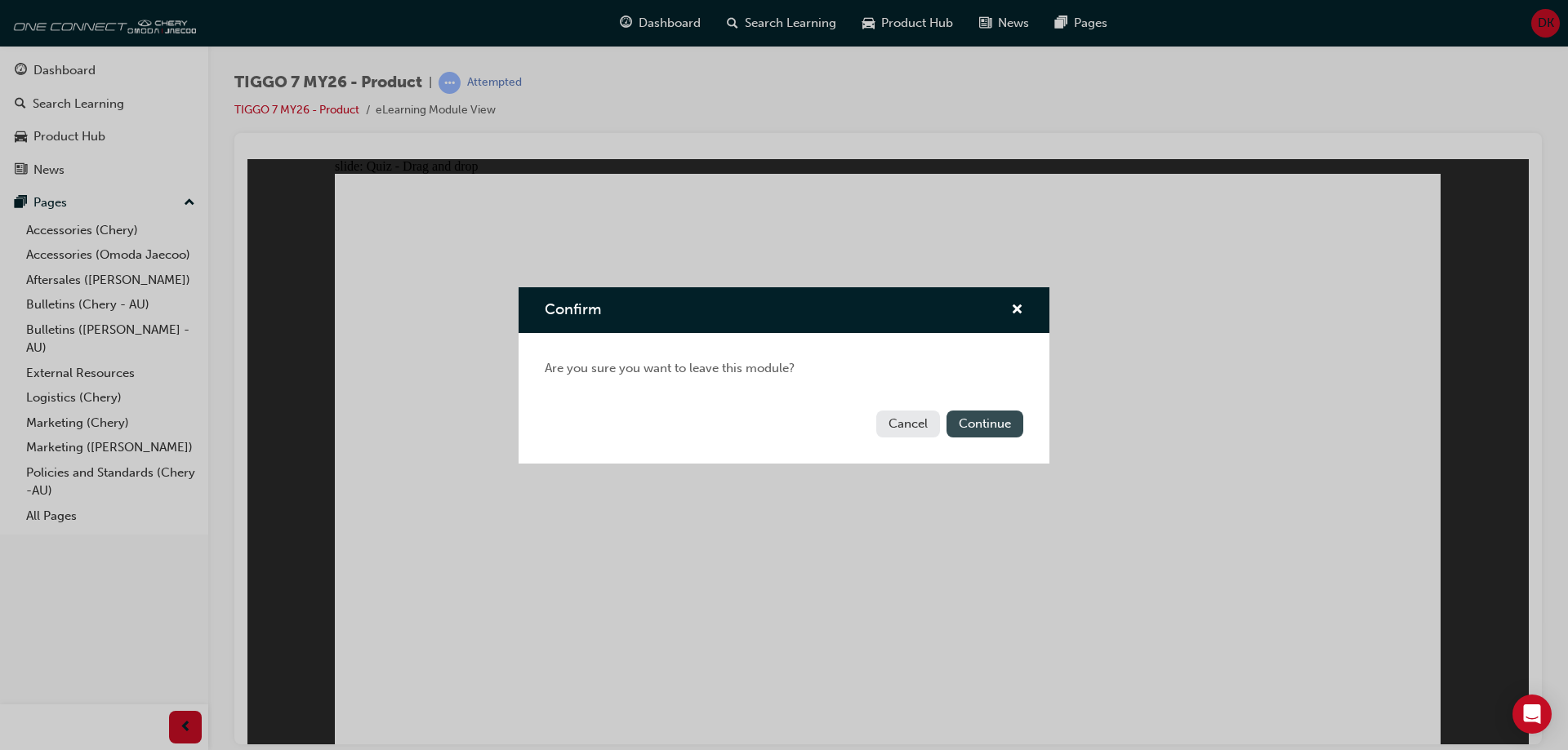
click at [966, 427] on button "Continue" at bounding box center [985, 424] width 77 height 27
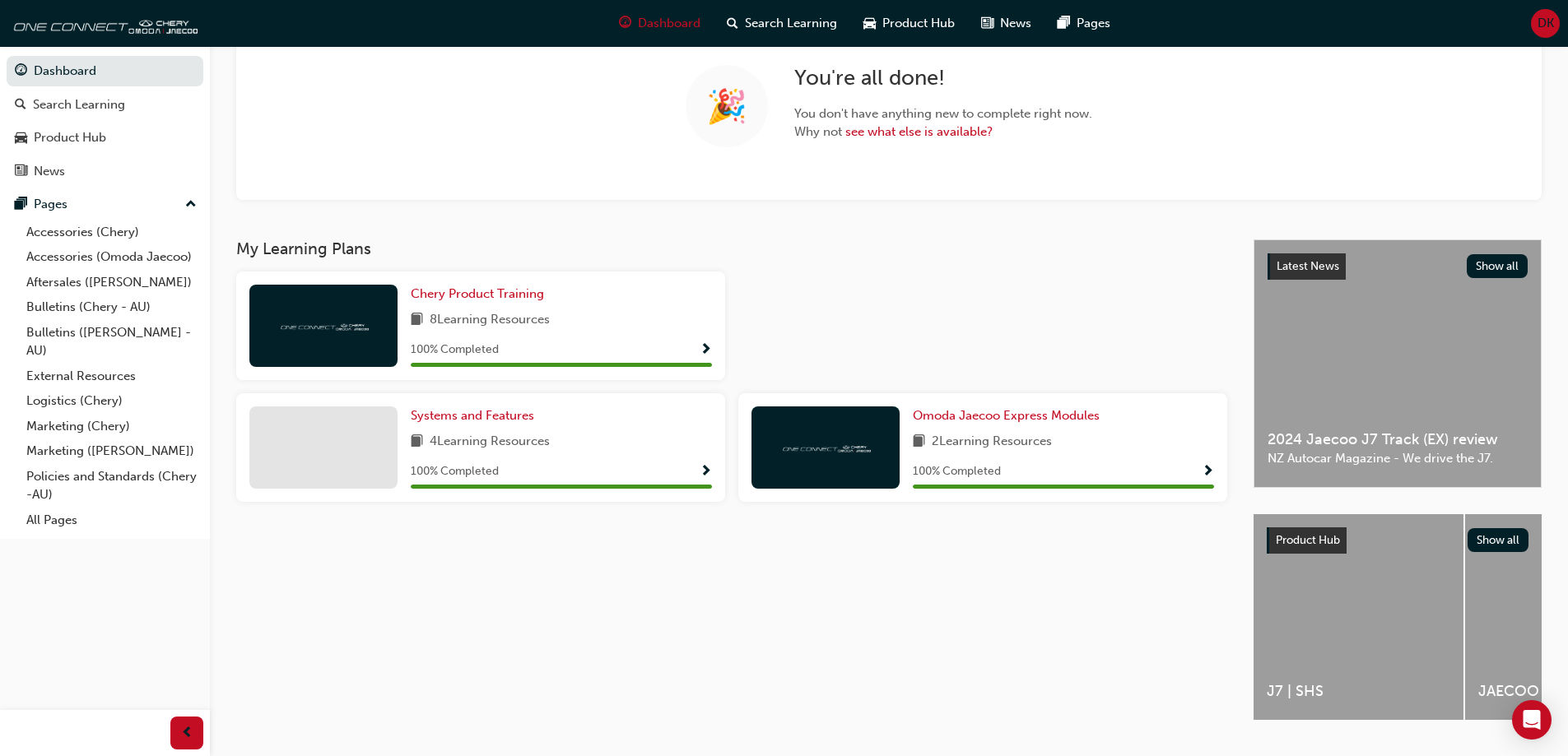
scroll to position [177, 0]
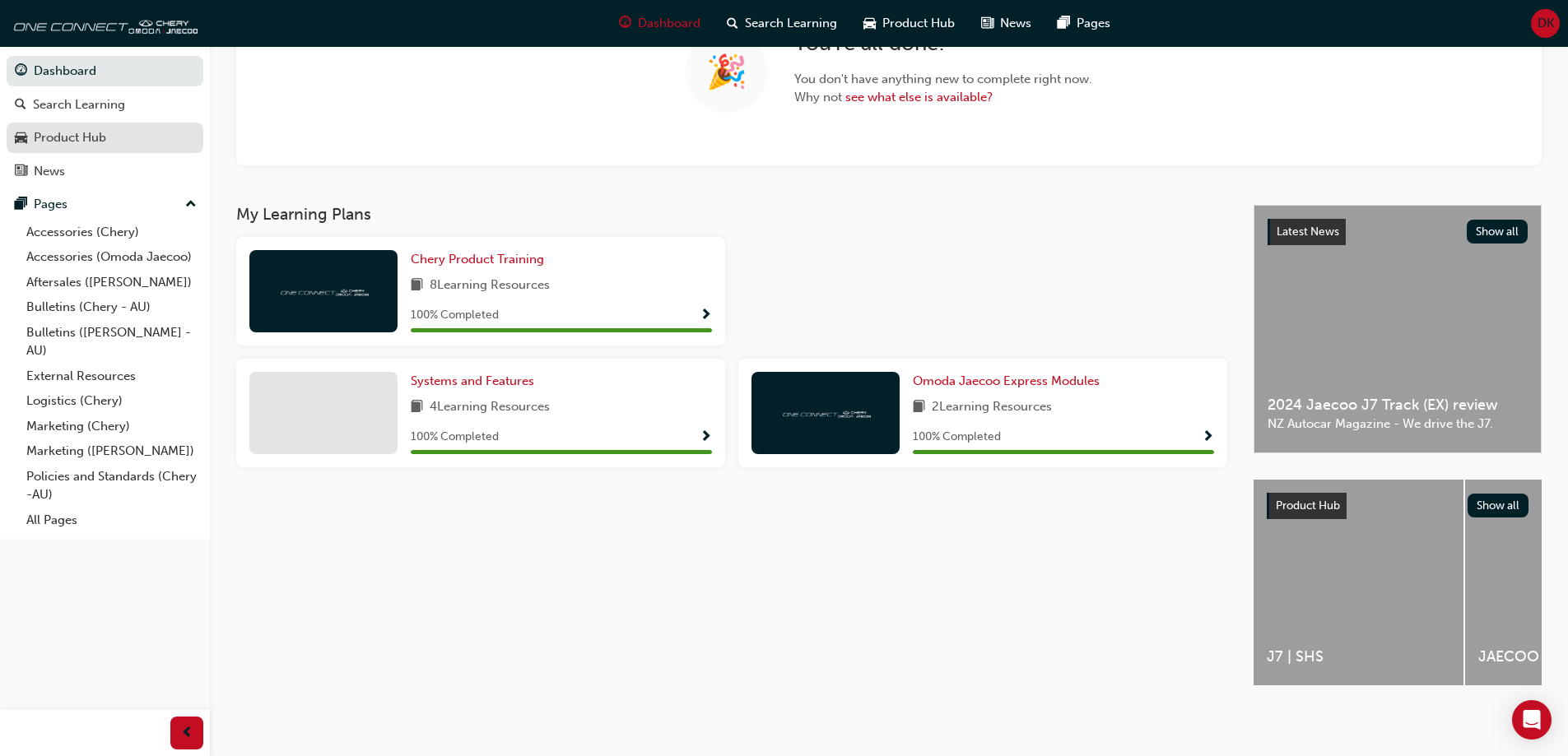
click at [68, 133] on div "Product Hub" at bounding box center [69, 137] width 72 height 19
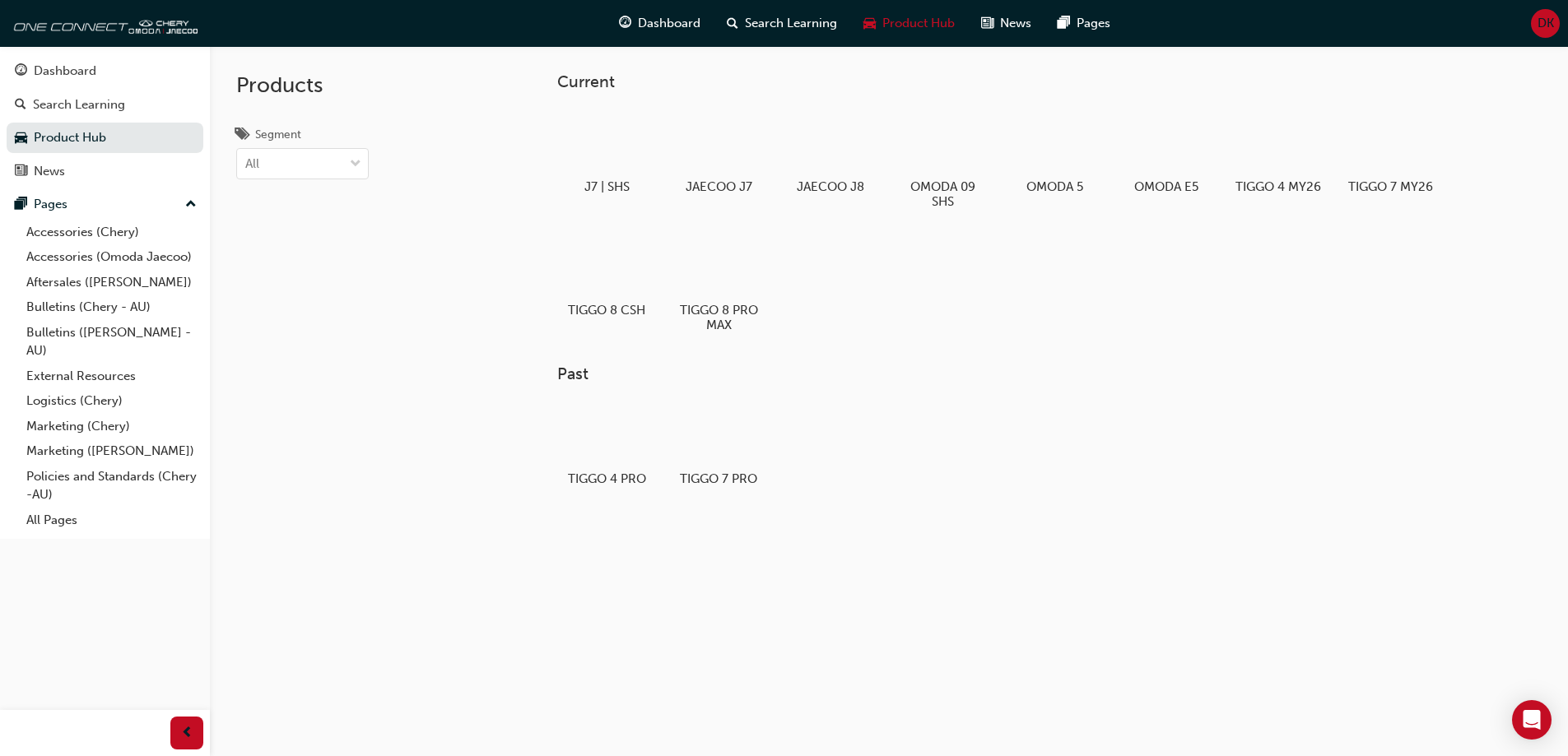
click at [1271, 276] on div "J7 | SHS JAECOO J7 JAECOO J8 OMODA 09 SHS OMODA 5 OMODA E5 TIGGO 4 MY26 TIGGO 7…" at bounding box center [1025, 228] width 935 height 247
click at [359, 168] on span "down-icon" at bounding box center [355, 165] width 12 height 22
click at [247, 168] on input "Segment All" at bounding box center [246, 163] width 2 height 14
click at [311, 250] on div "Hybrid" at bounding box center [302, 237] width 133 height 32
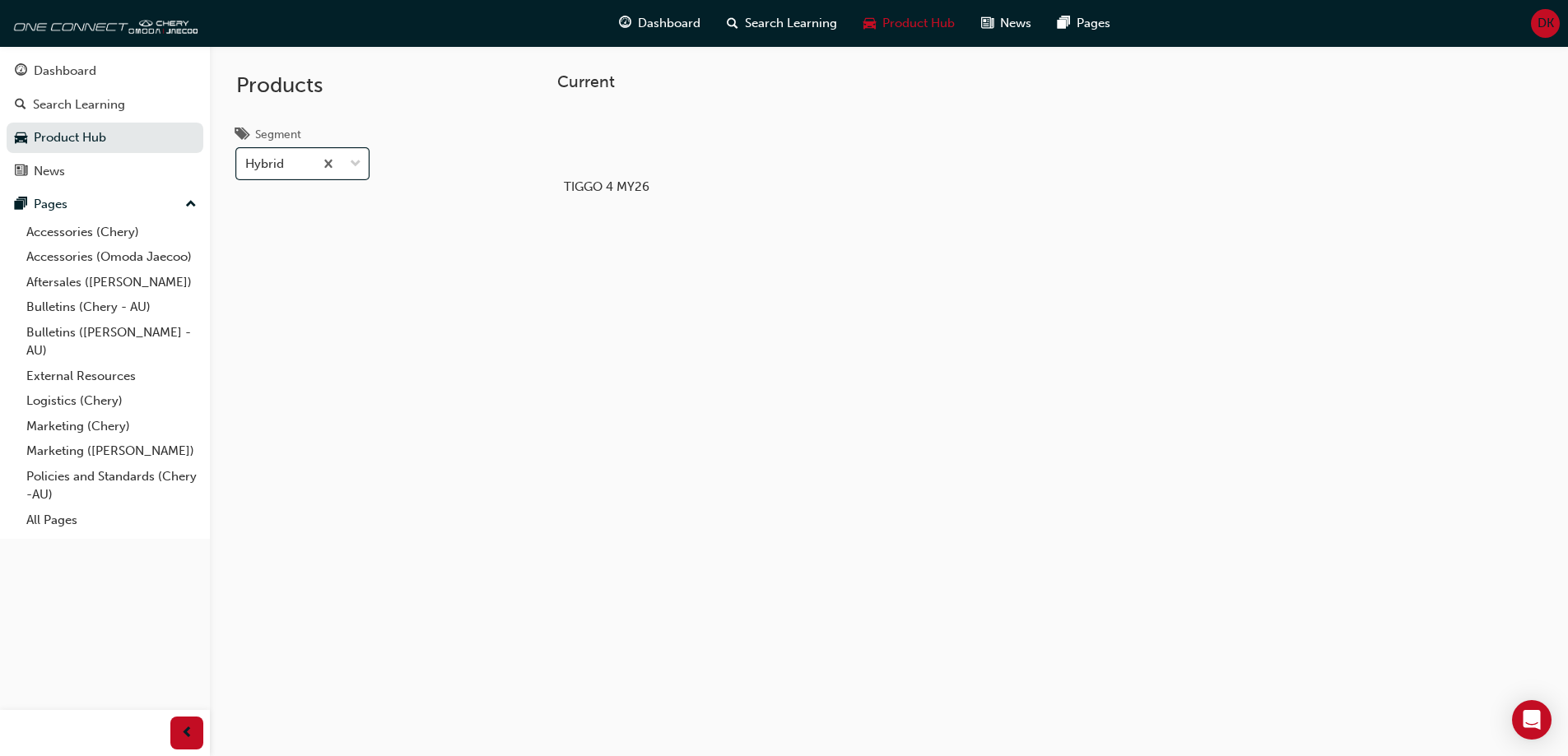
click at [337, 138] on label "Segment option Hybrid, selected. 0 results available. Select is focused ,type t…" at bounding box center [302, 152] width 133 height 55
click at [247, 156] on input "Segment option Hybrid, selected. 0 results available. Select is focused ,type t…" at bounding box center [246, 163] width 2 height 14
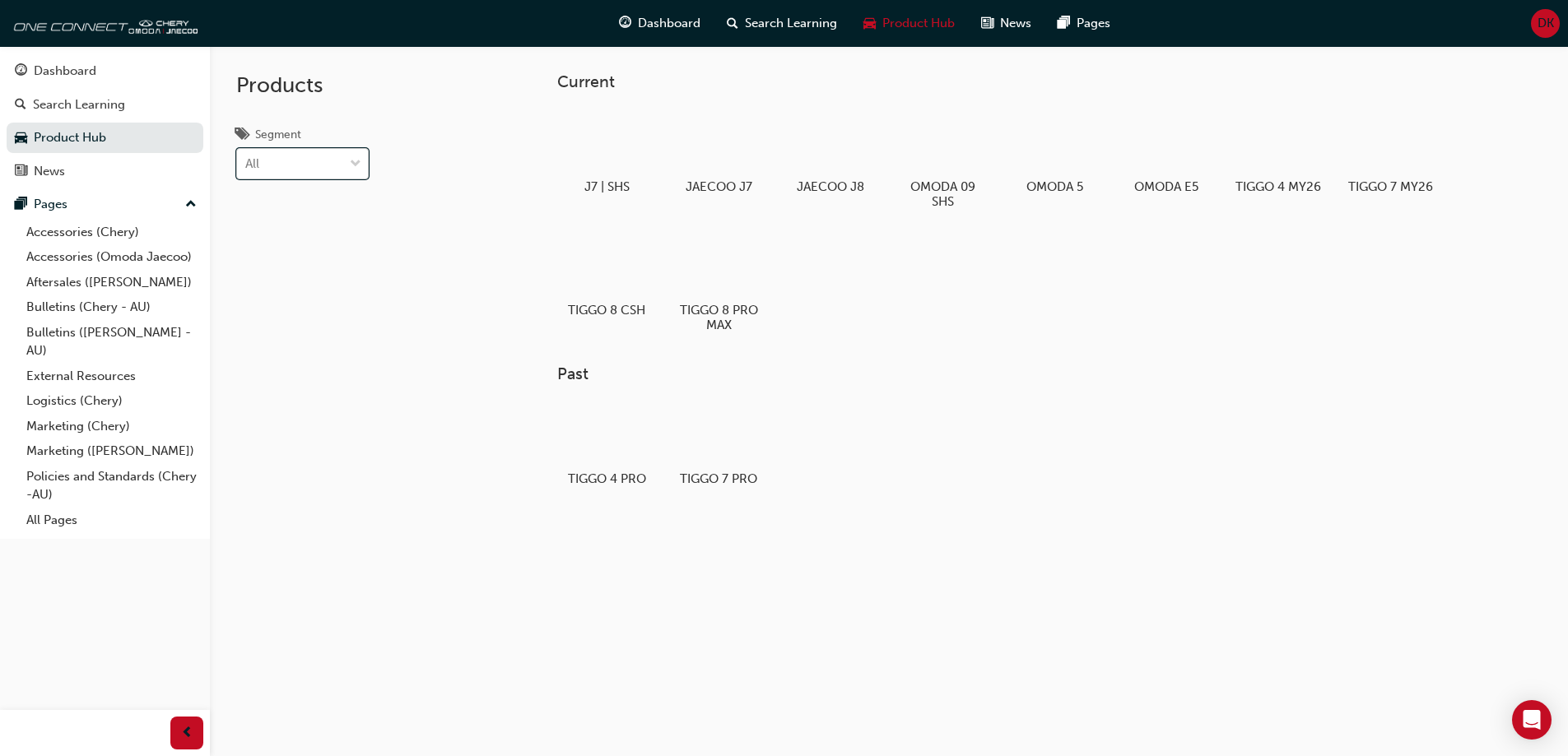
click at [349, 162] on div at bounding box center [355, 163] width 24 height 30
click at [247, 162] on input "Segment option Hybrid, selected. 0 results available. Select is focused ,type t…" at bounding box center [246, 163] width 2 height 14
click at [298, 266] on div "PHEV" at bounding box center [302, 269] width 133 height 32
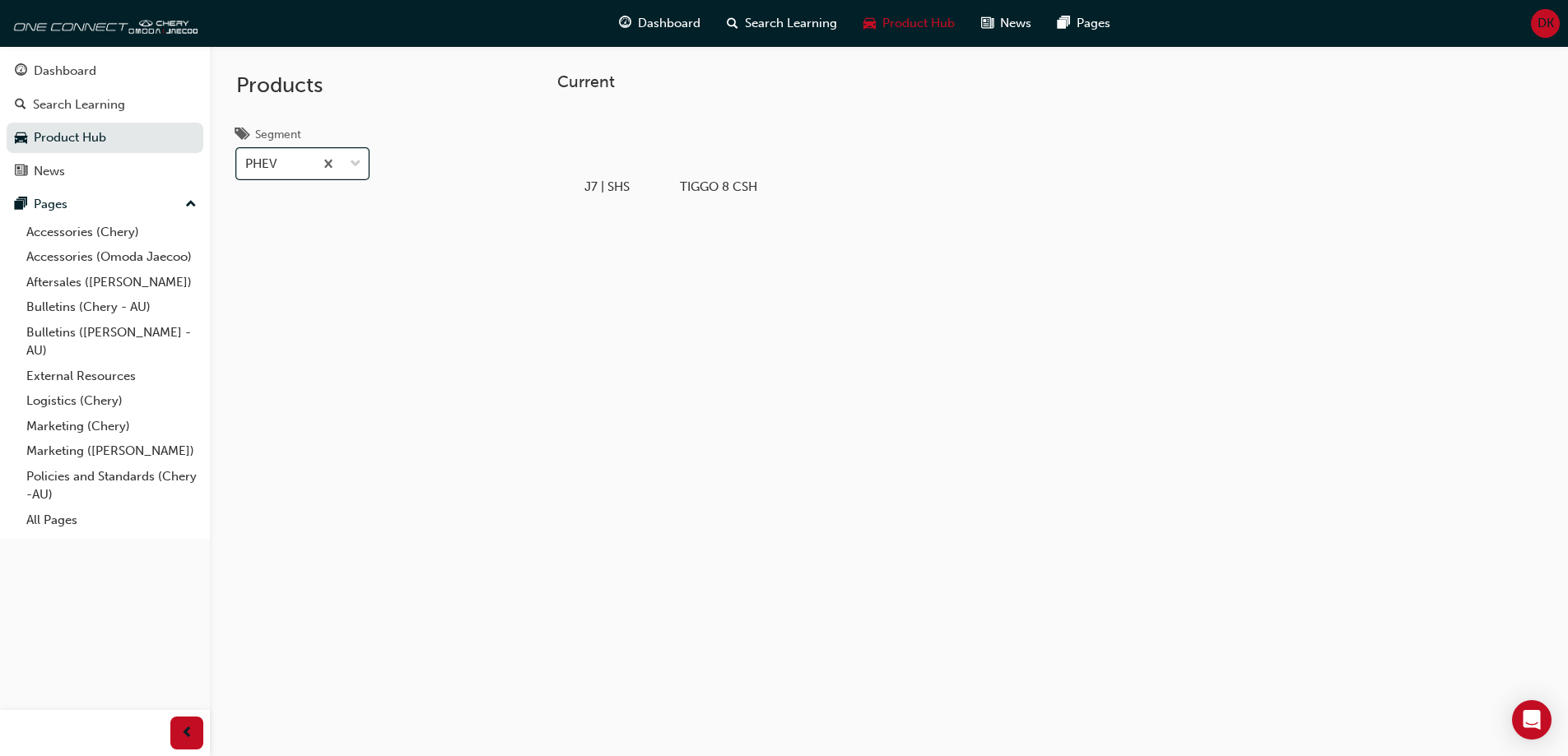
click at [352, 152] on div at bounding box center [341, 163] width 54 height 30
click at [247, 156] on input "Segment option PHEV, selected. 0 results available. Select is focused ,type to …" at bounding box center [246, 163] width 2 height 14
click at [274, 211] on div "EV" at bounding box center [302, 206] width 133 height 32
click at [355, 164] on span "down-icon" at bounding box center [355, 165] width 12 height 22
click at [247, 164] on input "Segment option EV, selected. option EV focused, 1 of 4. 4 results available. Us…" at bounding box center [246, 163] width 2 height 14
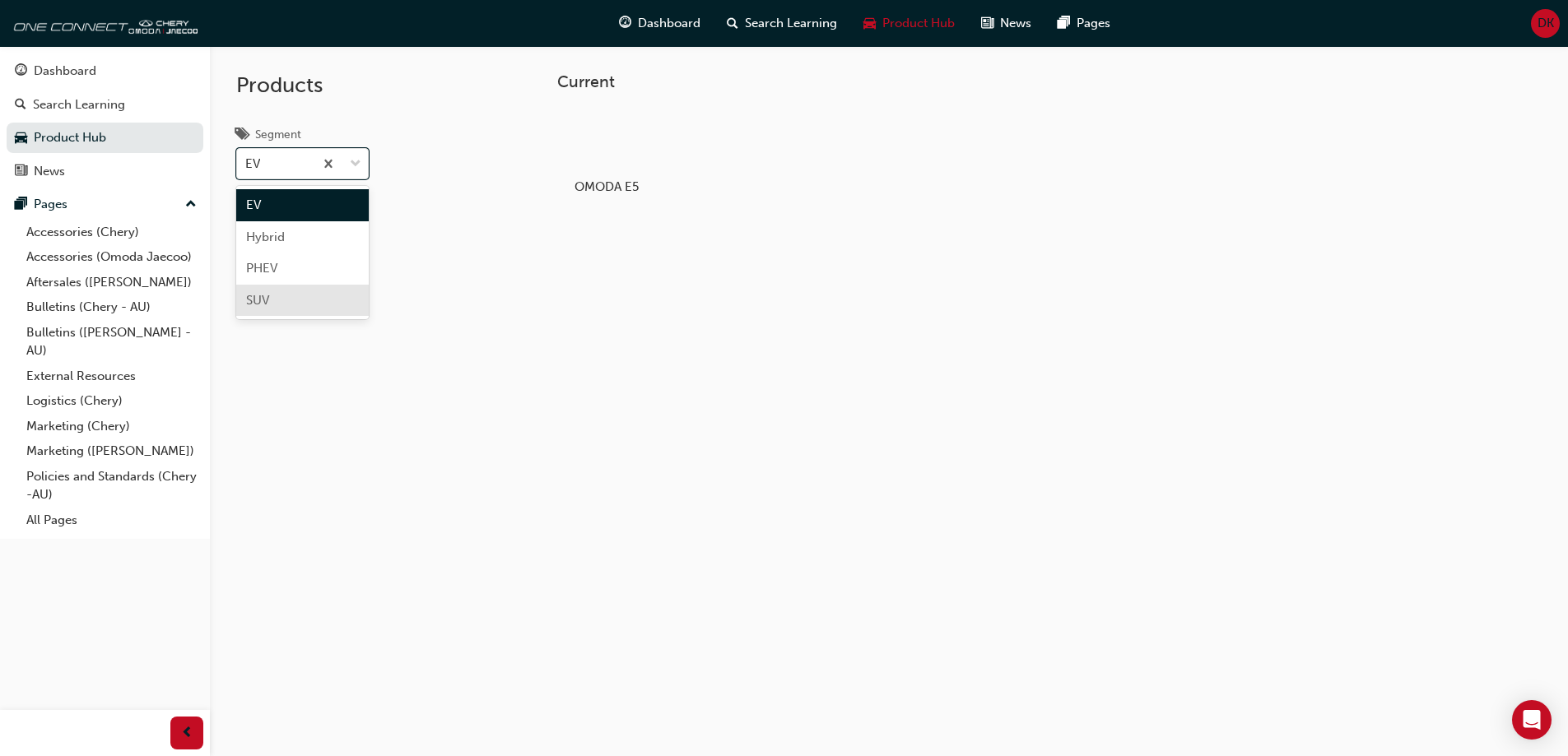
click at [292, 295] on div "SUV" at bounding box center [302, 301] width 133 height 32
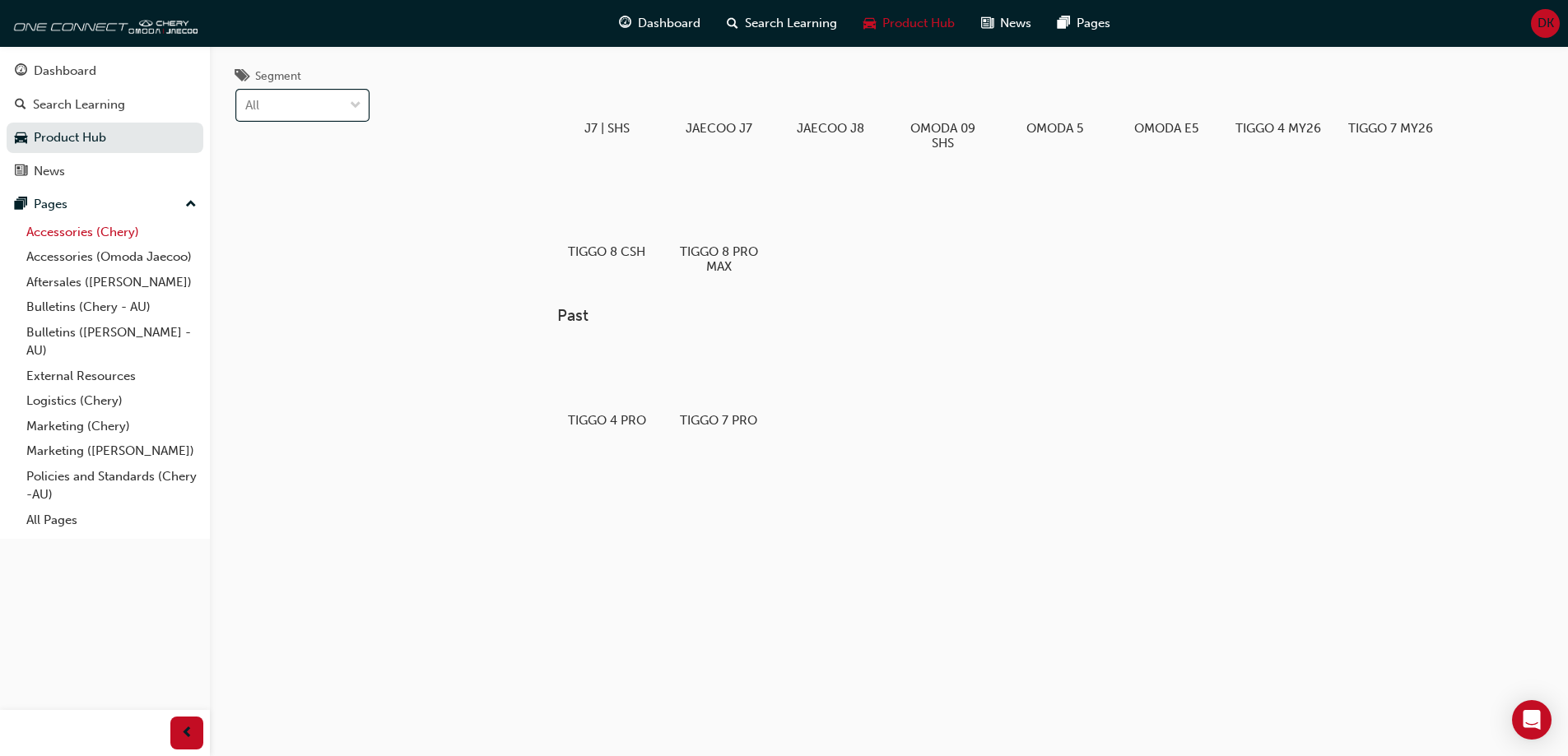
scroll to position [88, 0]
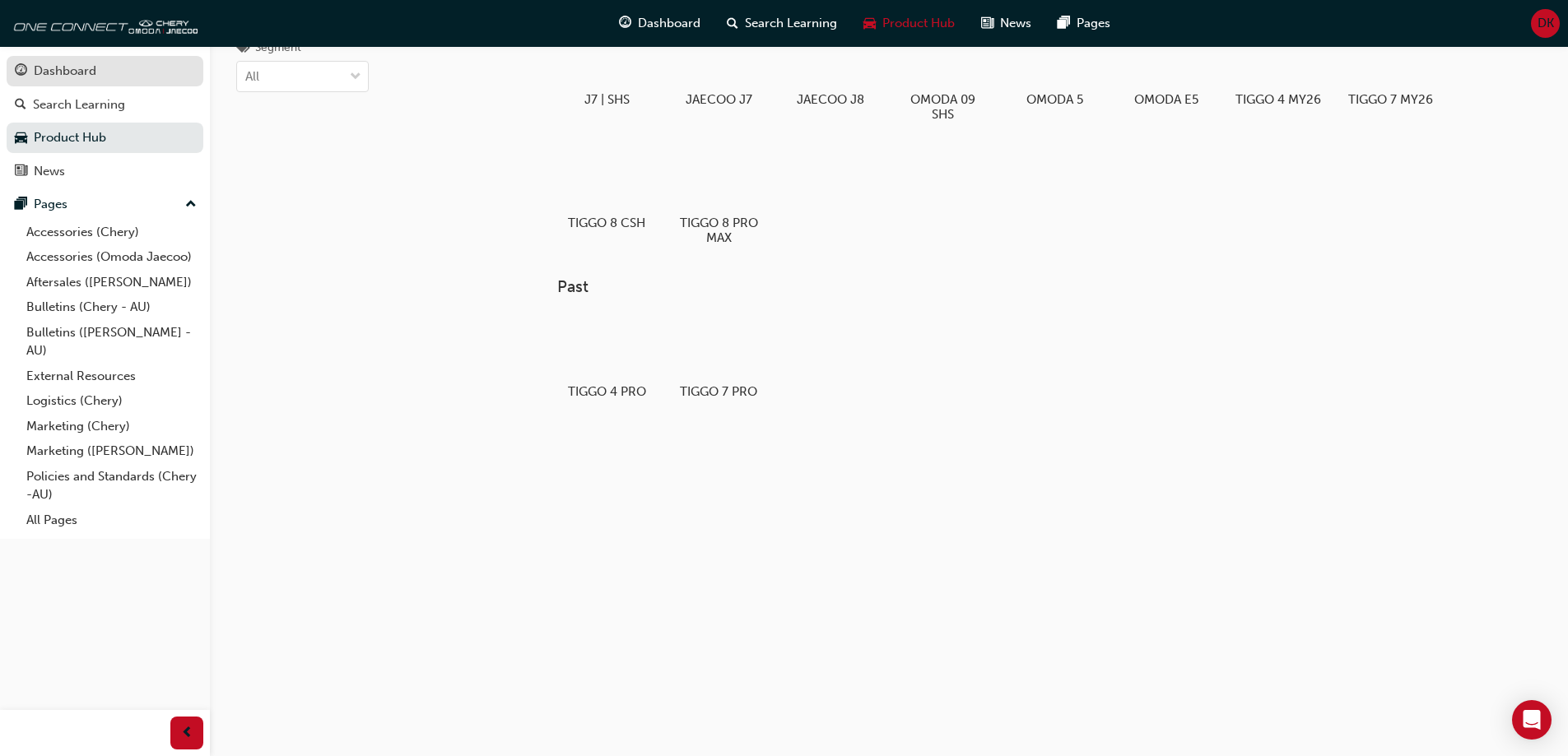
click at [68, 81] on link "Dashboard" at bounding box center [105, 71] width 197 height 31
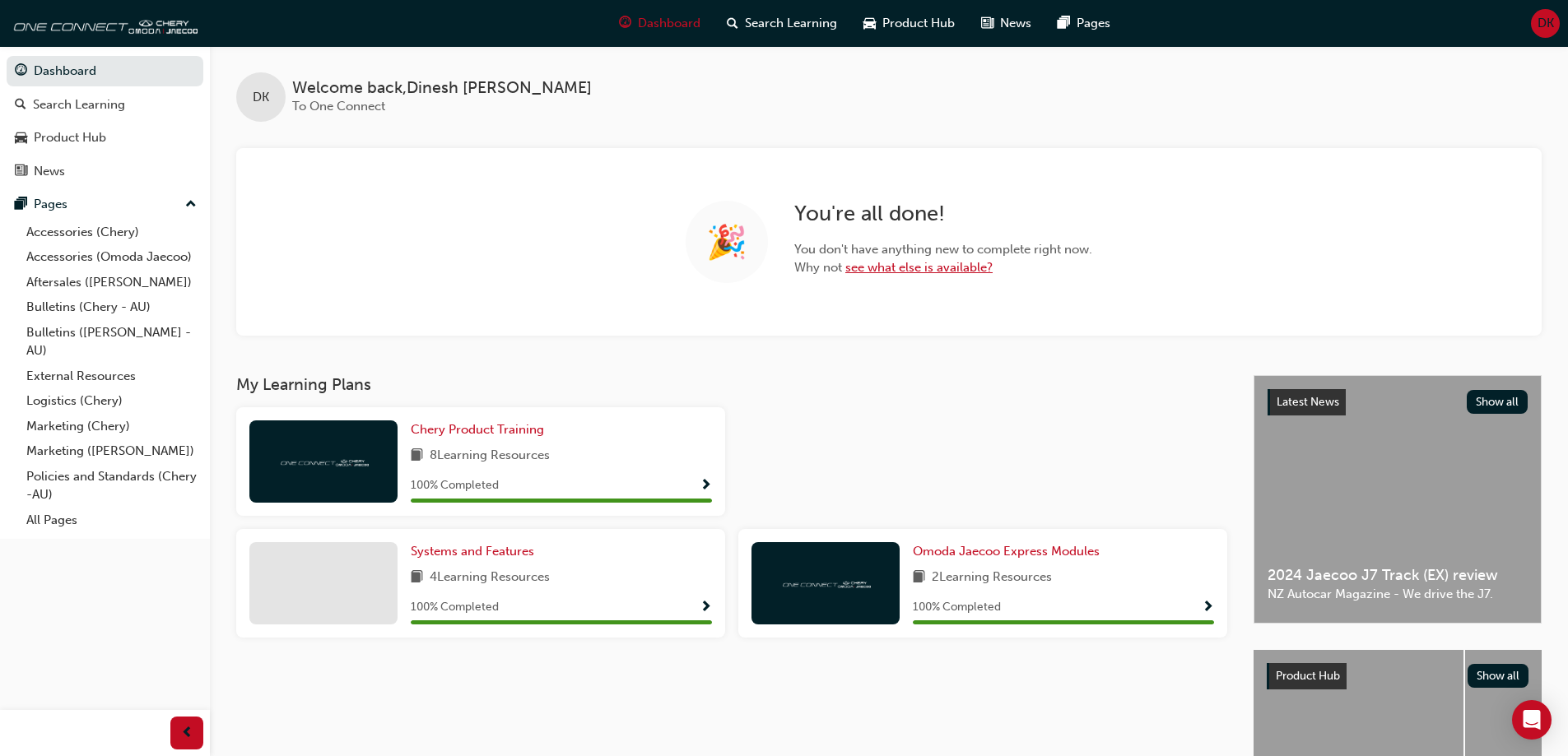
click at [916, 263] on link "see what else is available?" at bounding box center [918, 267] width 147 height 14
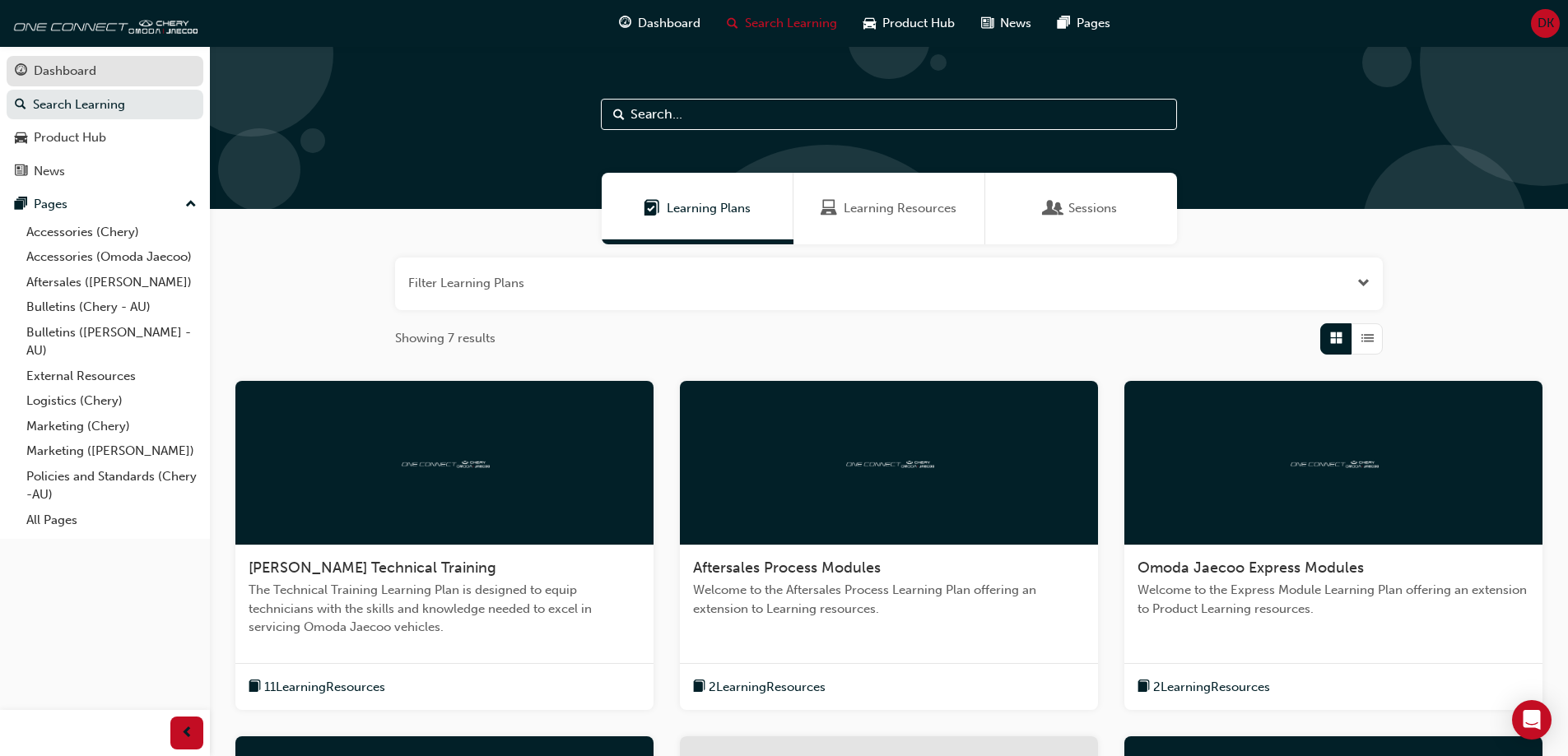
click at [96, 70] on div "Dashboard" at bounding box center [64, 70] width 62 height 19
